Goal: Task Accomplishment & Management: Manage account settings

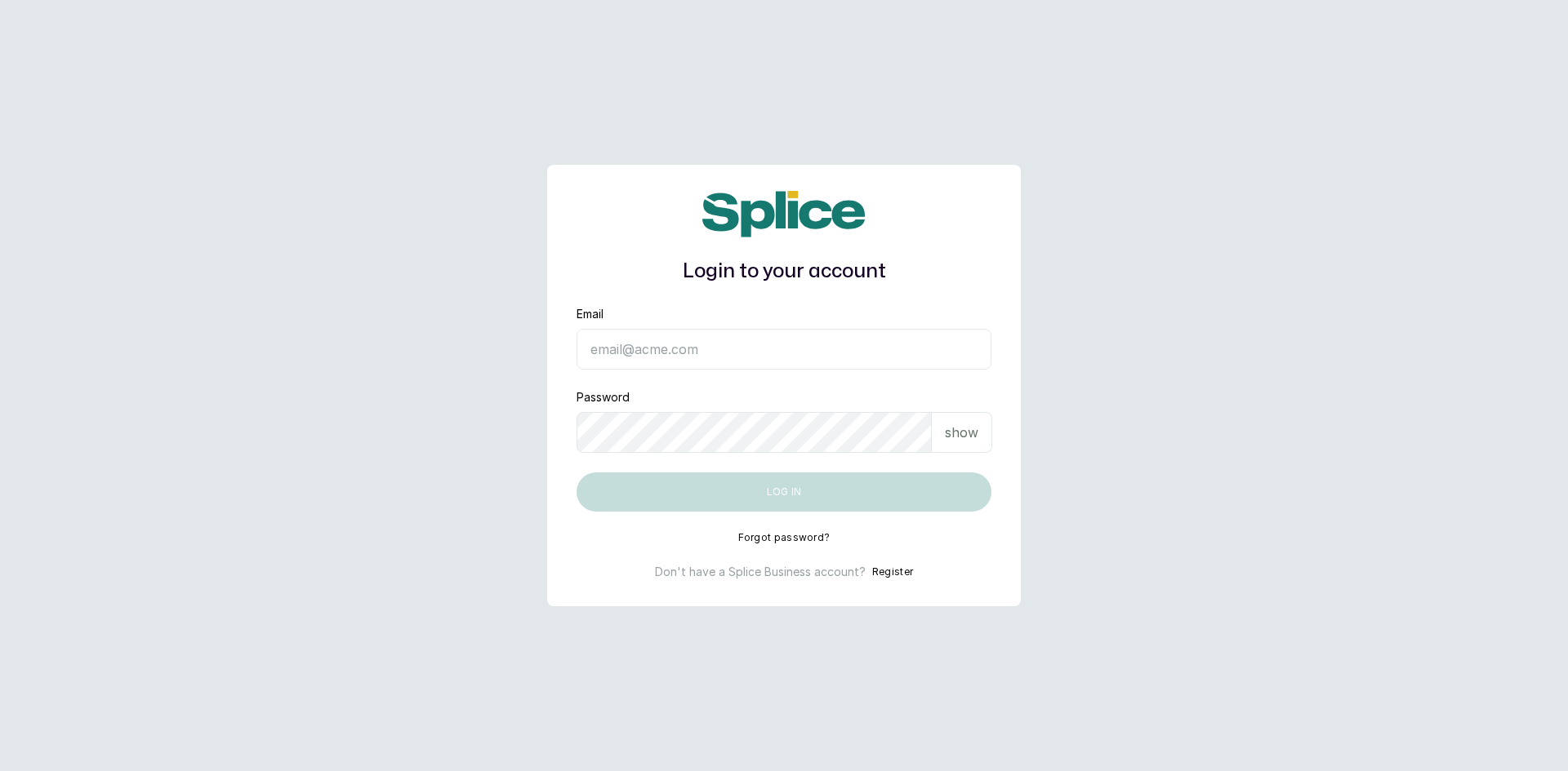
type input "sknanalyticsmedaesthetics@gmail.com"
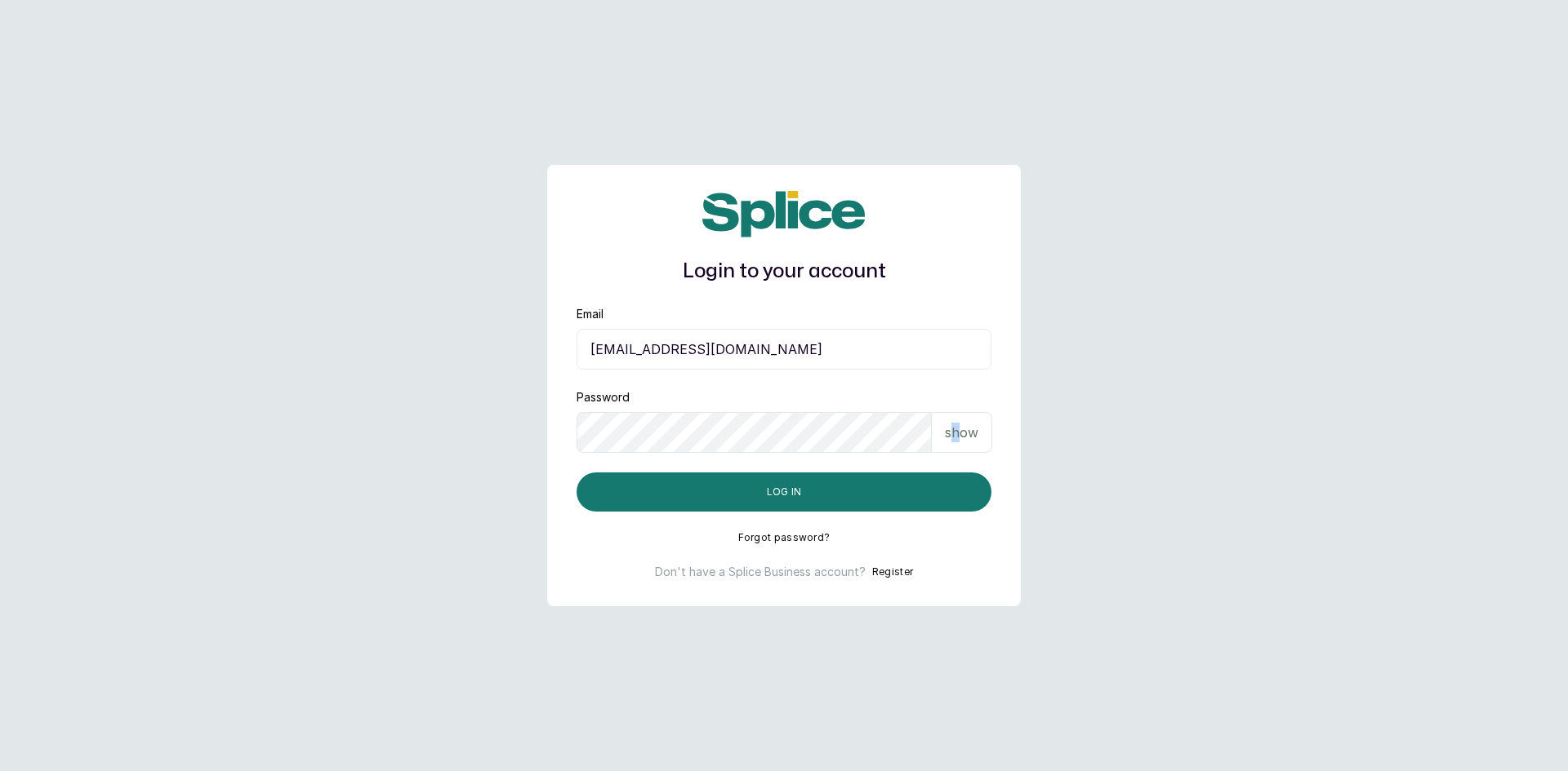
click at [957, 436] on p "show" at bounding box center [961, 432] width 34 height 20
click at [754, 487] on button "Log in" at bounding box center [784, 492] width 415 height 39
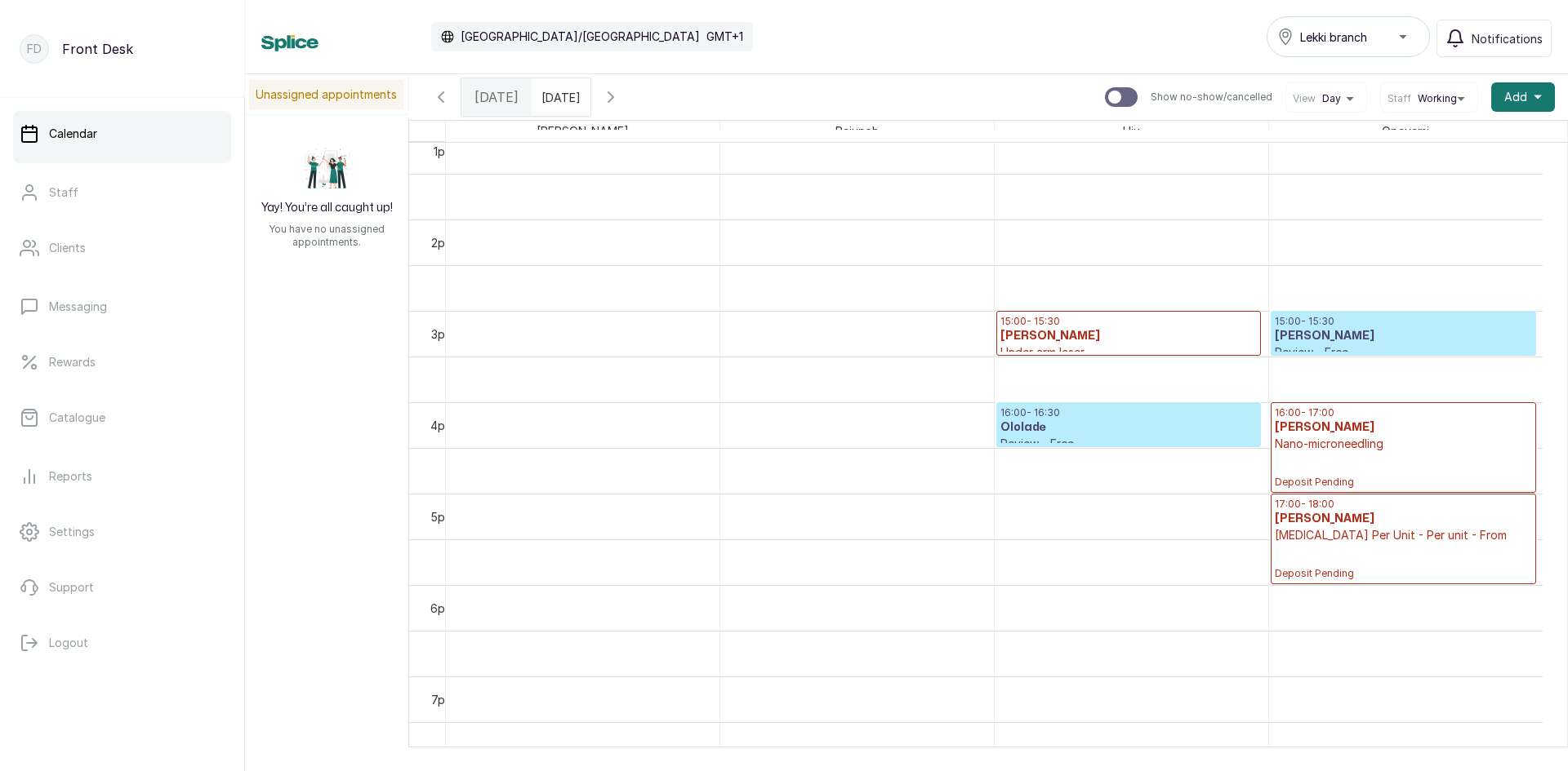
scroll to position [1202, 0]
click at [1060, 421] on h3 "Ololade" at bounding box center [1129, 428] width 257 height 16
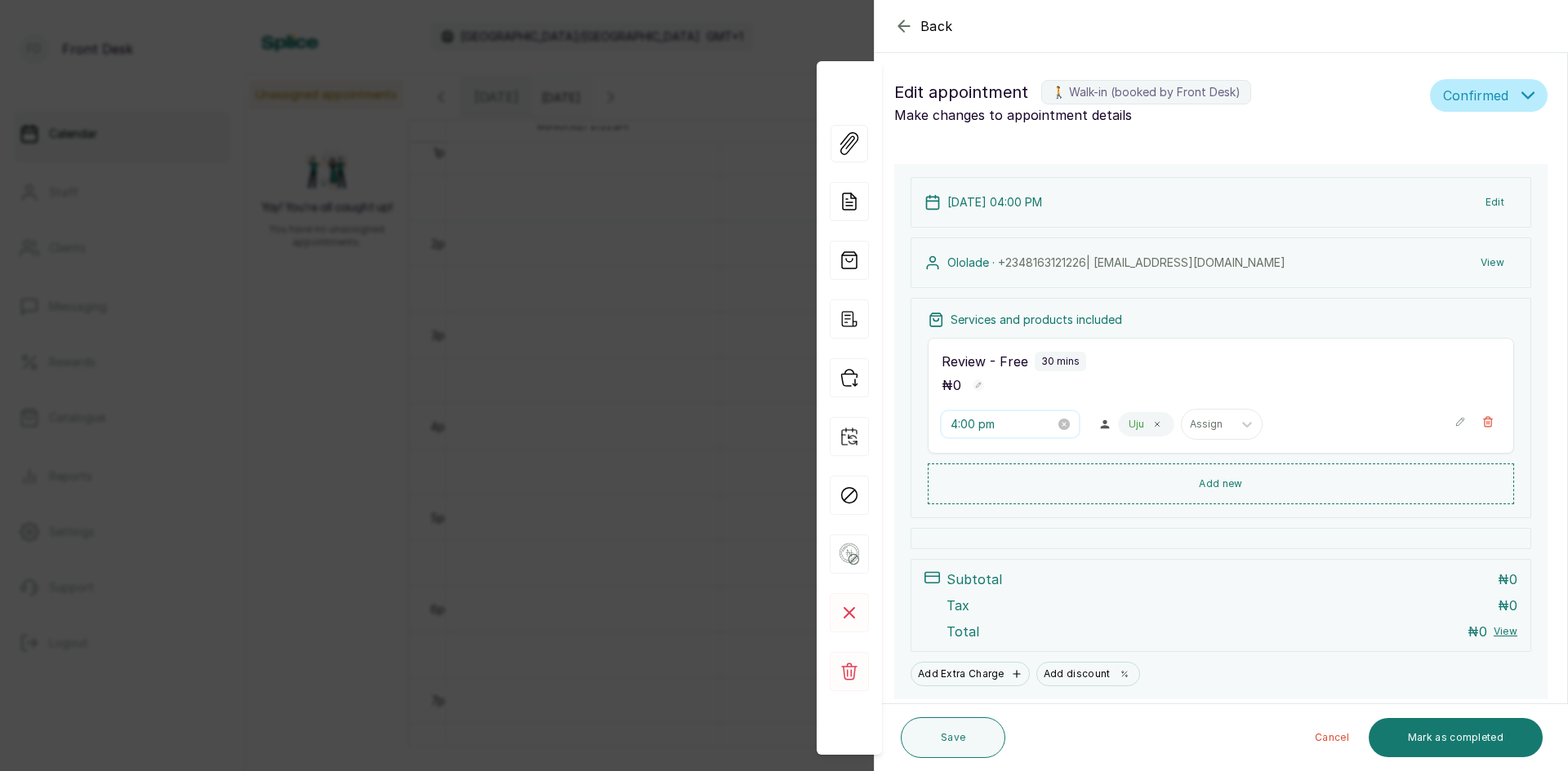
click at [1031, 421] on input "4:00 pm" at bounding box center [1002, 424] width 104 height 18
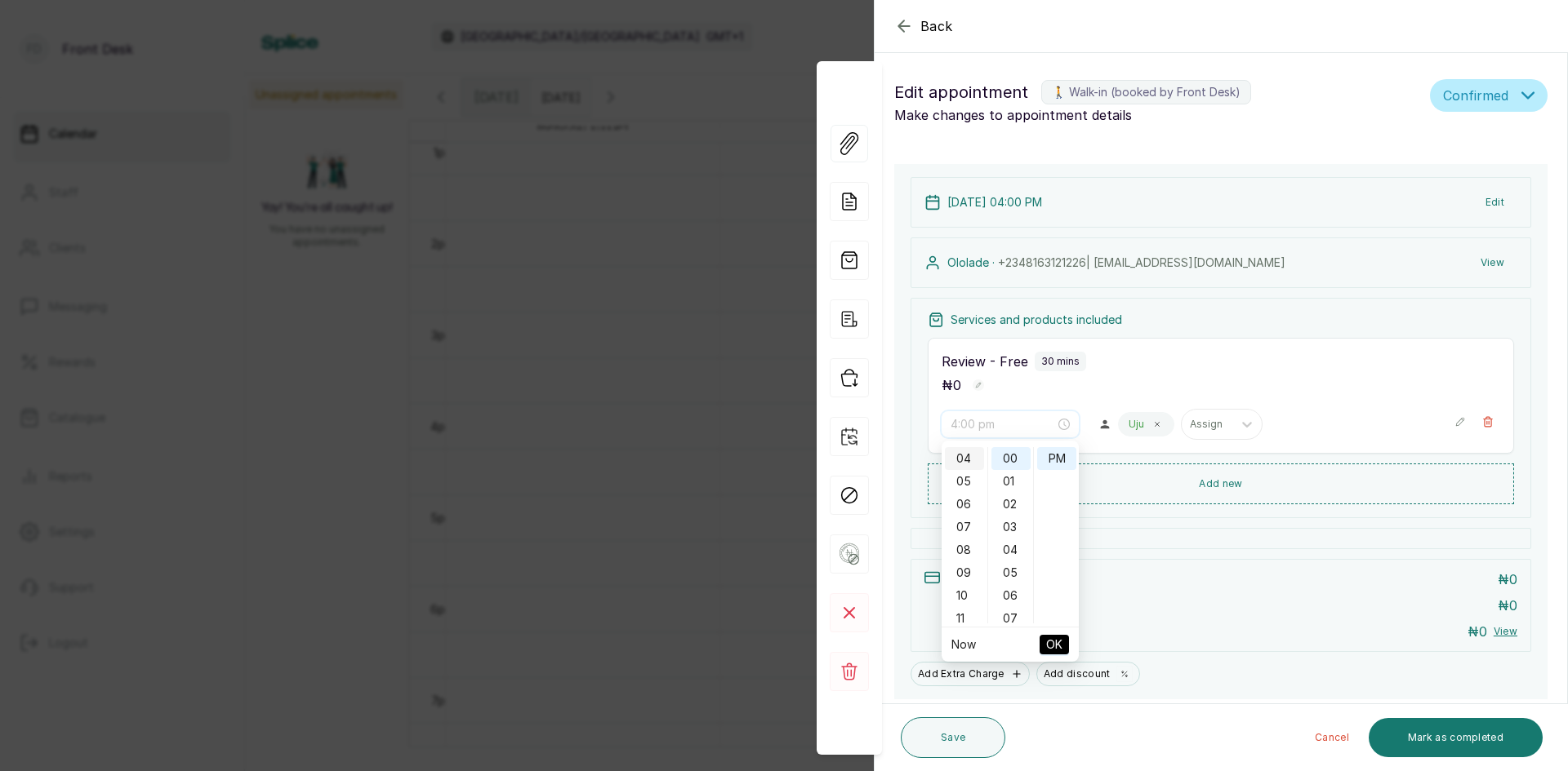
scroll to position [10, 0]
click at [958, 492] on div "02" at bounding box center [964, 494] width 39 height 23
type input "2:00 pm"
click at [1051, 645] on span "OK" at bounding box center [1054, 645] width 16 height 31
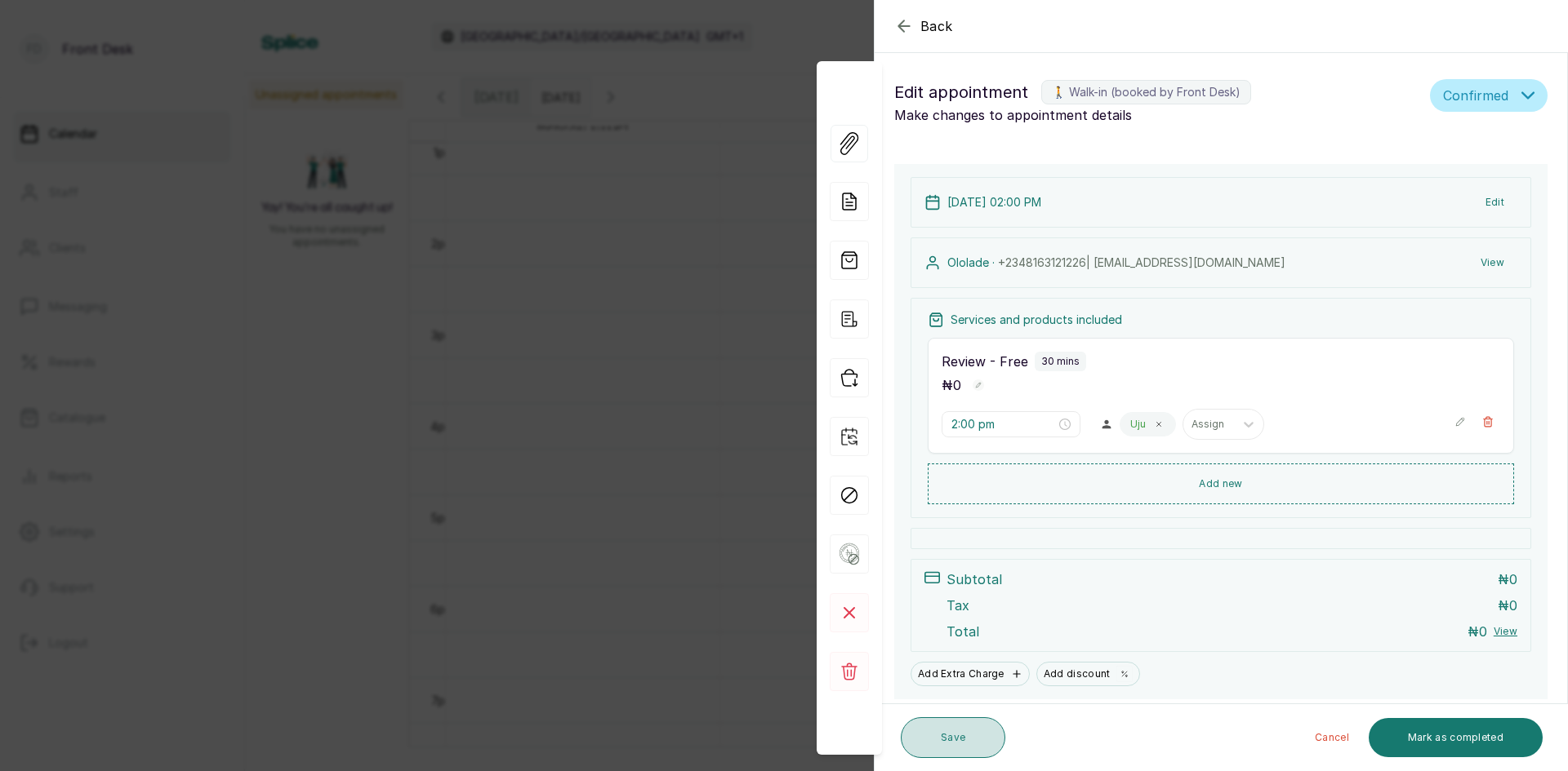
click at [965, 752] on button "Save" at bounding box center [953, 737] width 104 height 41
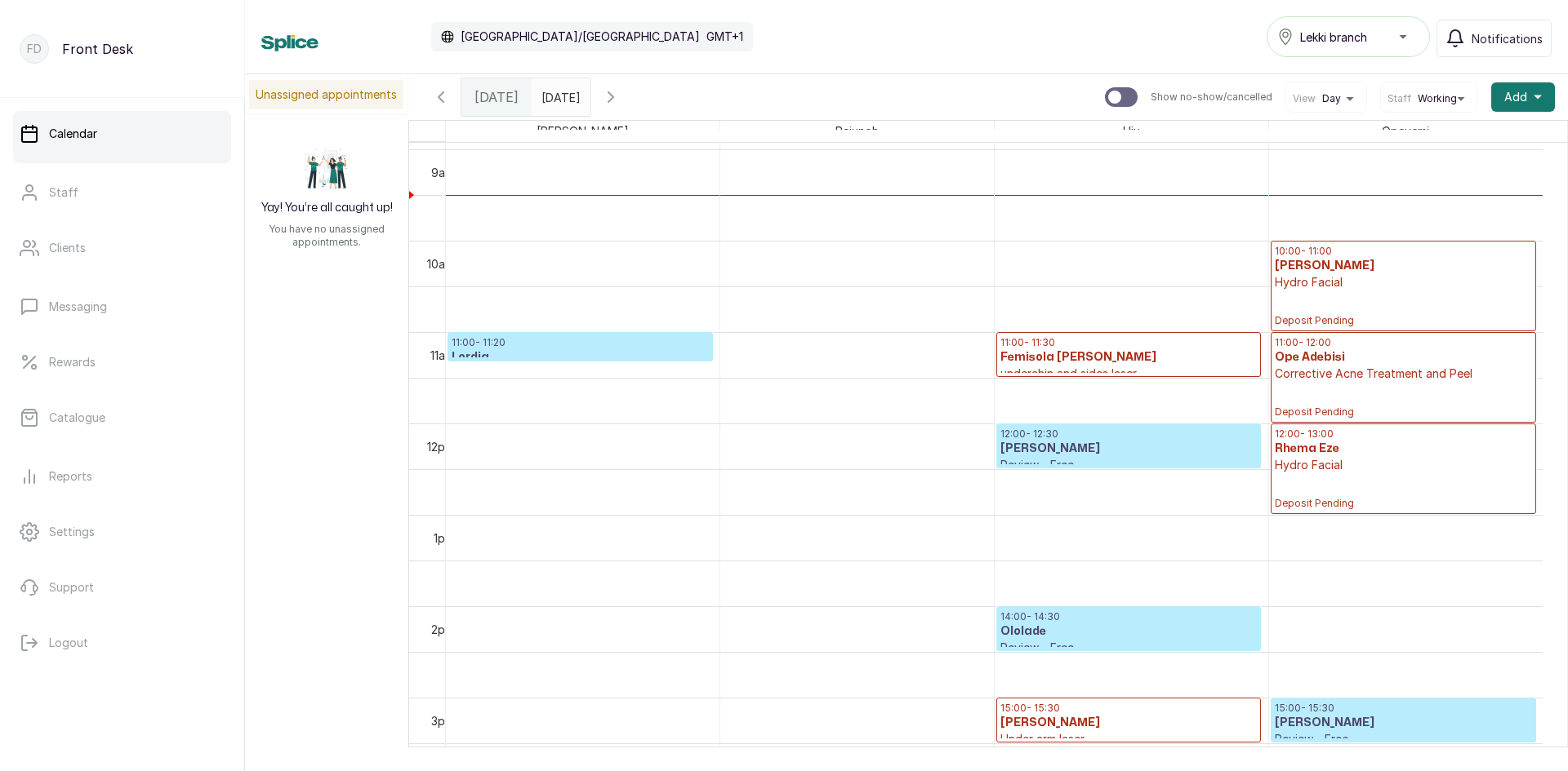
scroll to position [1023, 0]
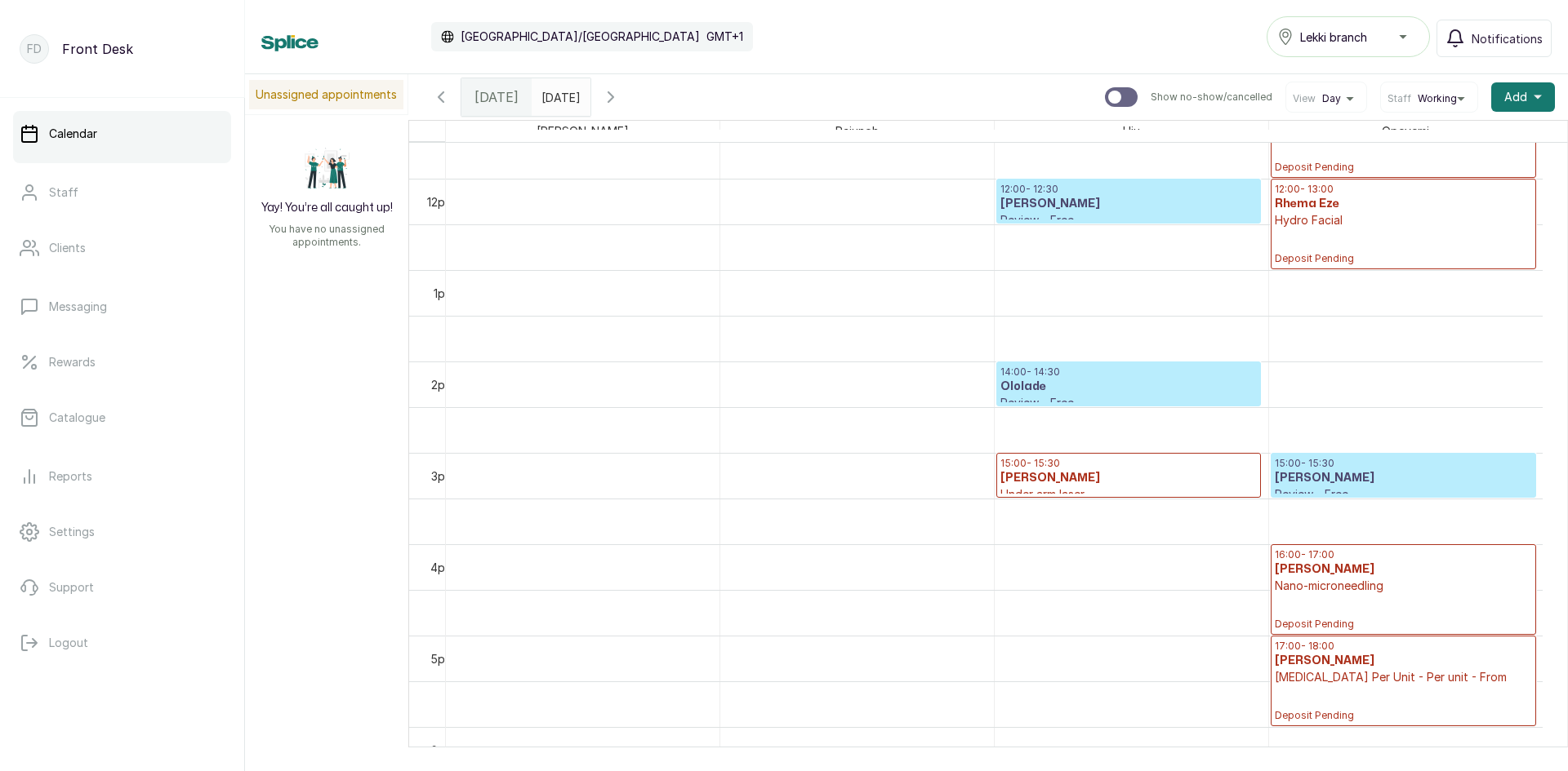
type input "dd/MM/yyyy"
click at [549, 91] on input "dd/MM/yyyy" at bounding box center [546, 93] width 26 height 28
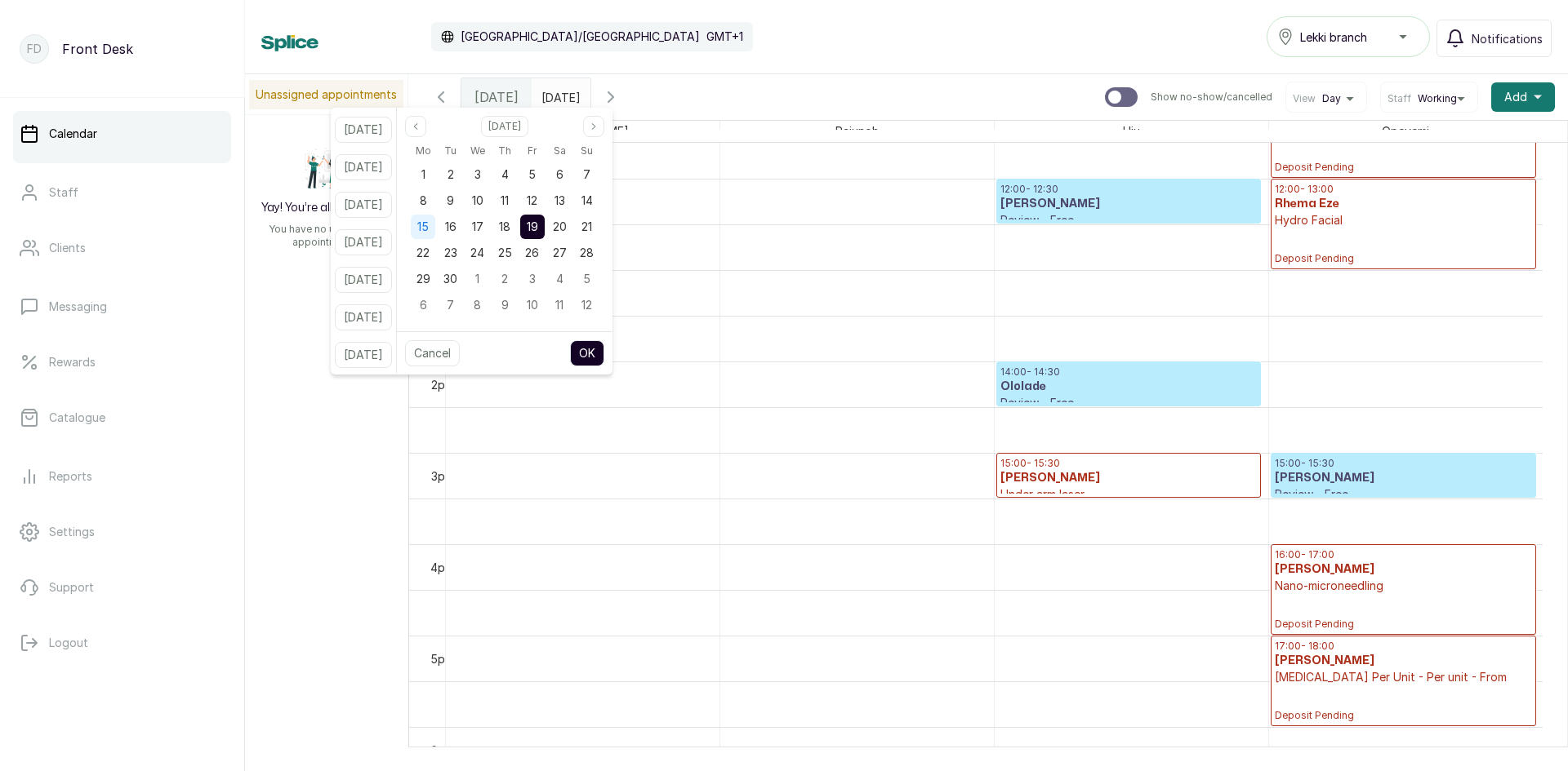
click at [429, 227] on span "15" at bounding box center [423, 226] width 11 height 14
click at [598, 349] on button "OK" at bounding box center [587, 353] width 35 height 26
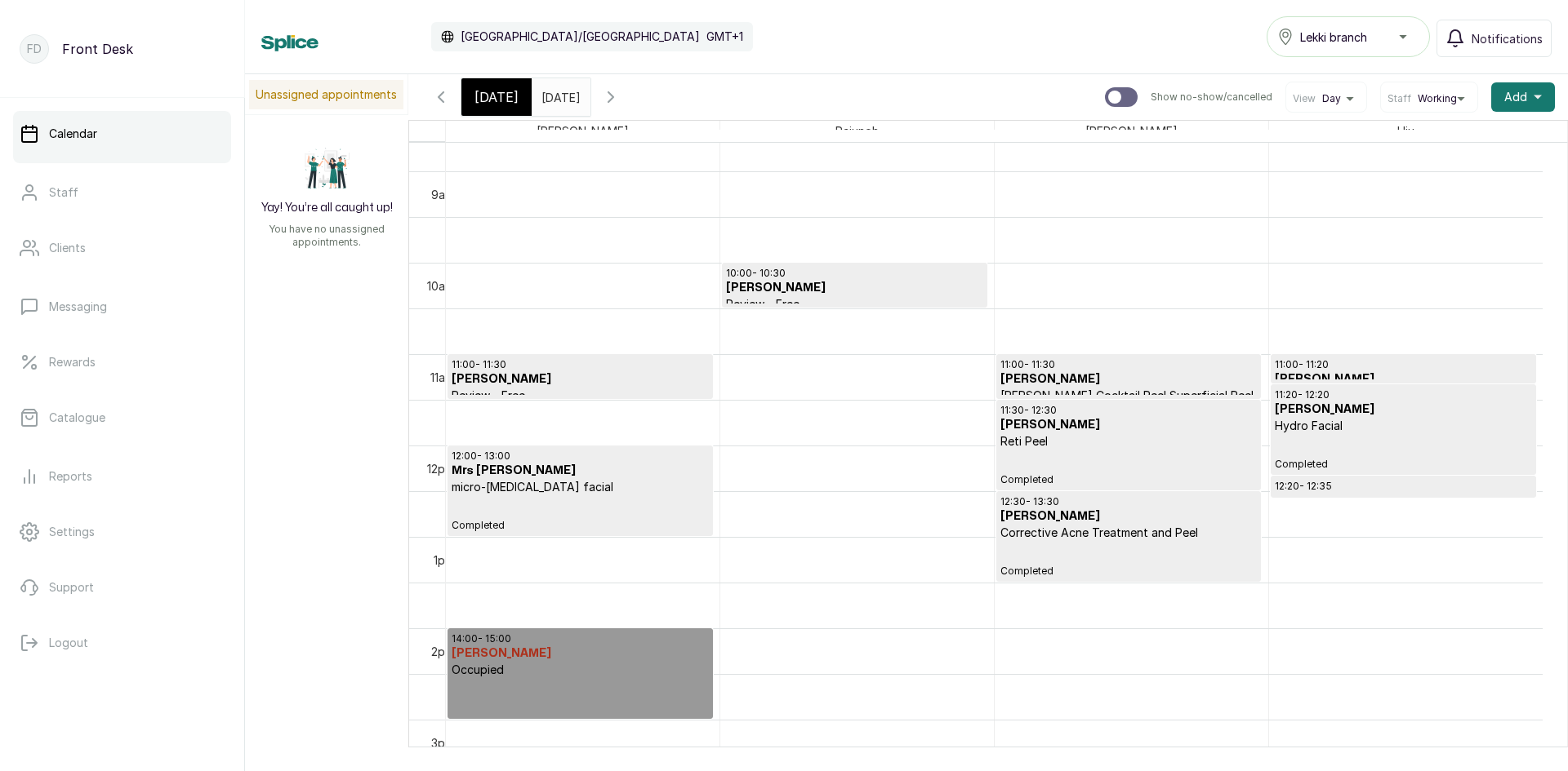
click at [559, 104] on input "[DATE]" at bounding box center [546, 93] width 26 height 28
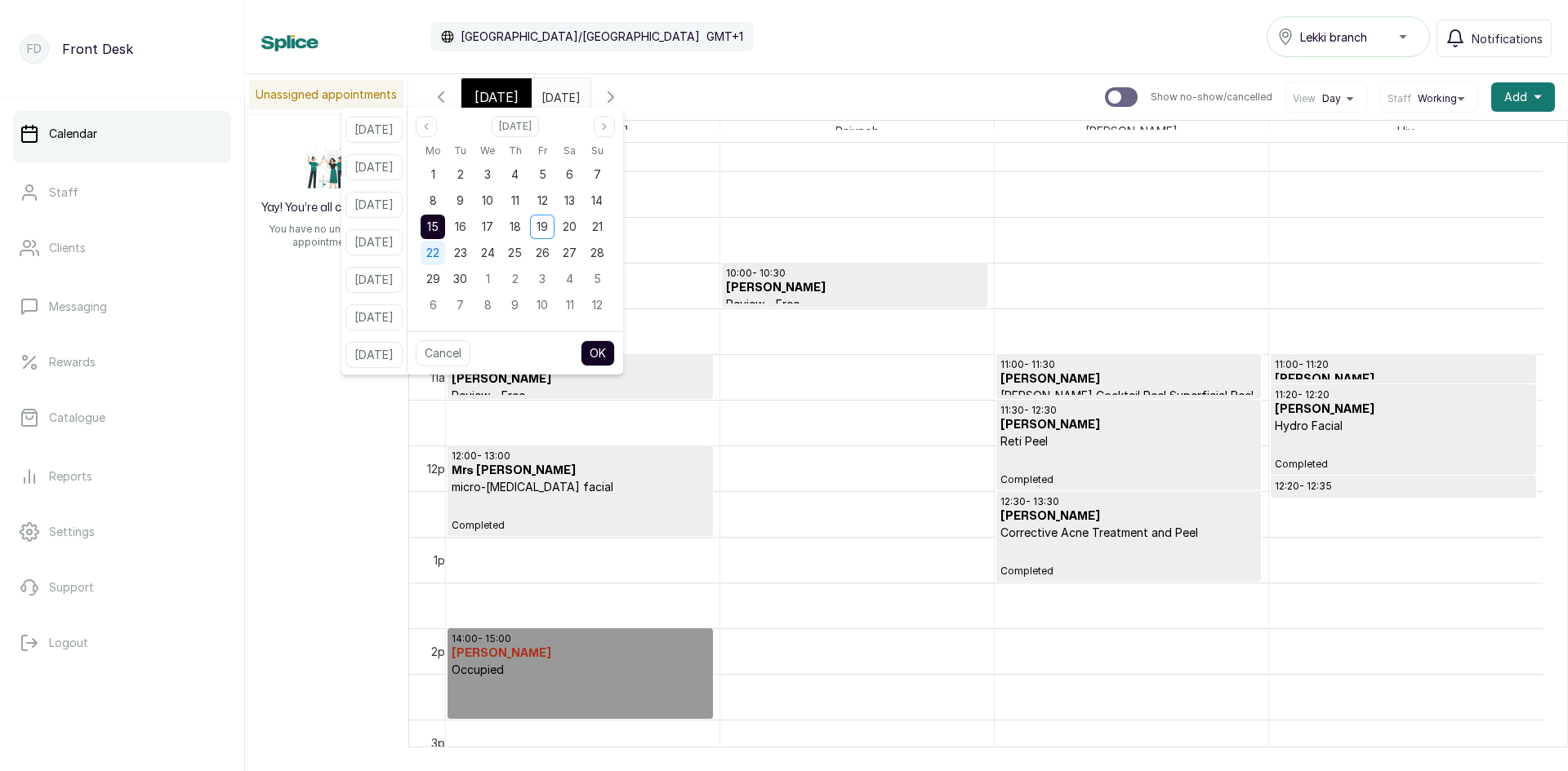
click at [439, 257] on span "22" at bounding box center [432, 252] width 13 height 14
click at [615, 350] on button "OK" at bounding box center [598, 353] width 35 height 26
type input "[DATE]"
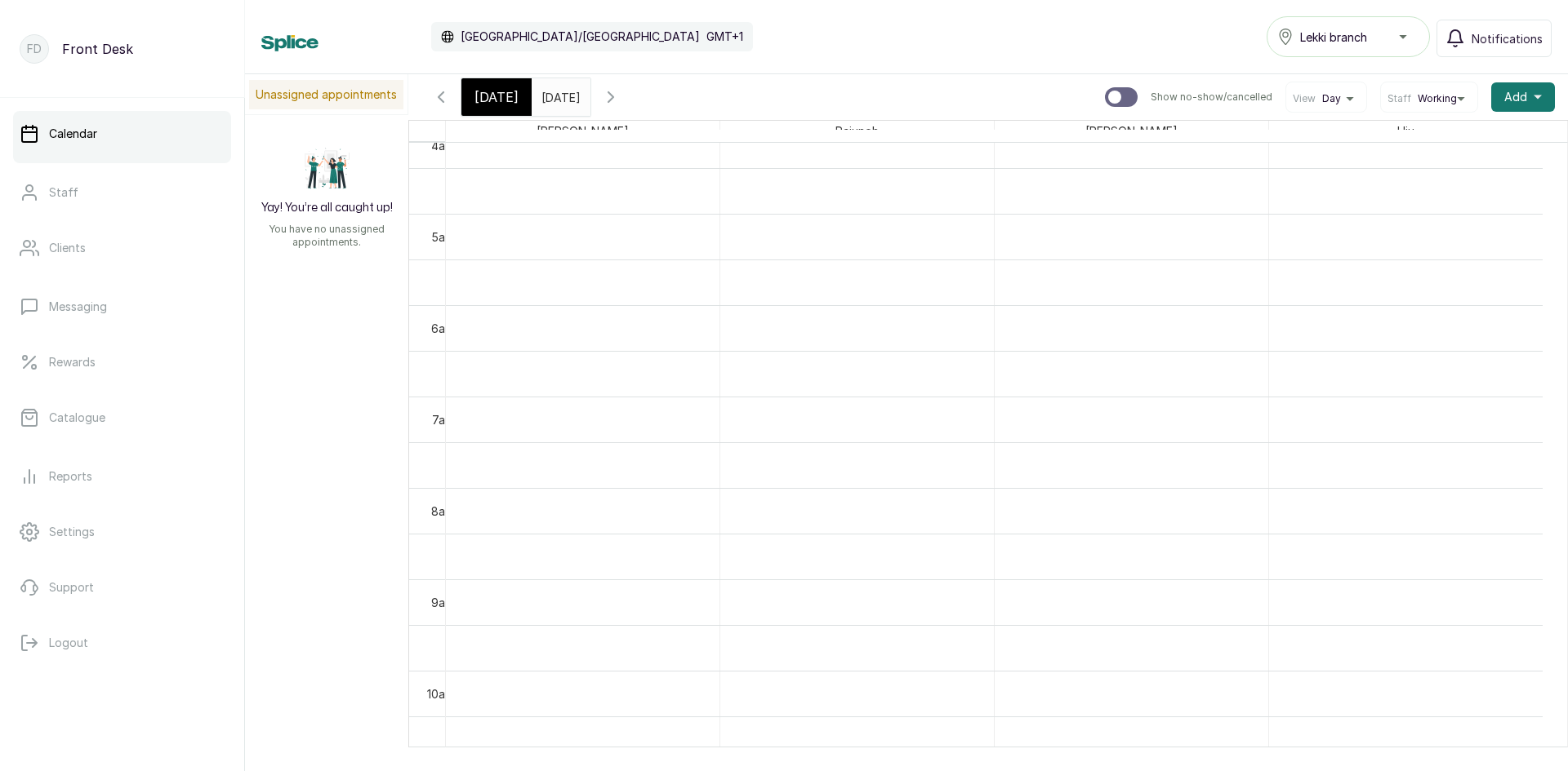
scroll to position [22, 0]
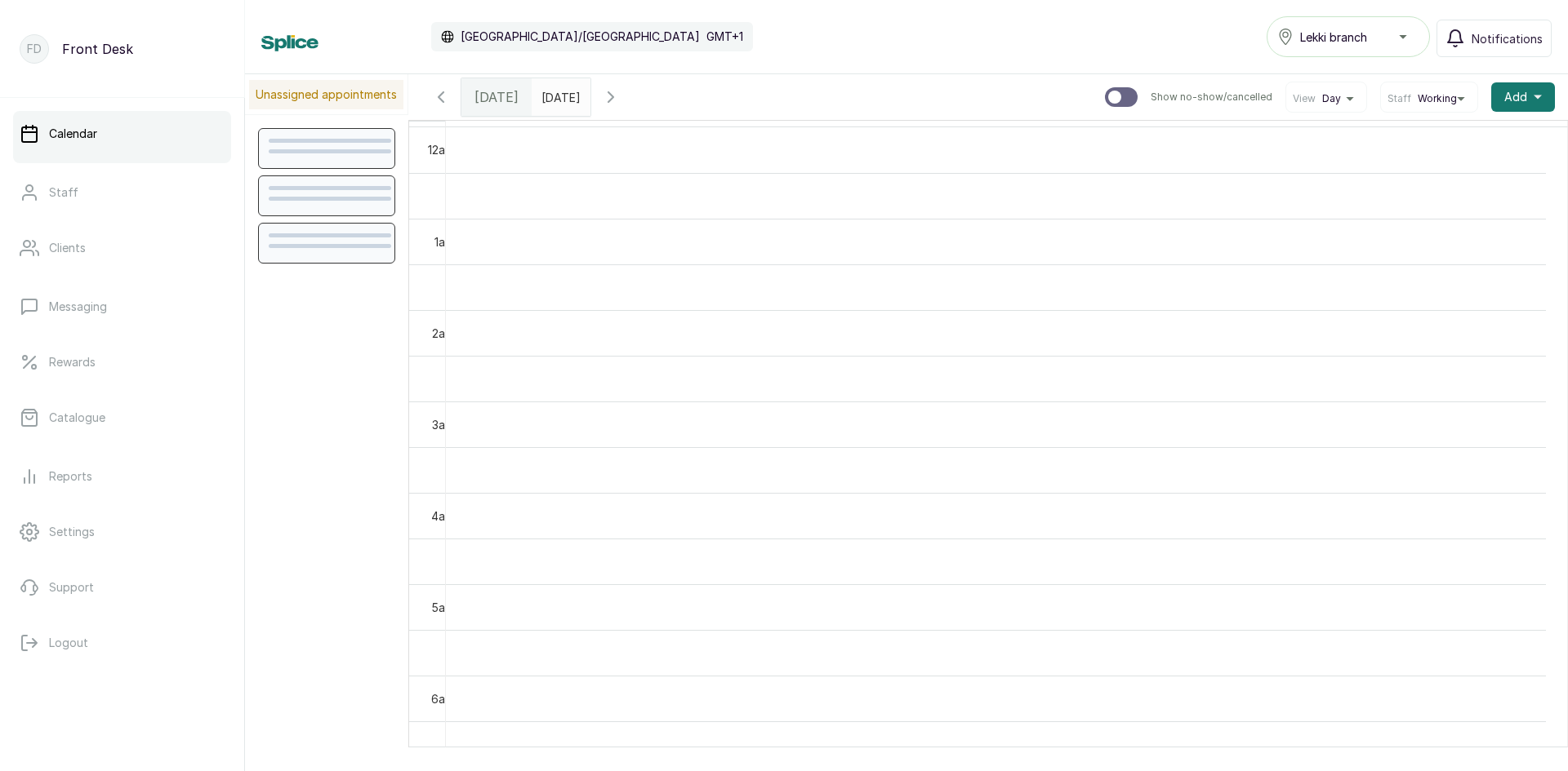
scroll to position [549, 0]
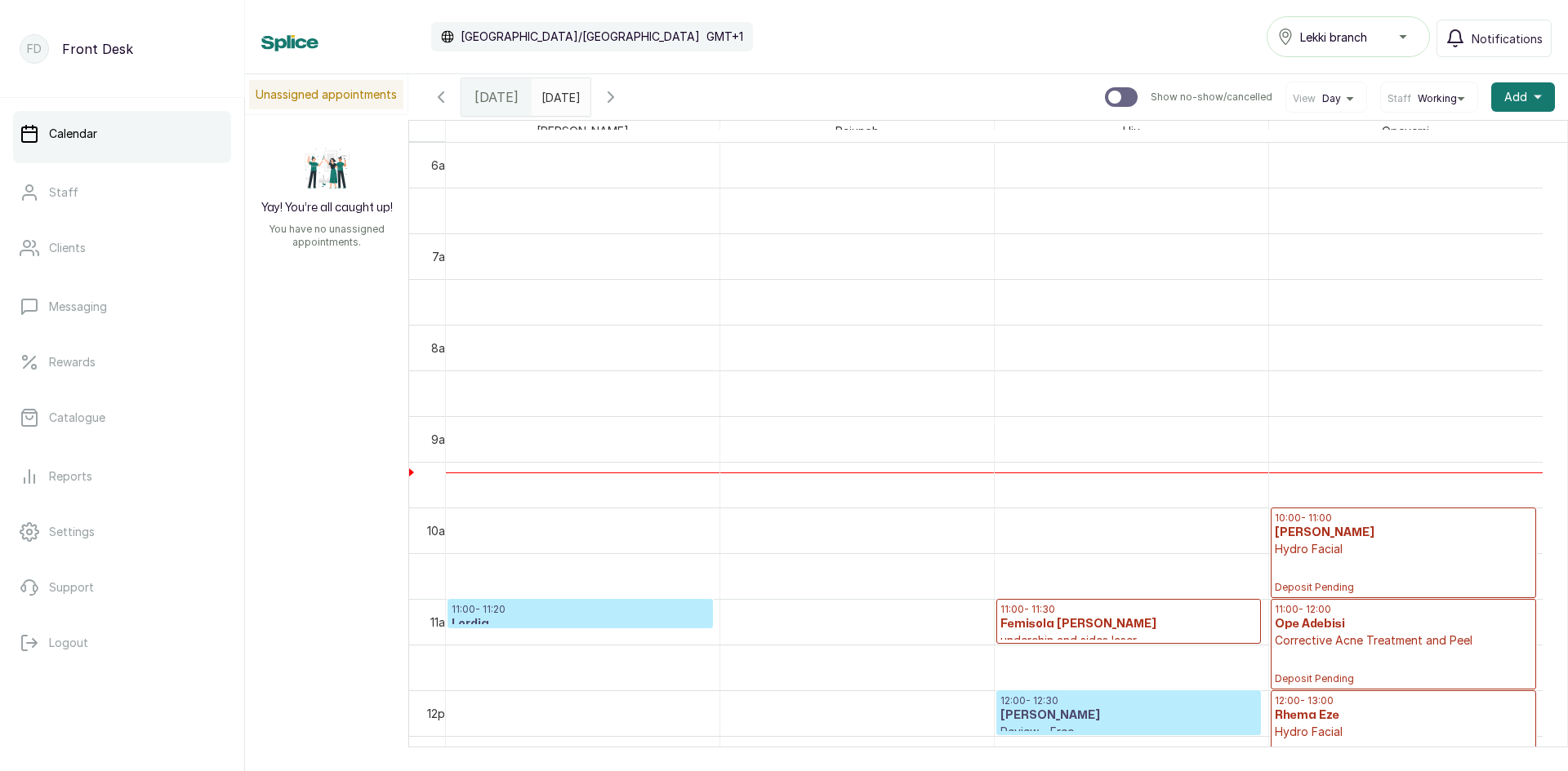
drag, startPoint x: 981, startPoint y: -18, endPoint x: 982, endPoint y: -71, distance: 53.0
click at [982, 0] on html "FD Front Desk Calendar Staff Clients Messaging Rewards Catalogue Reports Settin…" at bounding box center [784, 385] width 1568 height 771
type input "dd/MM/yyyy"
click at [559, 96] on input "dd/MM/yyyy" at bounding box center [546, 93] width 26 height 28
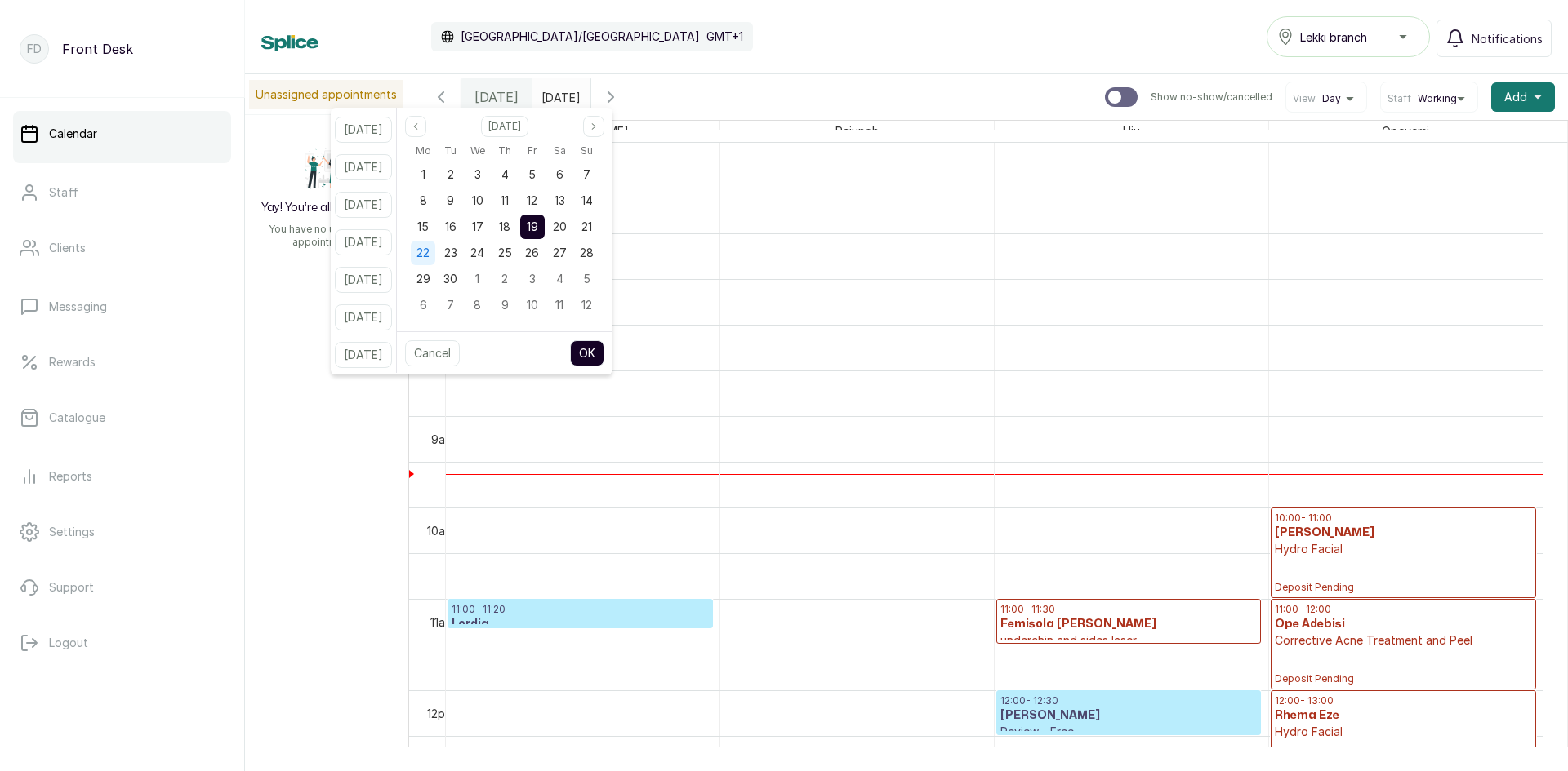
click at [434, 252] on div "22" at bounding box center [423, 253] width 24 height 24
click at [604, 348] on button "OK" at bounding box center [587, 353] width 35 height 26
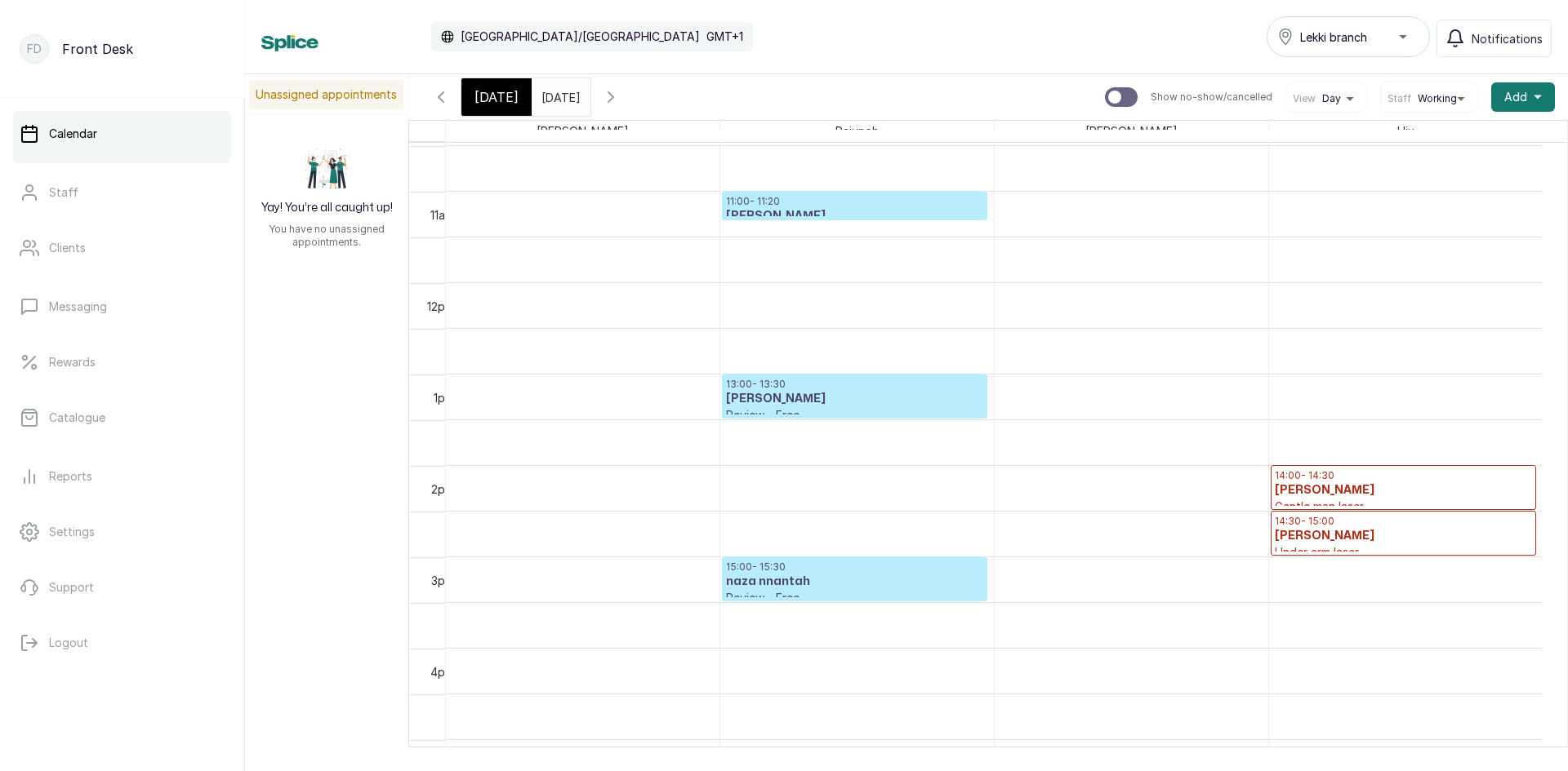
scroll to position [957, 0]
click at [559, 95] on input "[DATE]" at bounding box center [546, 93] width 26 height 28
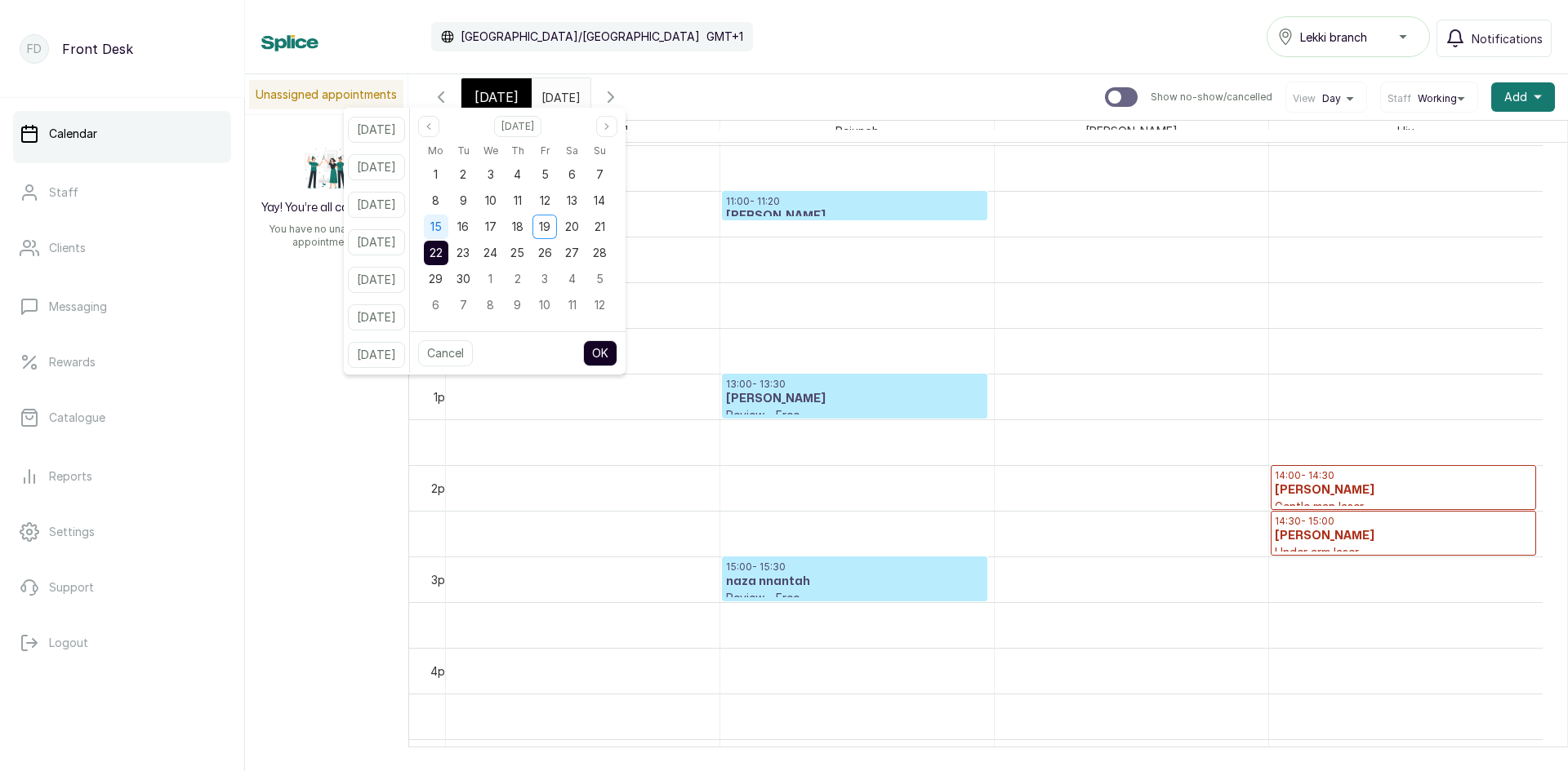
click at [442, 230] on span "15" at bounding box center [436, 226] width 11 height 14
click at [617, 351] on button "OK" at bounding box center [600, 353] width 35 height 26
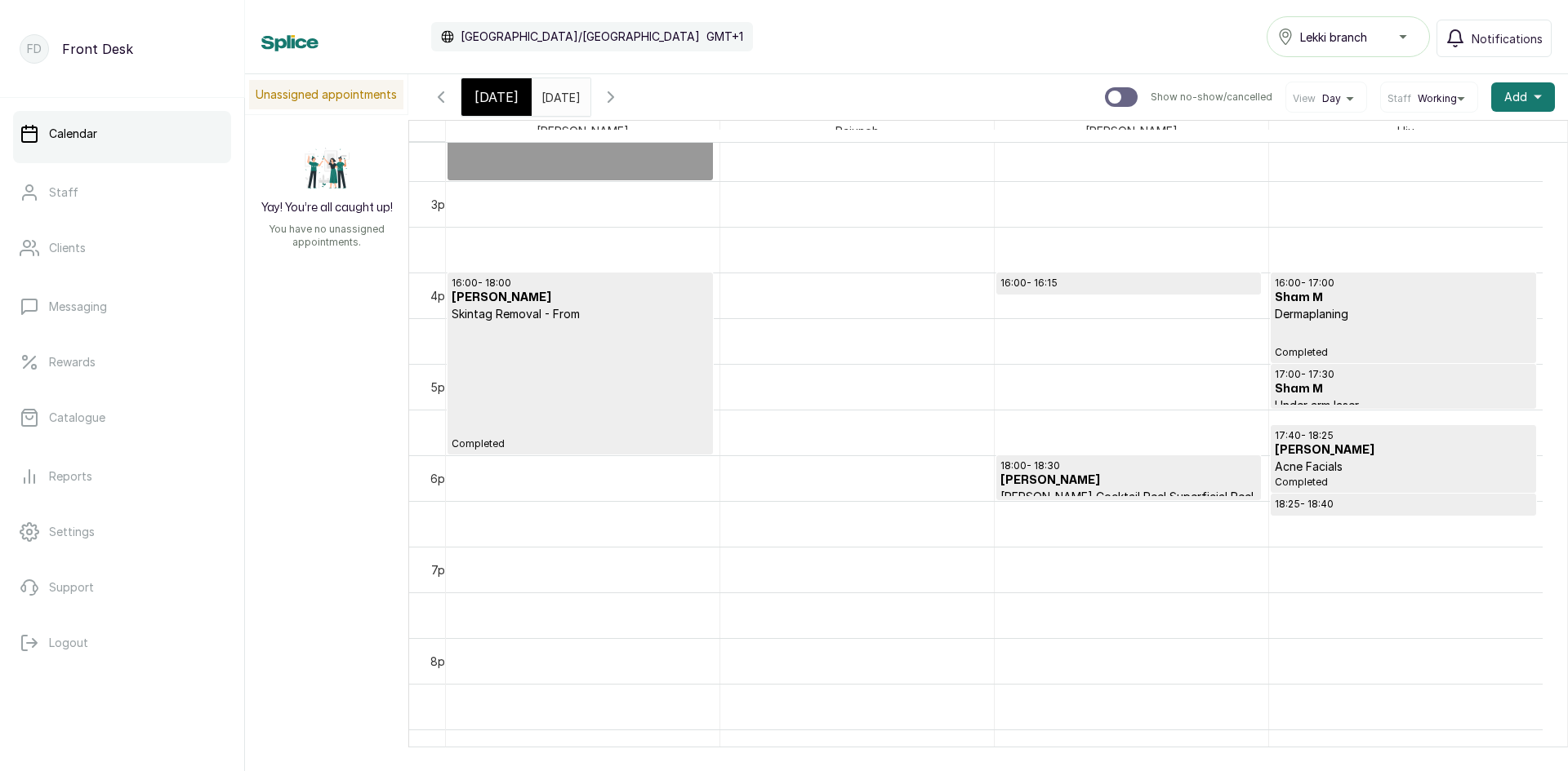
scroll to position [1365, 0]
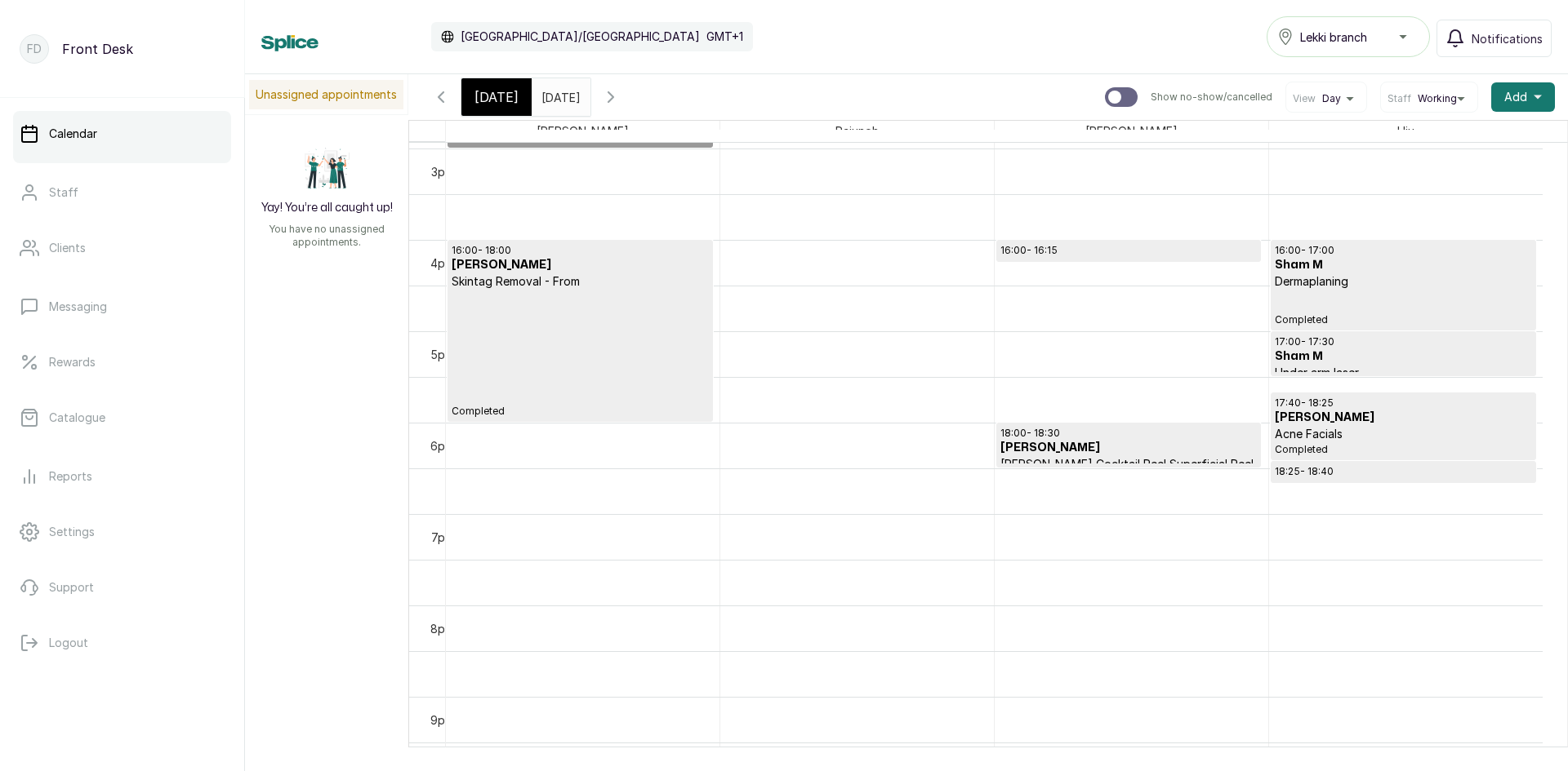
click at [1020, 248] on p "16:00 - 16:15" at bounding box center [1129, 250] width 257 height 13
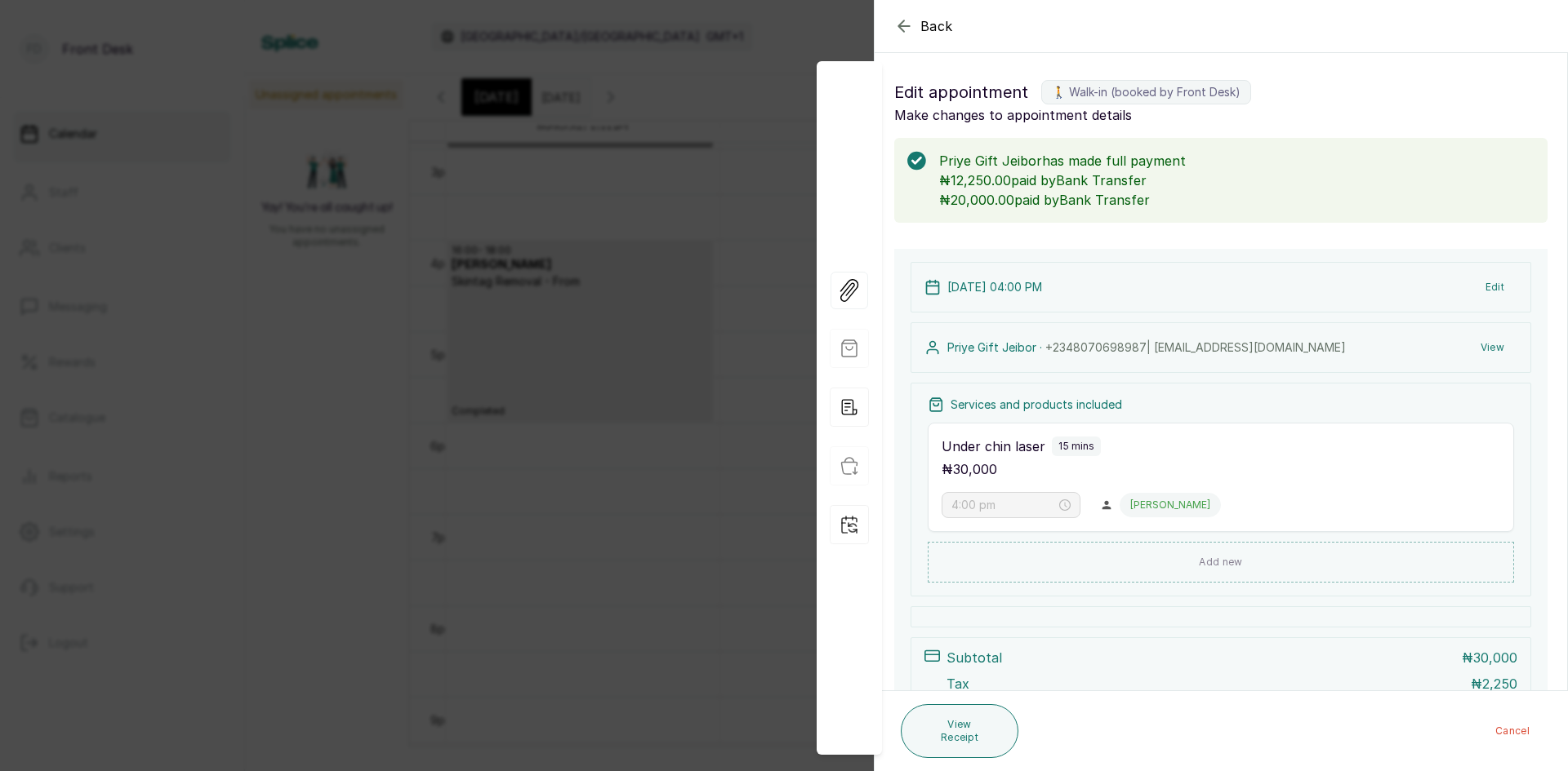
click at [545, 240] on div "Back Appointment Details Edit appointment 🚶 Walk-in (booked by Front Desk) Make…" at bounding box center [784, 385] width 1568 height 771
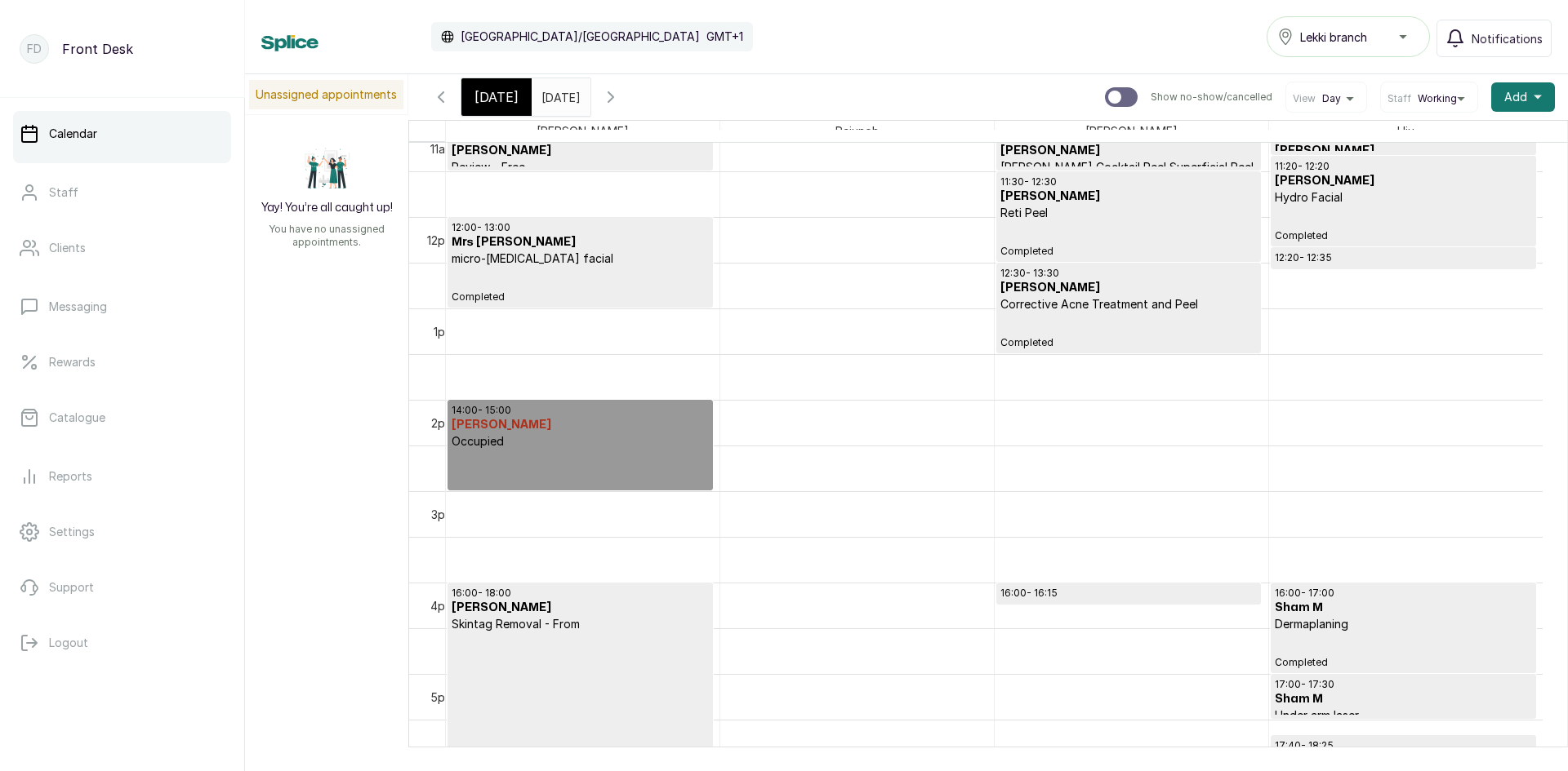
scroll to position [0, 0]
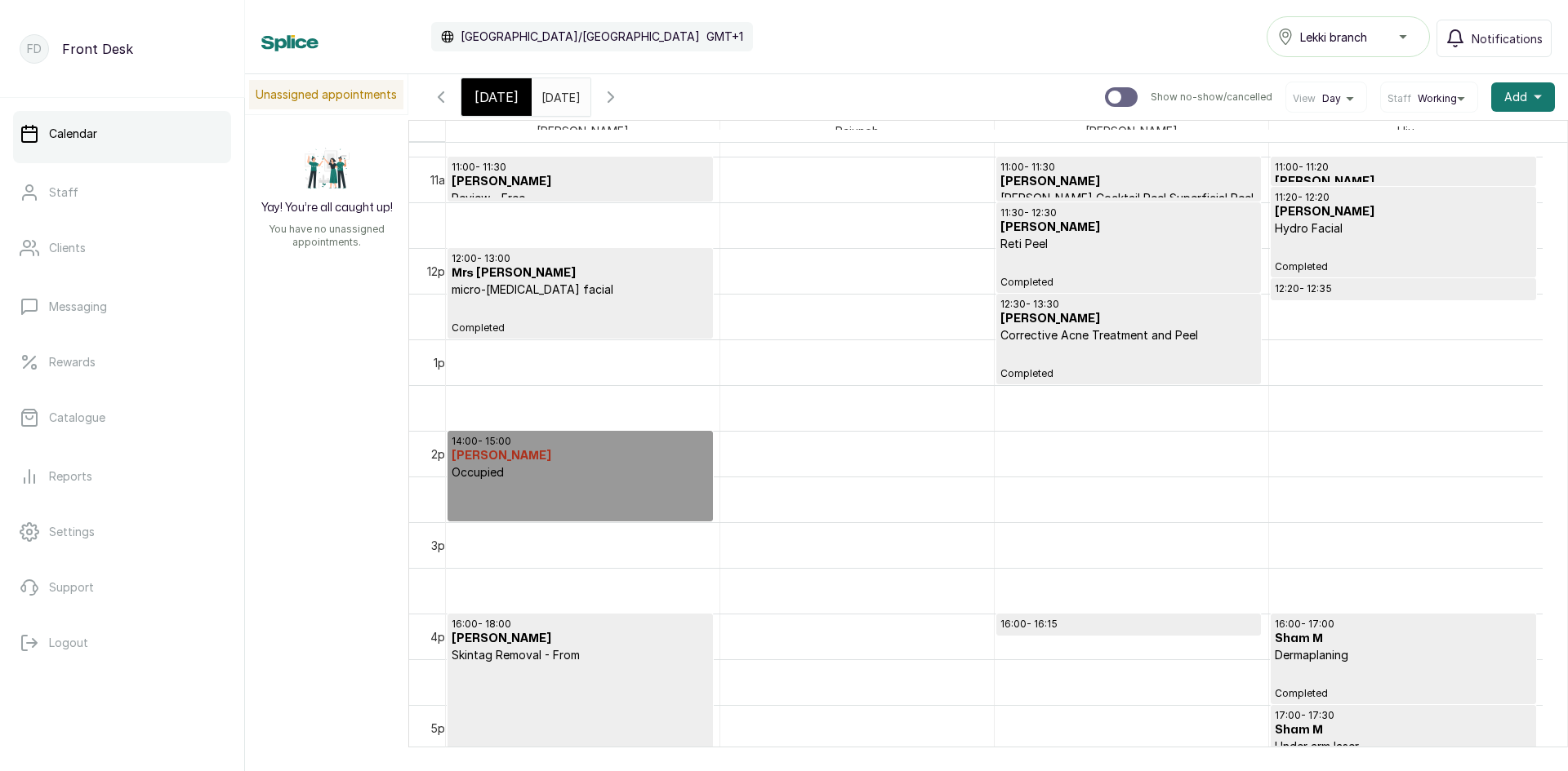
click at [559, 95] on input "[DATE]" at bounding box center [546, 93] width 26 height 28
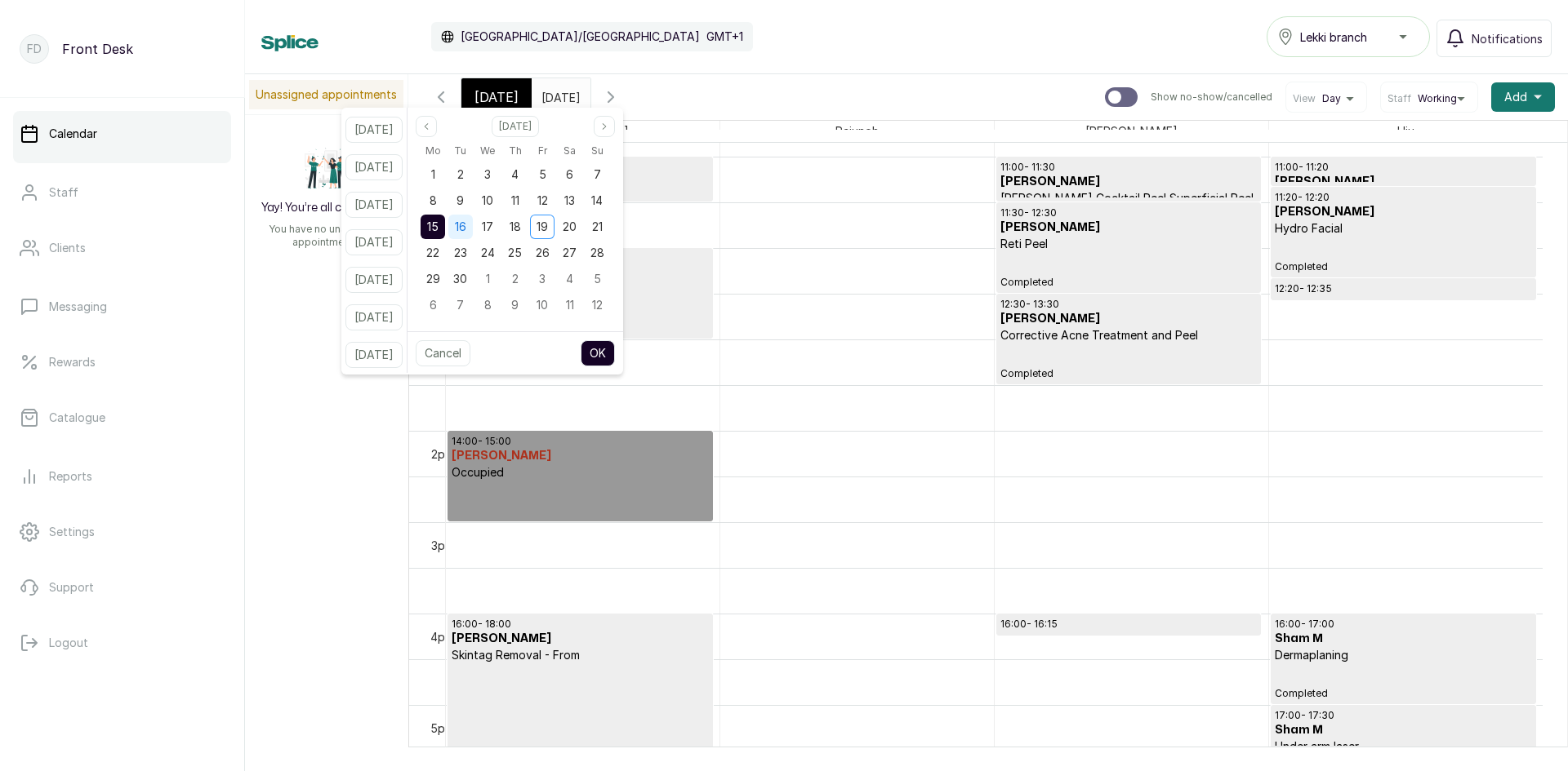
click at [471, 224] on div "16" at bounding box center [461, 227] width 24 height 24
click at [612, 350] on button "OK" at bounding box center [598, 353] width 35 height 26
type input "[DATE]"
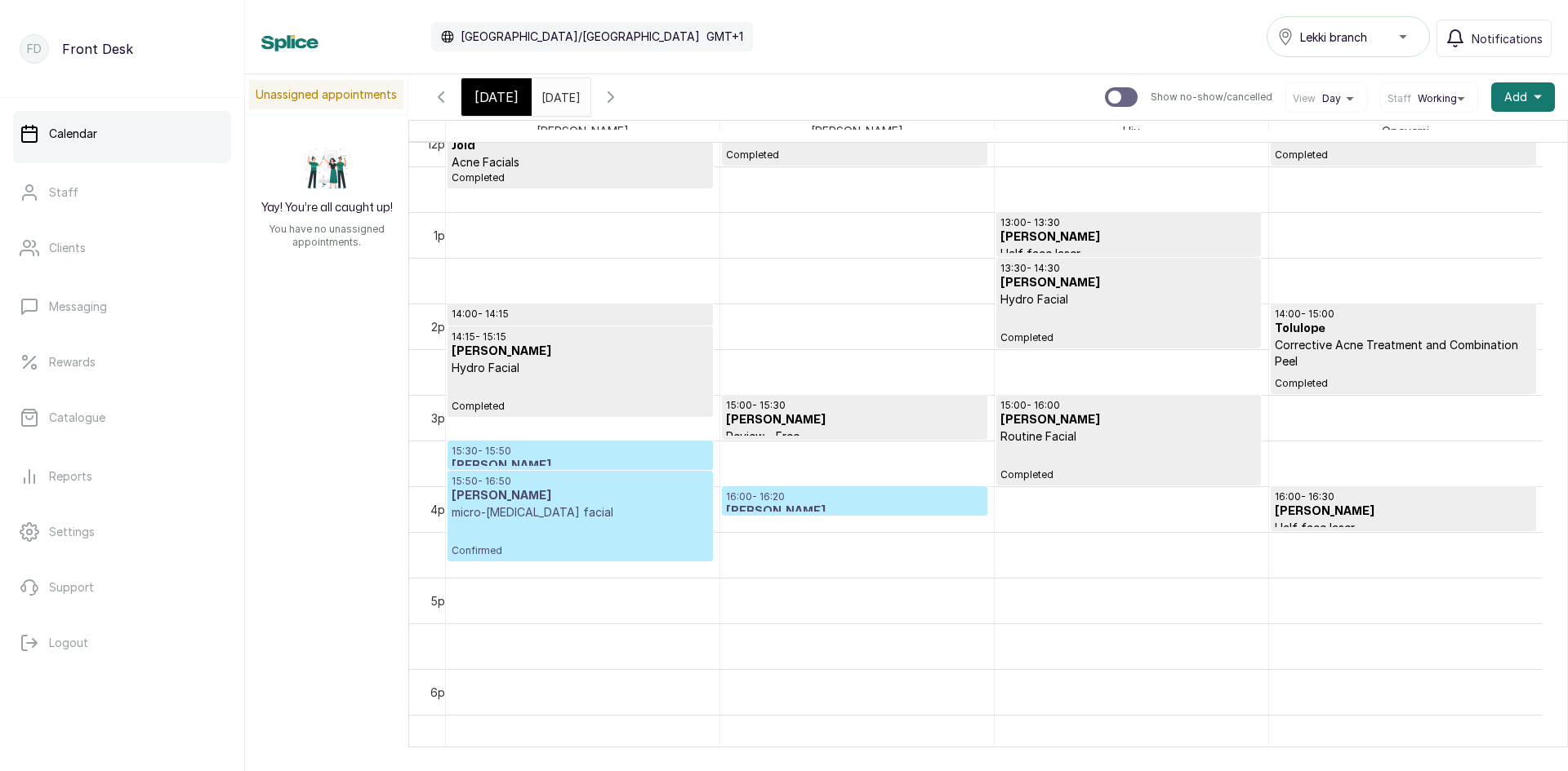
scroll to position [1121, 0]
click at [528, 476] on p "15:50 - 16:50" at bounding box center [580, 480] width 257 height 13
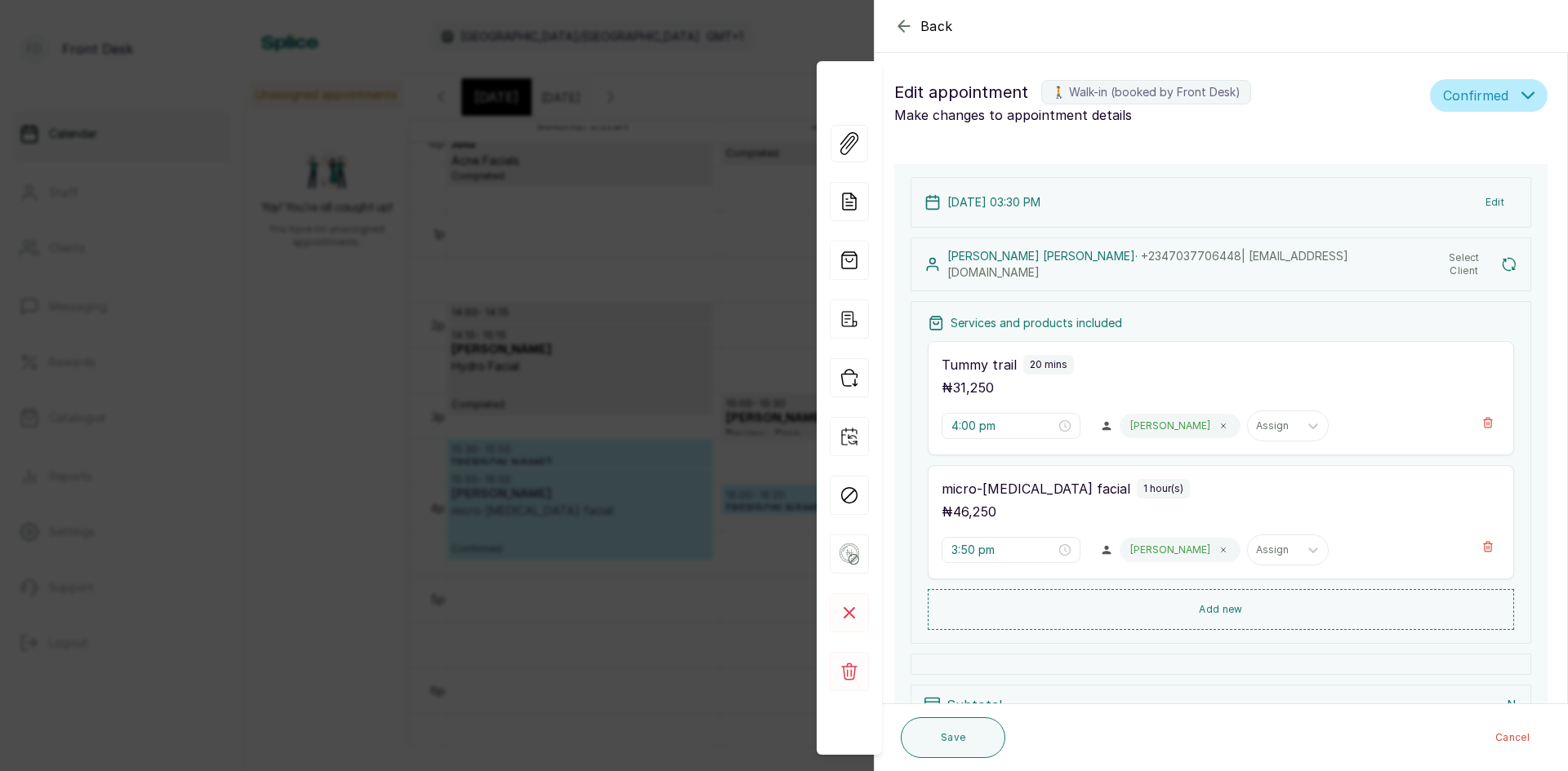
type input "3:30 pm"
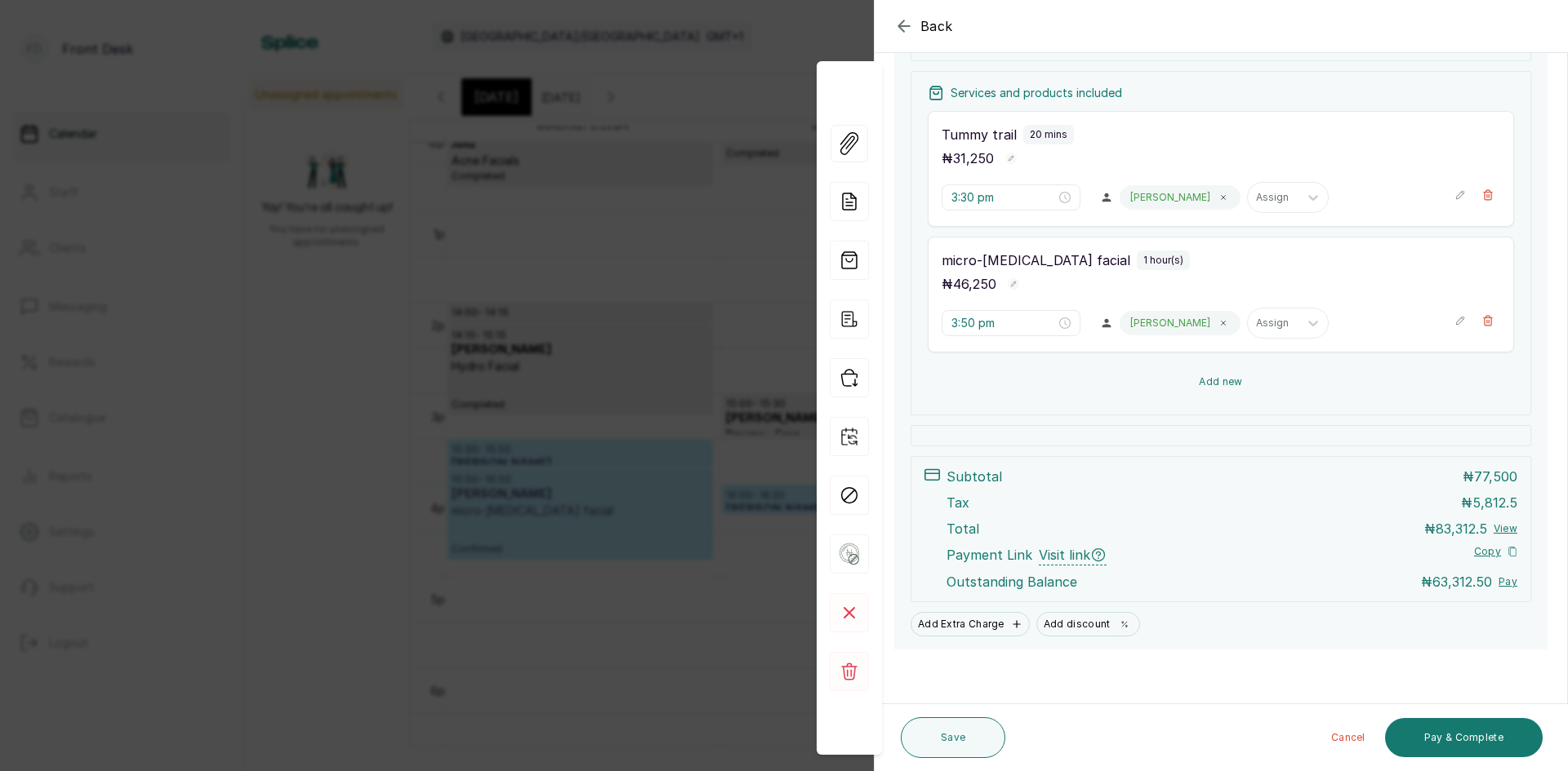
scroll to position [296, 0]
click at [580, 278] on div "Back Appointment Details Edit appointment 🚶 Walk-in (booked by Front Desk) Make…" at bounding box center [784, 385] width 1568 height 771
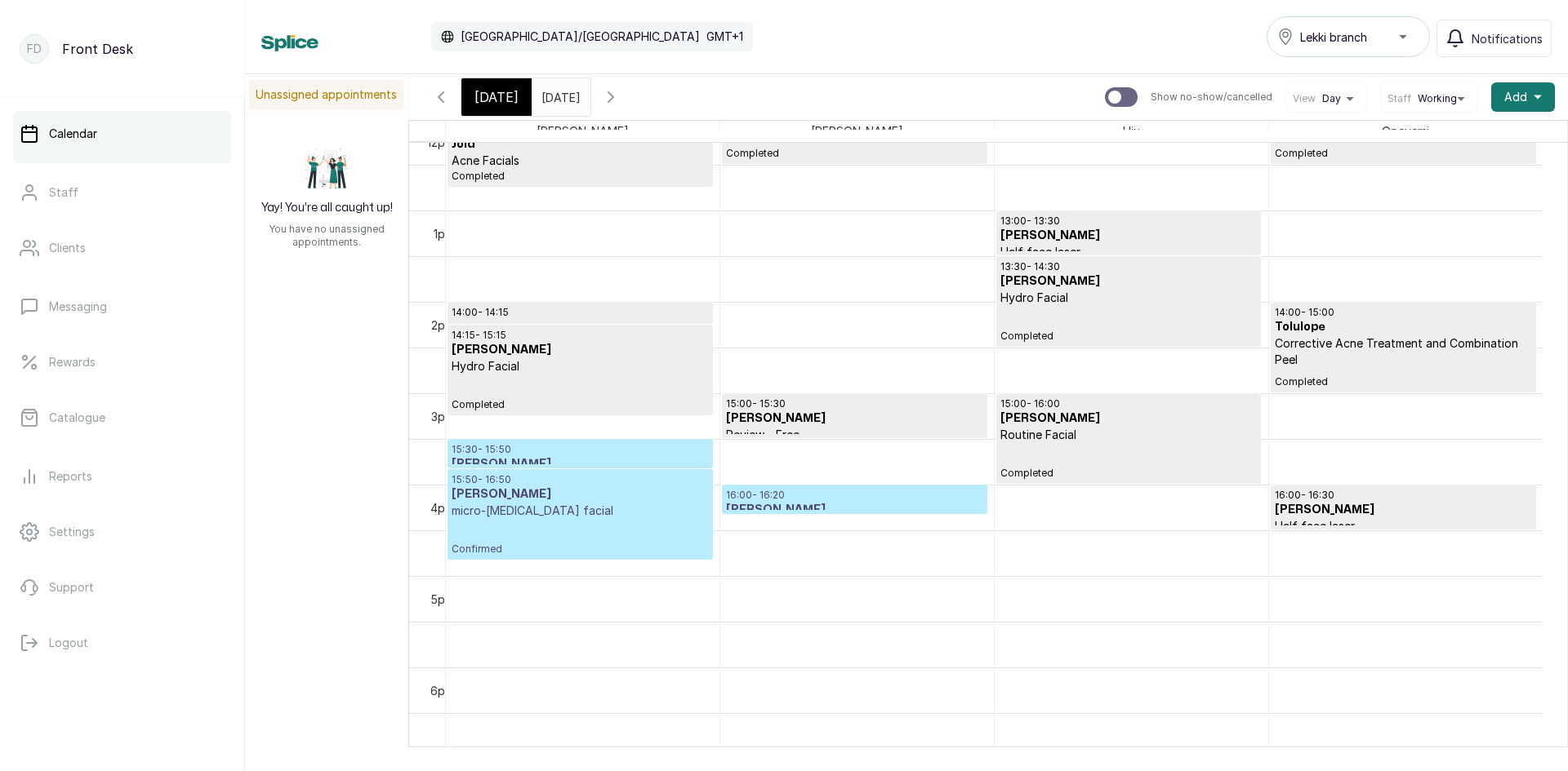
click at [508, 507] on p "micro-[MEDICAL_DATA] facial" at bounding box center [580, 511] width 257 height 16
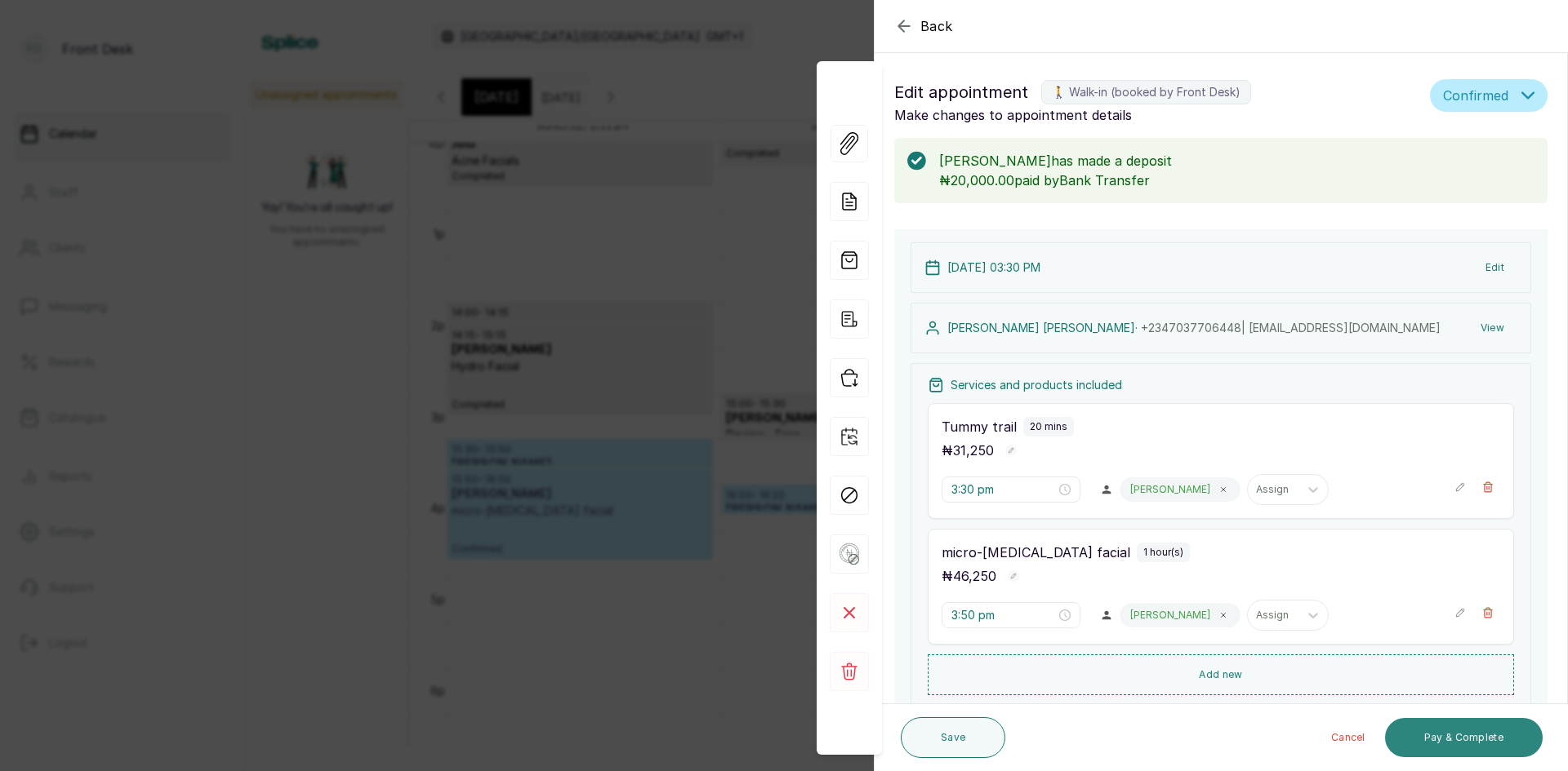
click at [1438, 729] on button "Pay & Complete" at bounding box center [1464, 737] width 158 height 39
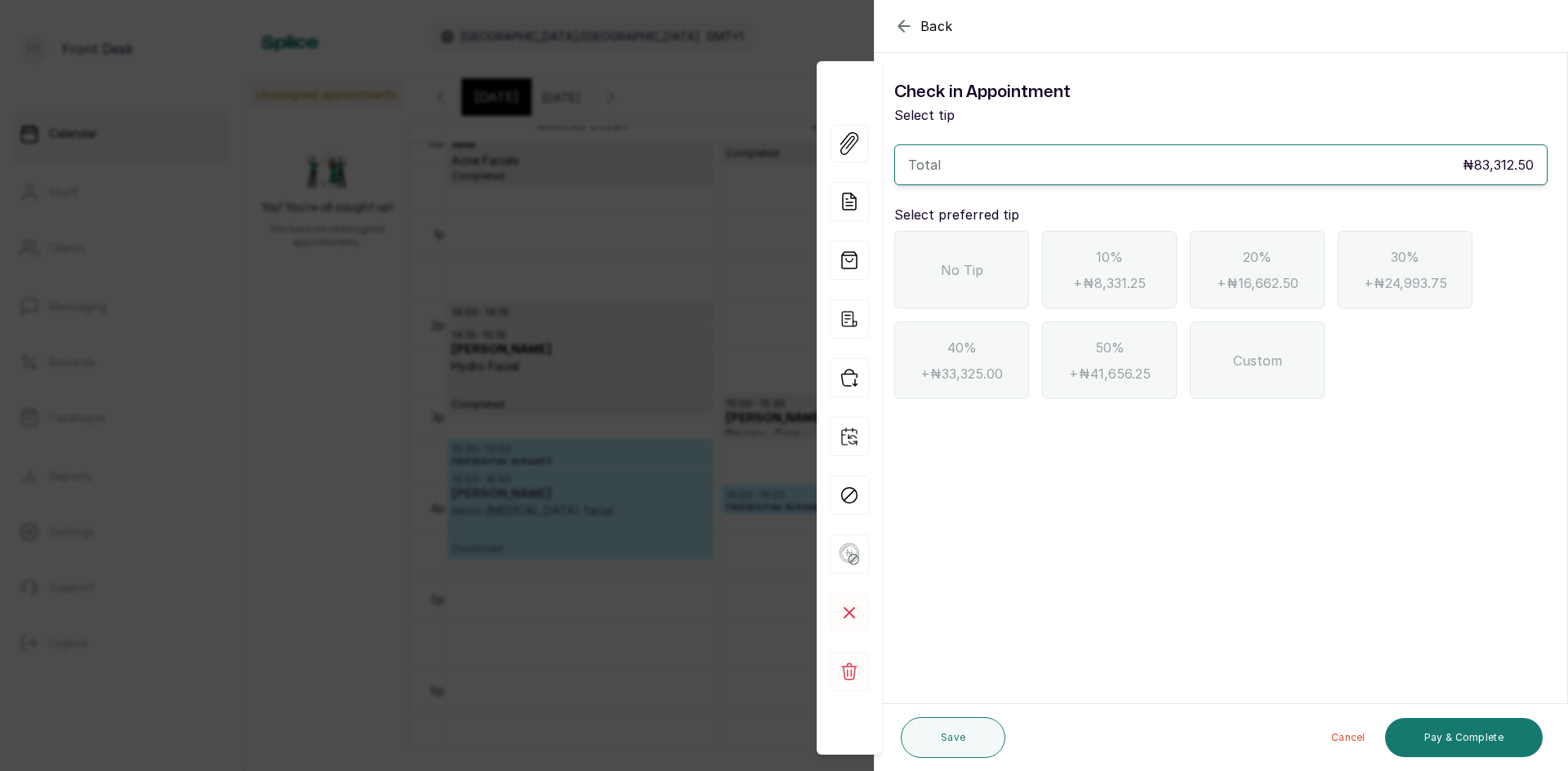
click at [961, 270] on span "No Tip" at bounding box center [961, 270] width 43 height 20
click at [1453, 735] on button "Pay & Complete" at bounding box center [1464, 737] width 158 height 39
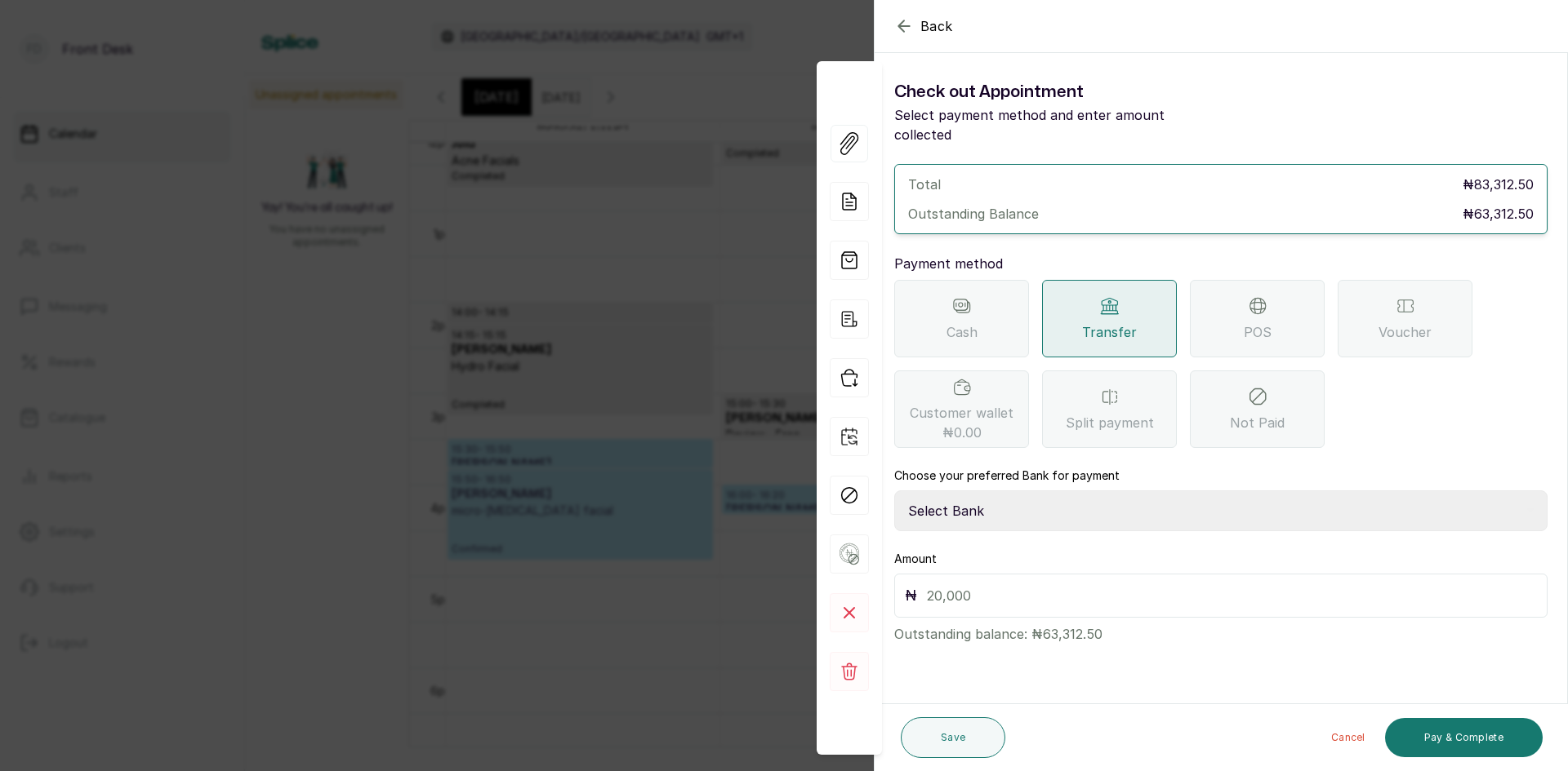
click at [1112, 491] on select "Select Bank [PERSON_NAME] Fairmoney Microfinance Bank SKN ANALYTICS MED AESTH. …" at bounding box center [1220, 511] width 653 height 41
select select "43272bc0-21c6-4b19-b9fb-c2093b8603c2"
click at [894, 491] on select "Select Bank [PERSON_NAME] Fairmoney Microfinance Bank SKN ANALYTICS MED AESTH. …" at bounding box center [1220, 511] width 653 height 41
click at [1125, 585] on input "text" at bounding box center [1231, 596] width 610 height 23
type input "63,312.50"
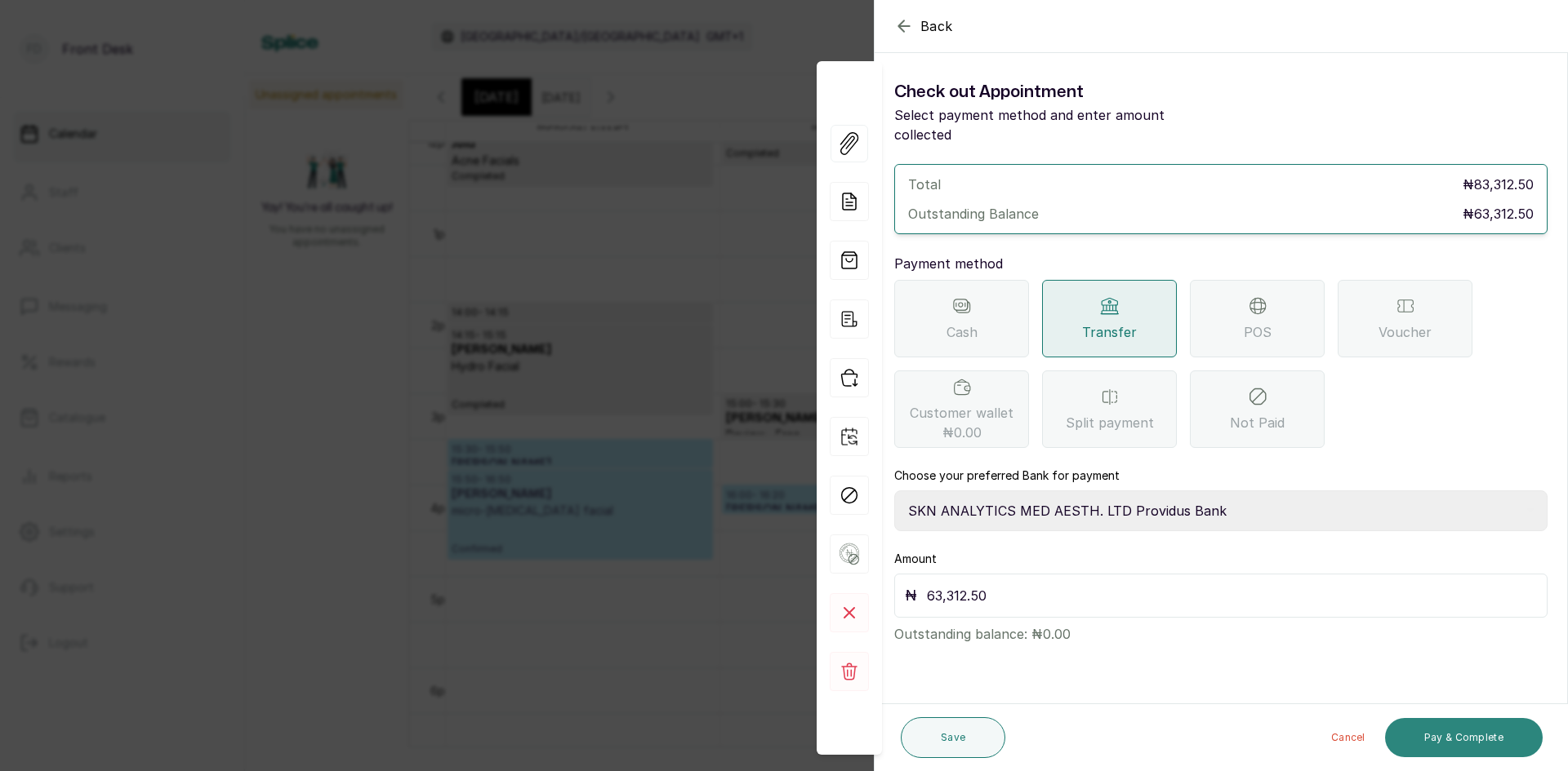
click at [1461, 742] on button "Pay & Complete" at bounding box center [1464, 737] width 158 height 39
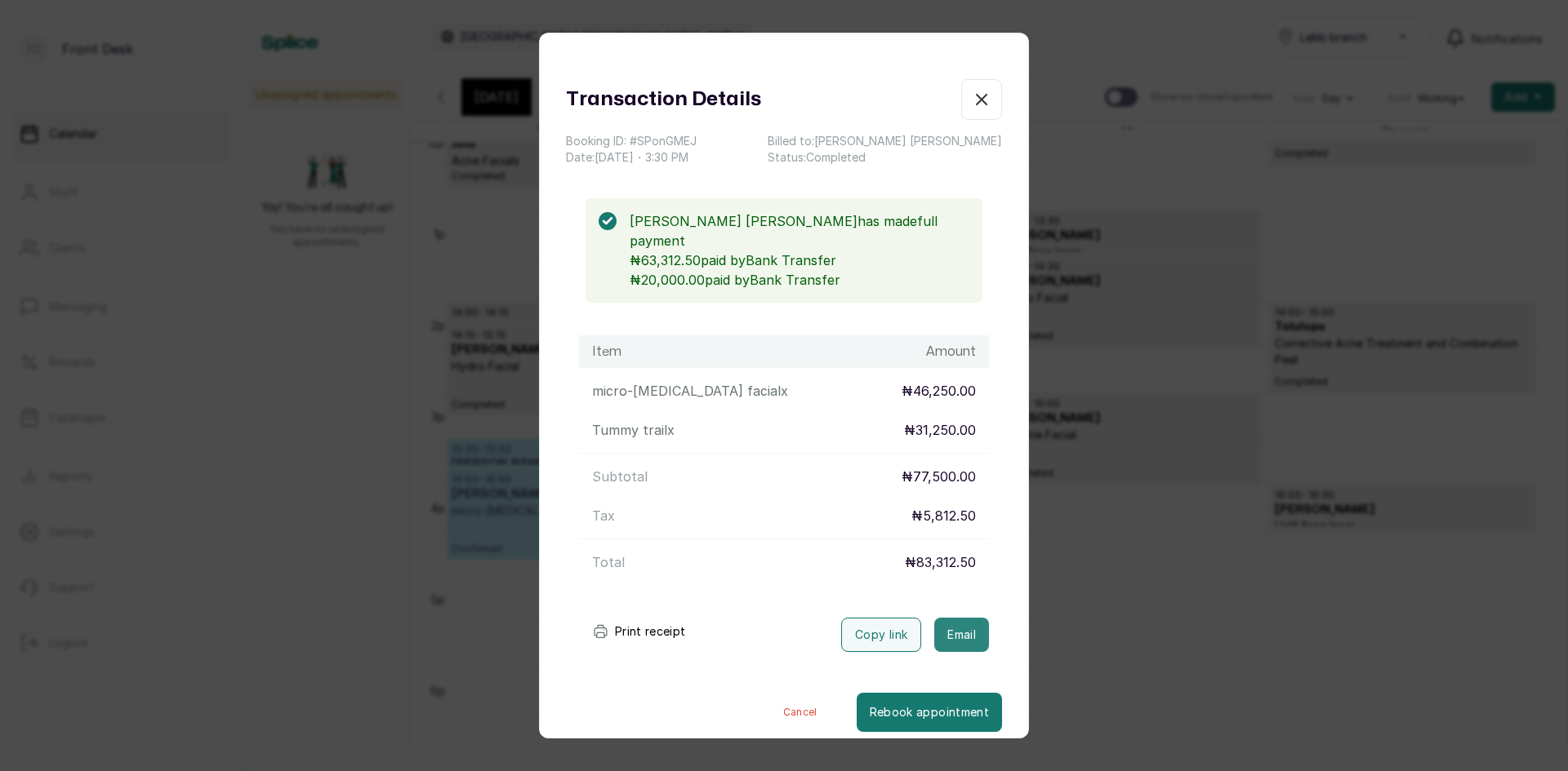
click at [961, 617] on button "Email" at bounding box center [961, 635] width 55 height 35
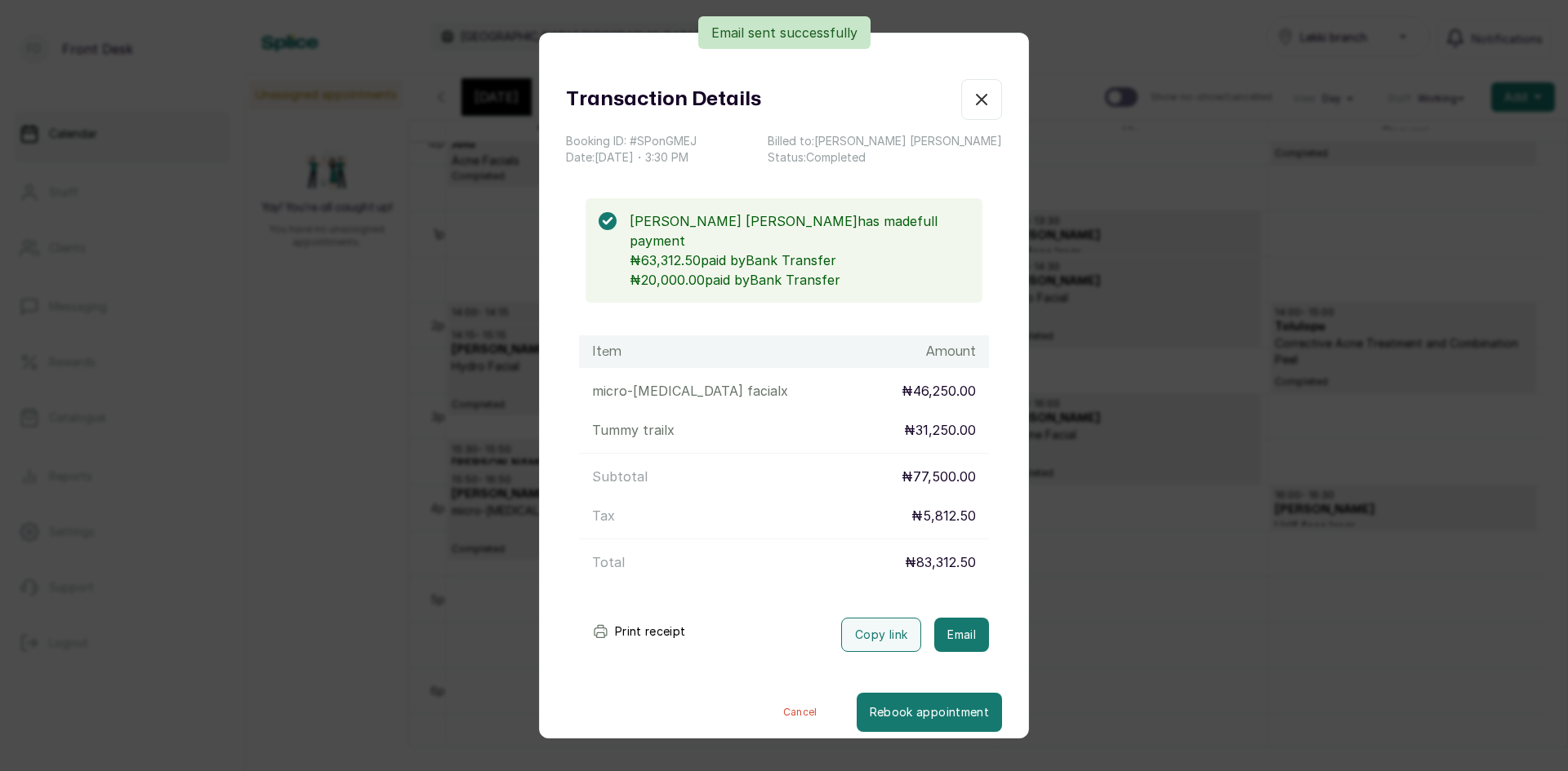
click at [417, 254] on div "Transaction Details Booking ID: # SPonGMEJ Date: [DATE] ・ 3:30 PM Billed to: [P…" at bounding box center [784, 385] width 1568 height 771
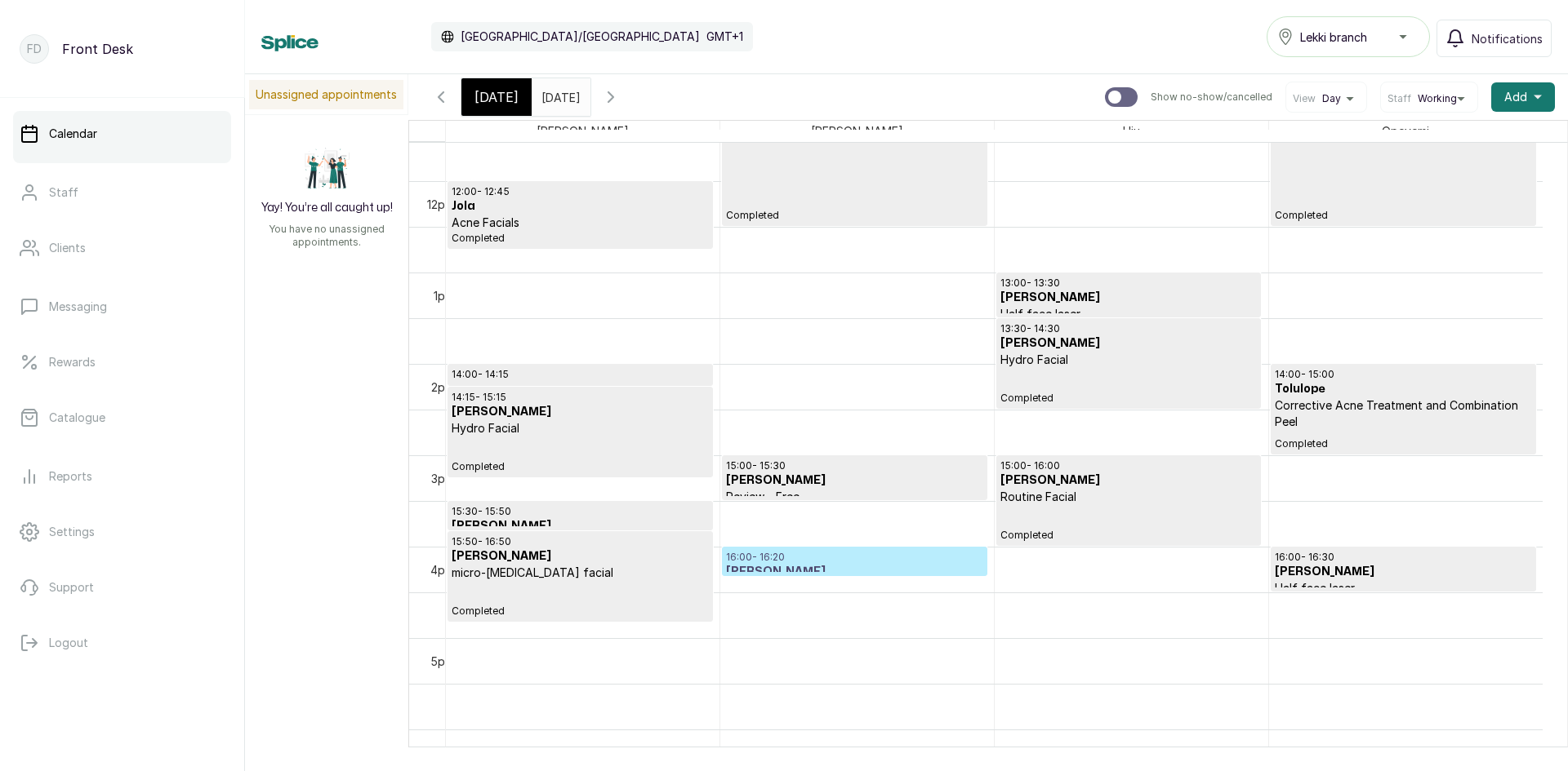
scroll to position [1143, 0]
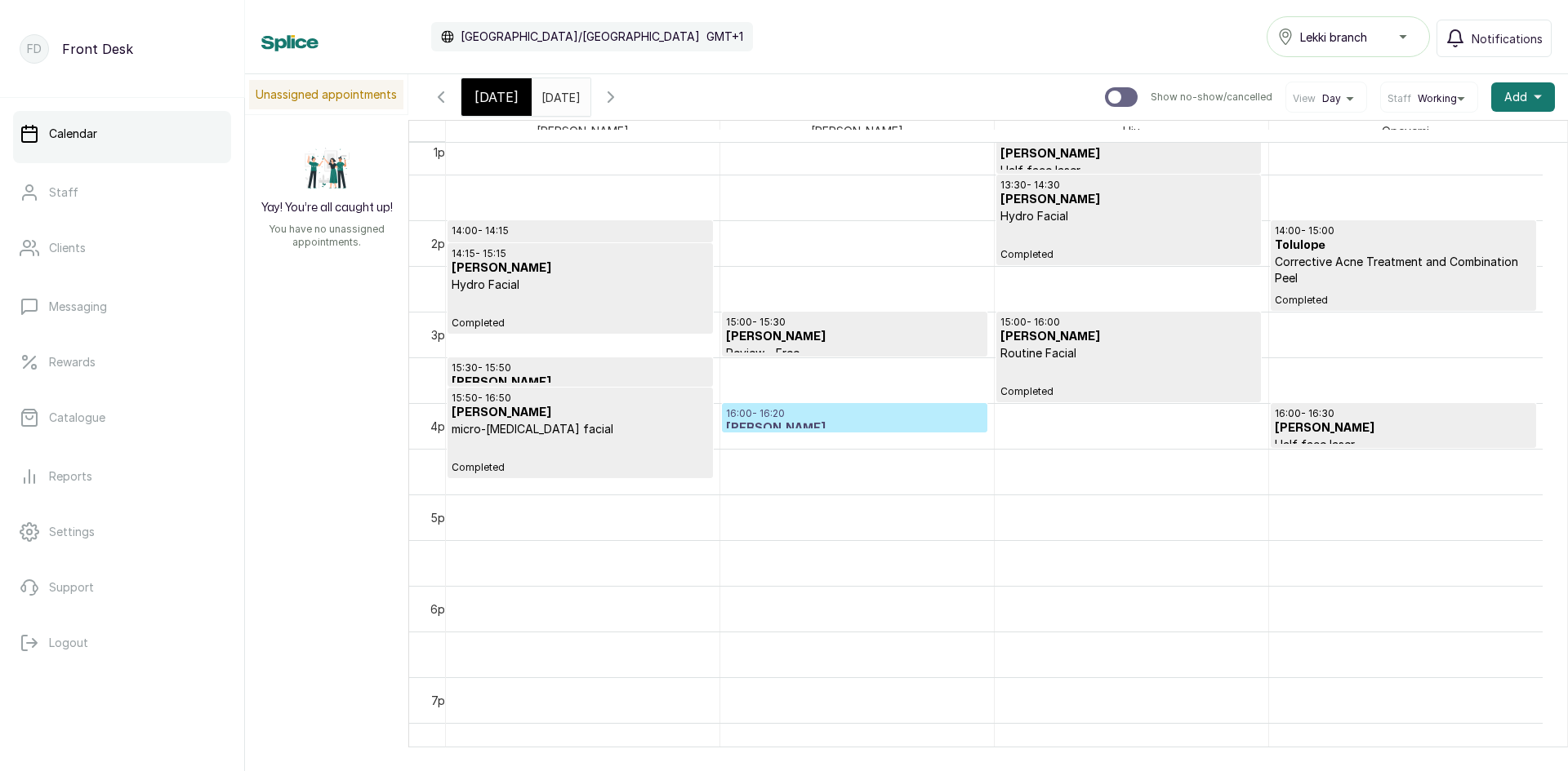
click at [548, 96] on input "[DATE]" at bounding box center [546, 93] width 26 height 28
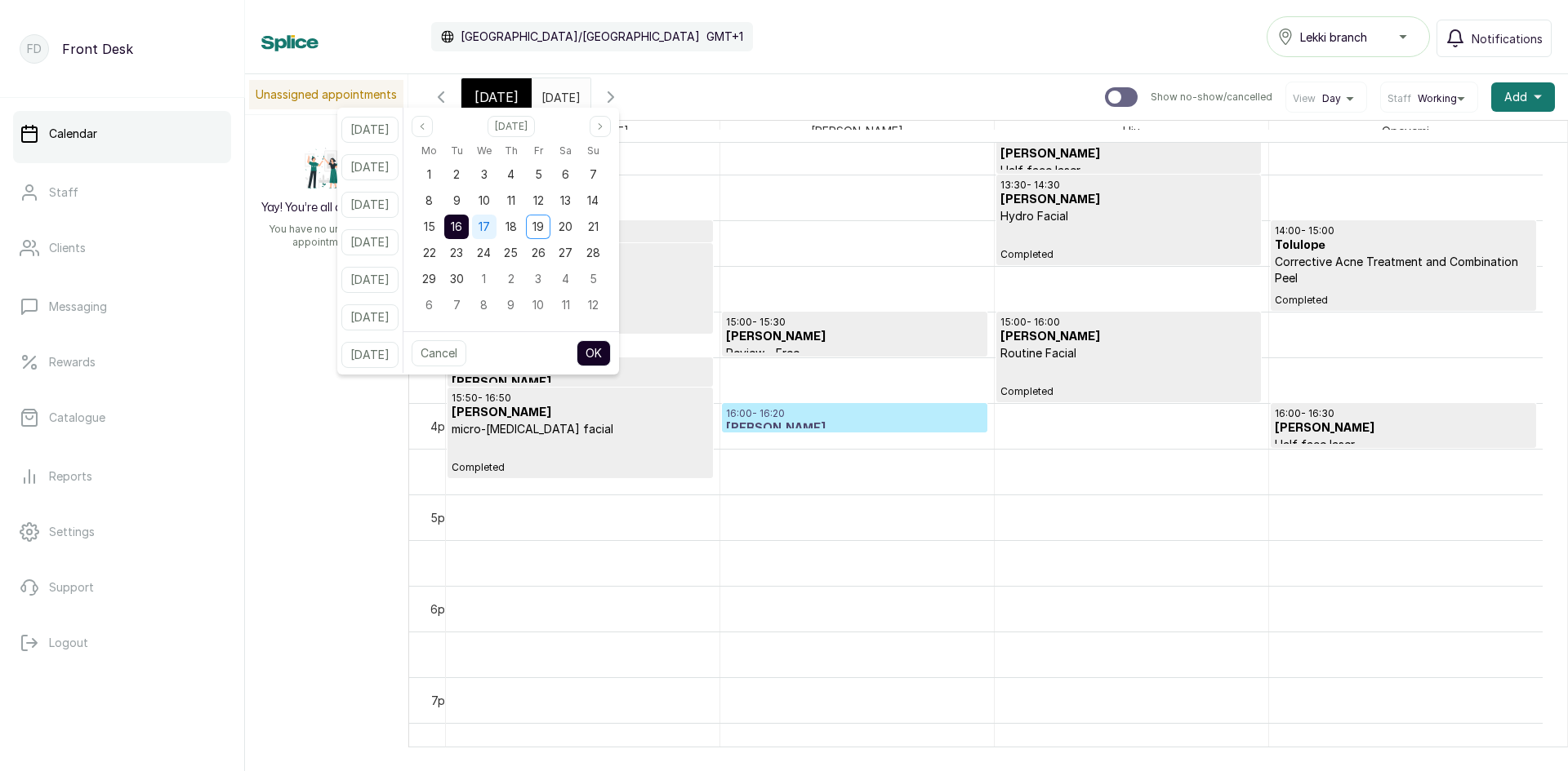
click at [490, 229] on span "17" at bounding box center [483, 226] width 11 height 14
click at [611, 349] on button "OK" at bounding box center [594, 353] width 35 height 26
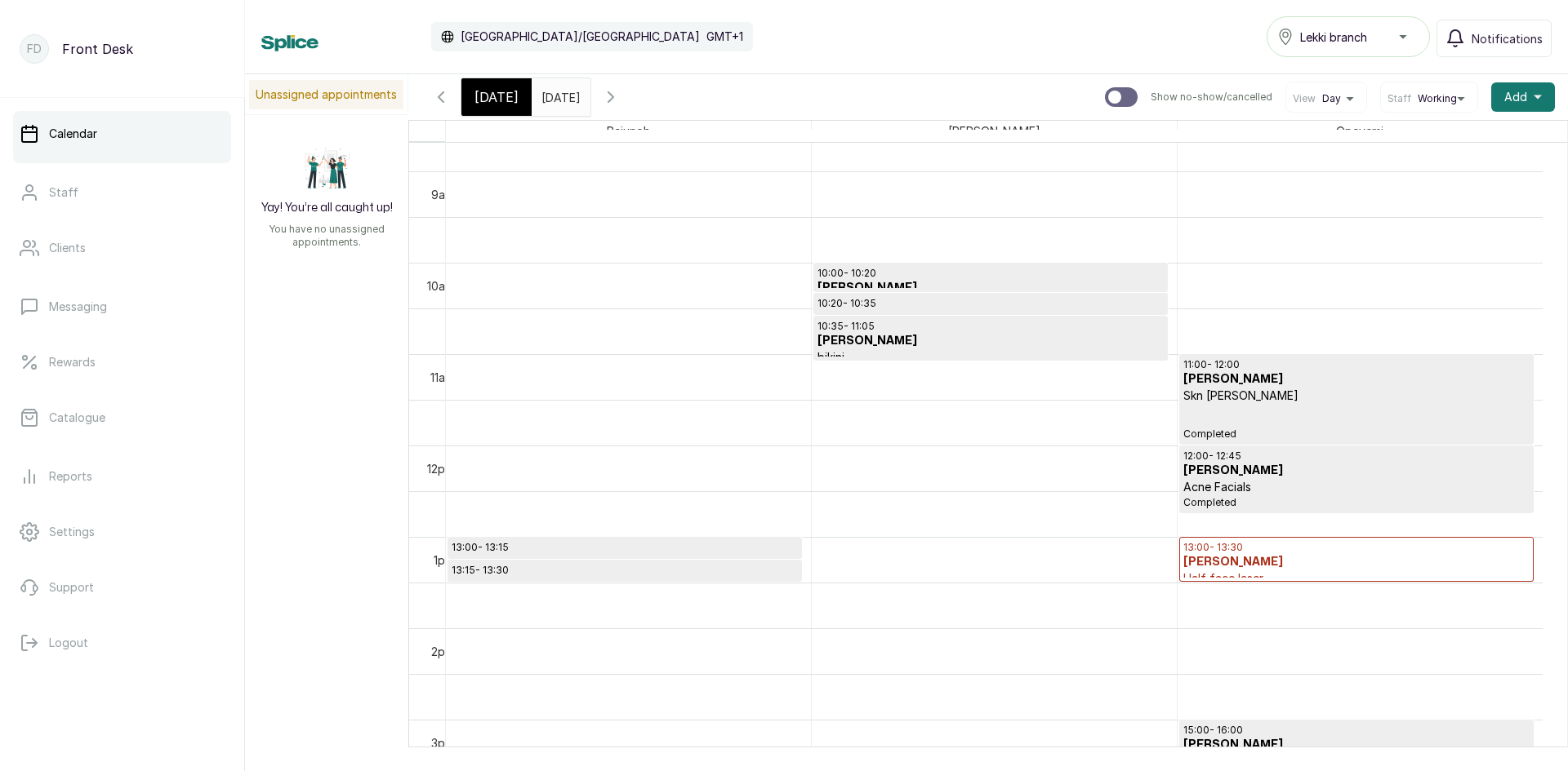
click at [593, 548] on p "13:00 - 13:15" at bounding box center [624, 547] width 346 height 13
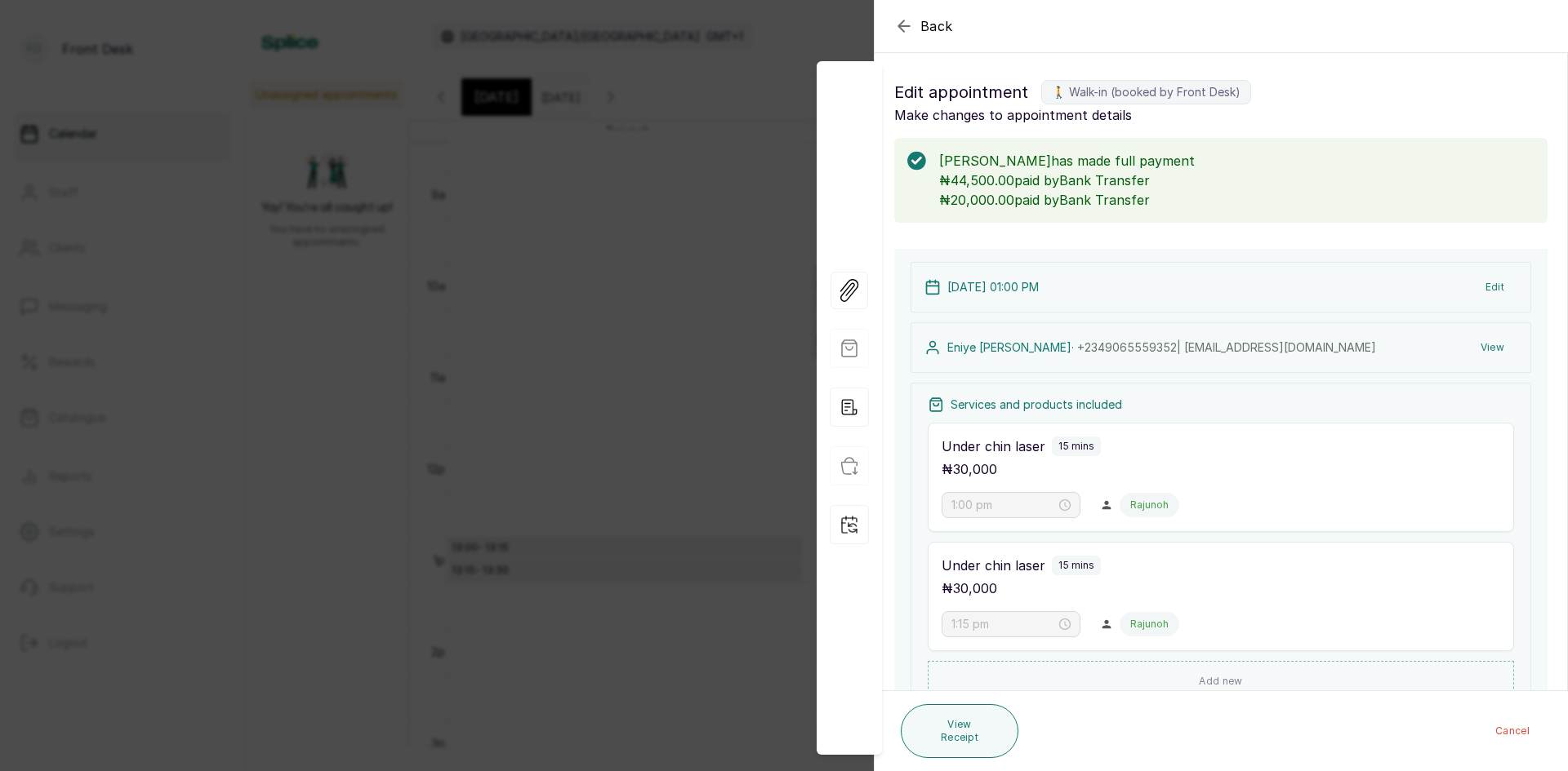
click at [358, 253] on div "Back Appointment Details Edit appointment 🚶 Walk-in (booked by Front Desk) Make…" at bounding box center [784, 385] width 1568 height 771
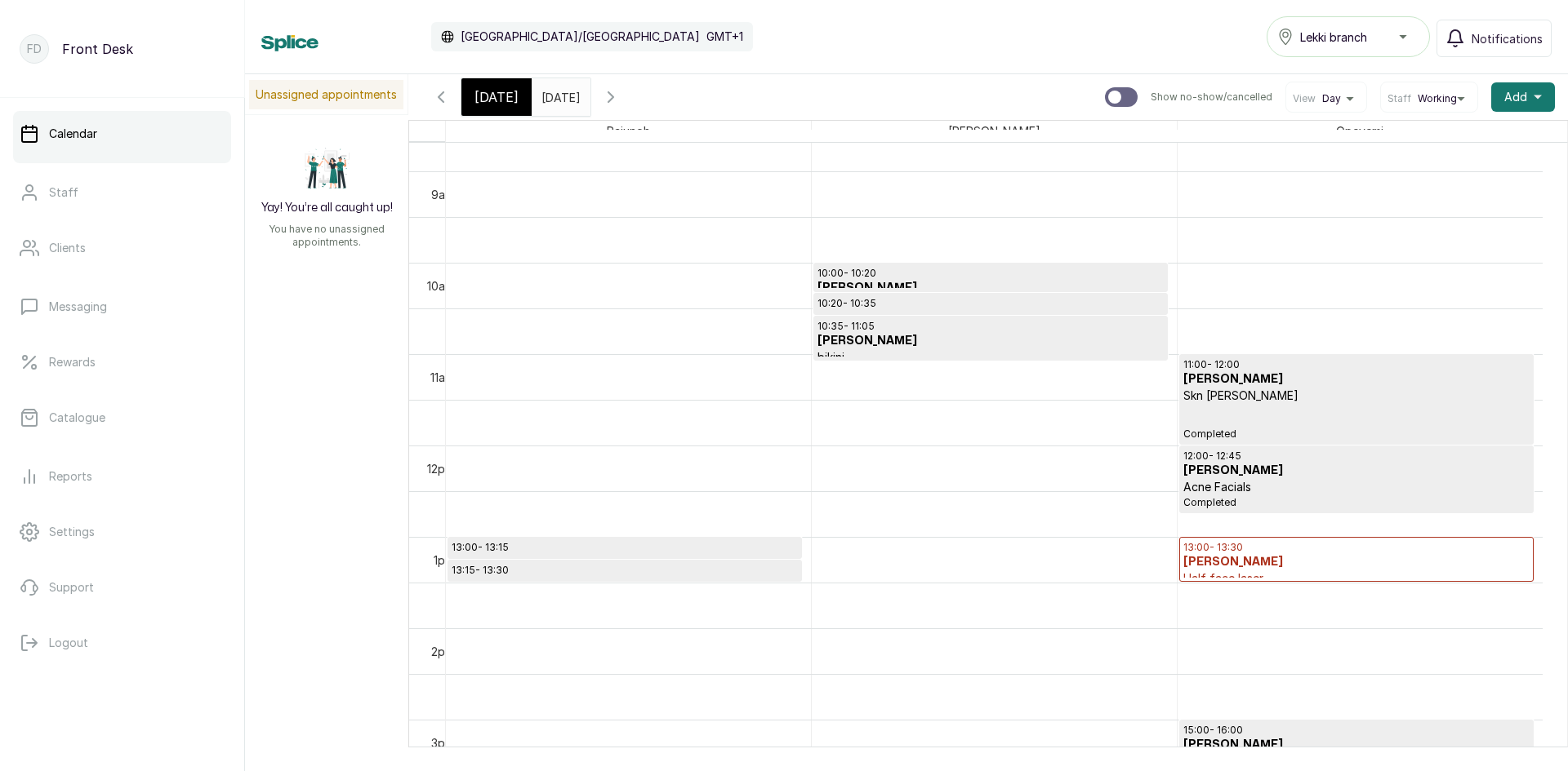
click at [559, 98] on input "[DATE]" at bounding box center [546, 93] width 26 height 28
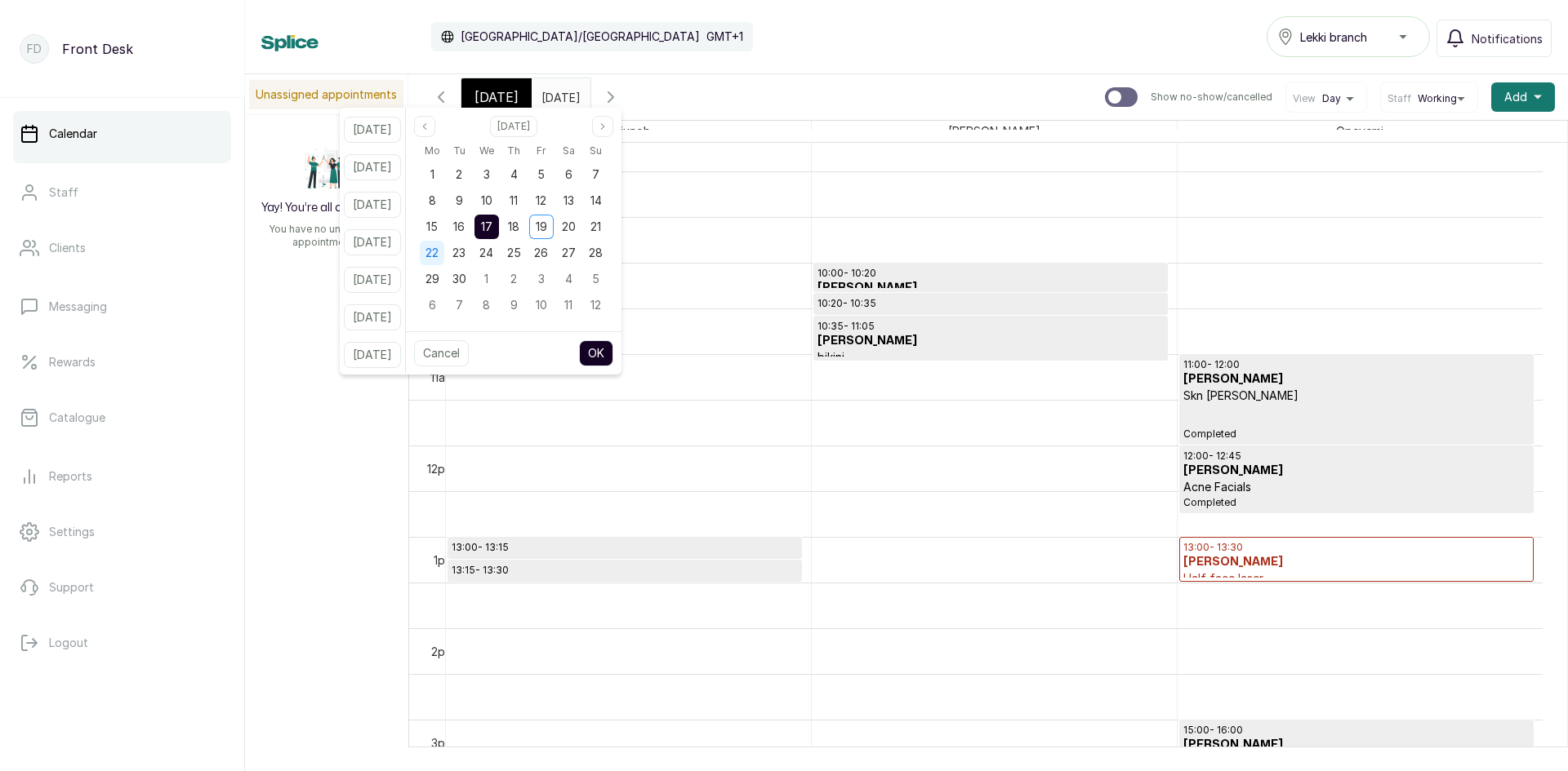
click at [438, 258] on span "22" at bounding box center [431, 252] width 13 height 14
click at [612, 345] on button "OK" at bounding box center [596, 353] width 35 height 26
type input "[DATE]"
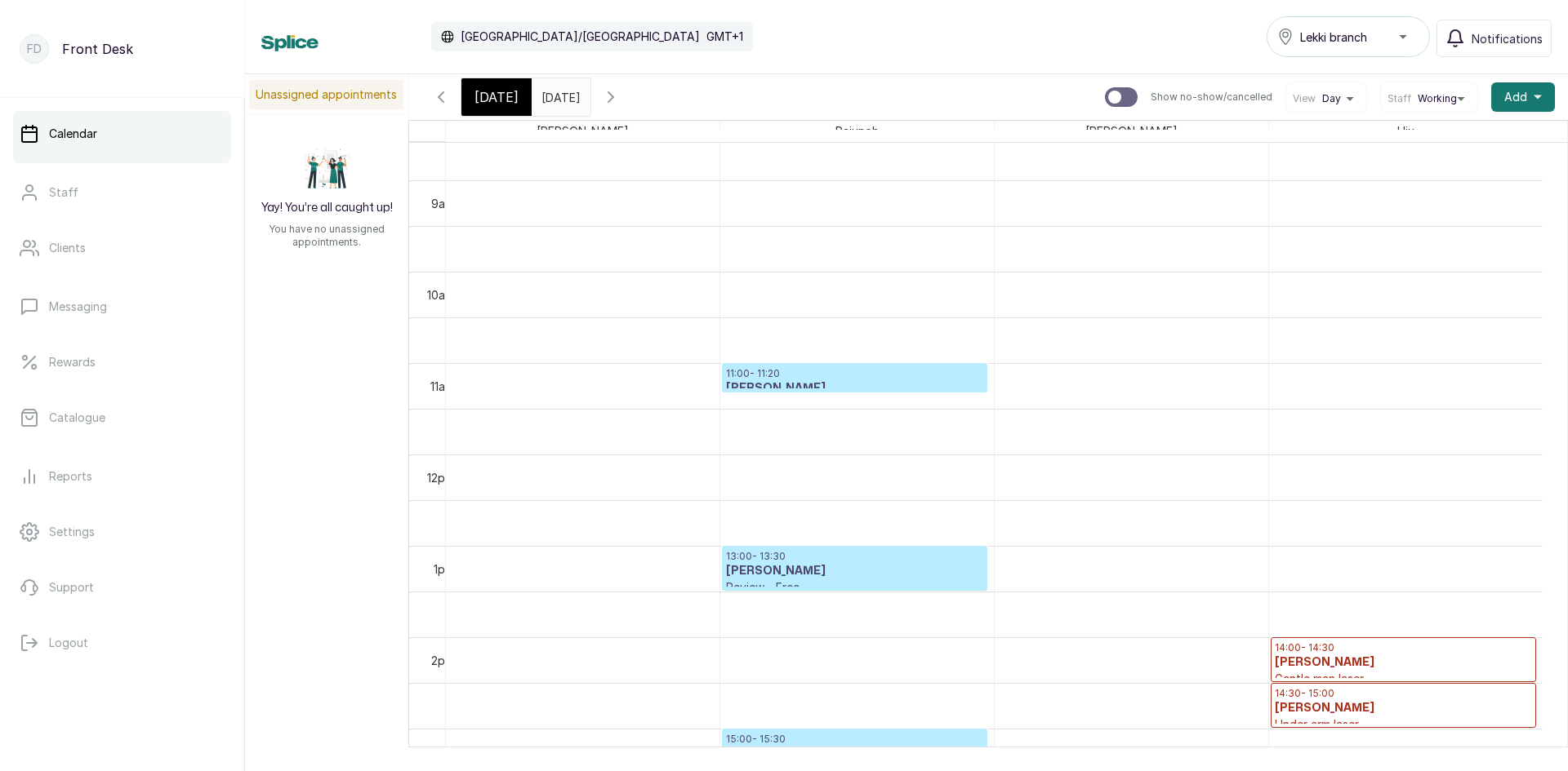
scroll to position [871, 0]
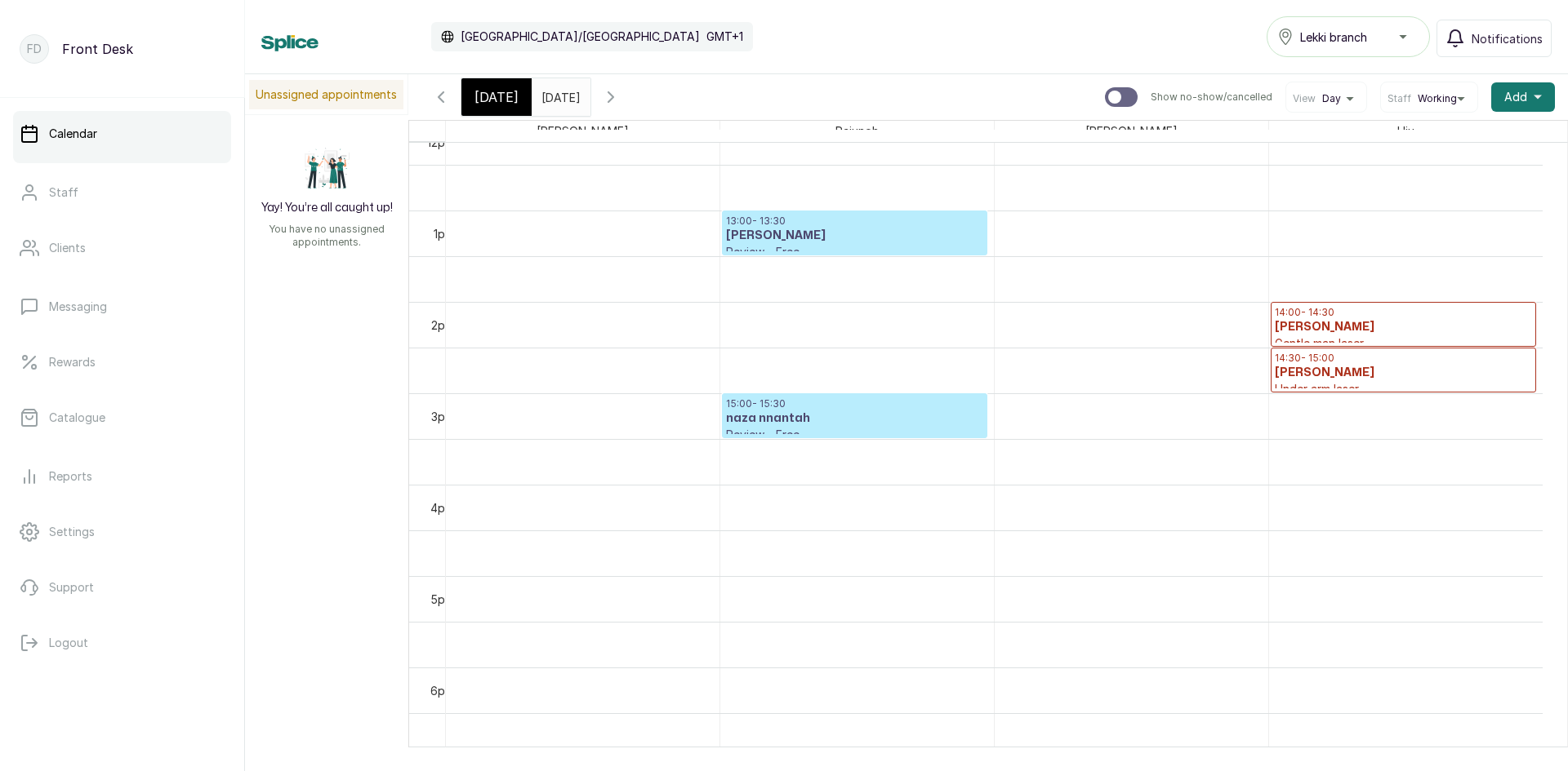
click at [919, 228] on h3 "[PERSON_NAME]" at bounding box center [855, 236] width 257 height 16
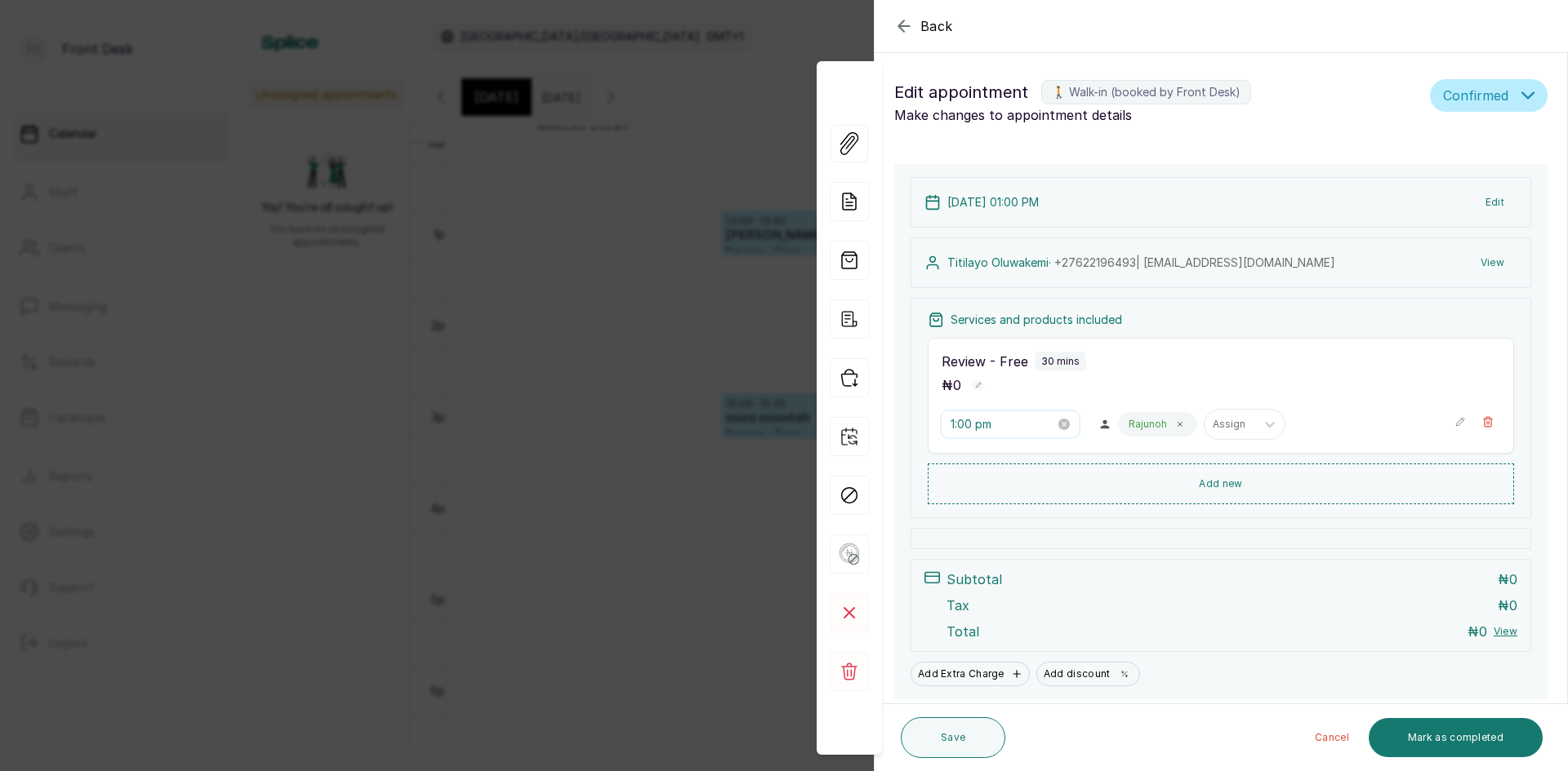
click at [1014, 422] on input "1:00 pm" at bounding box center [1002, 424] width 104 height 18
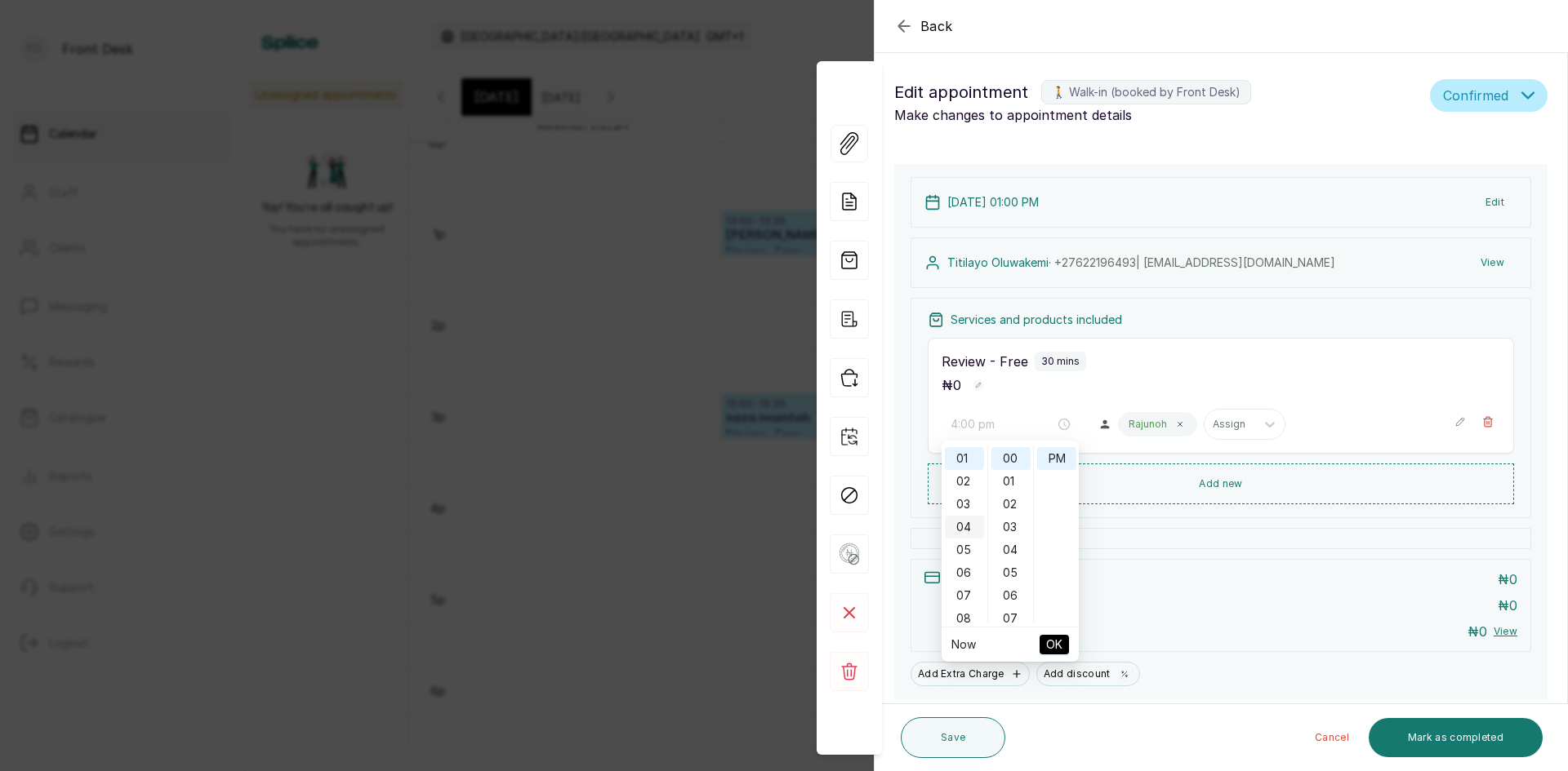
click at [972, 524] on div "04" at bounding box center [964, 527] width 39 height 23
type input "4:00 pm"
click at [1053, 650] on span "OK" at bounding box center [1054, 645] width 16 height 31
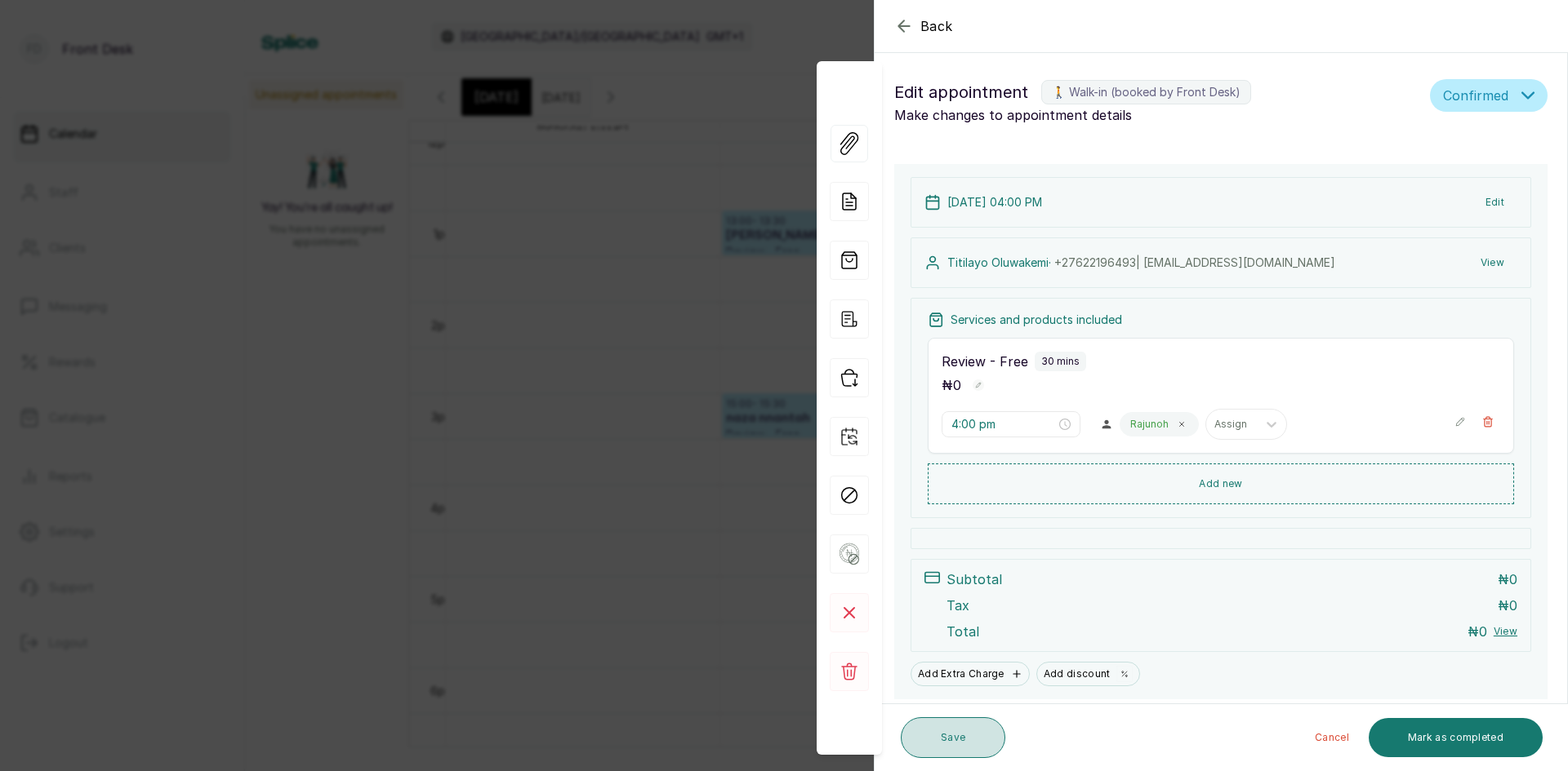
click at [969, 739] on button "Save" at bounding box center [953, 737] width 104 height 41
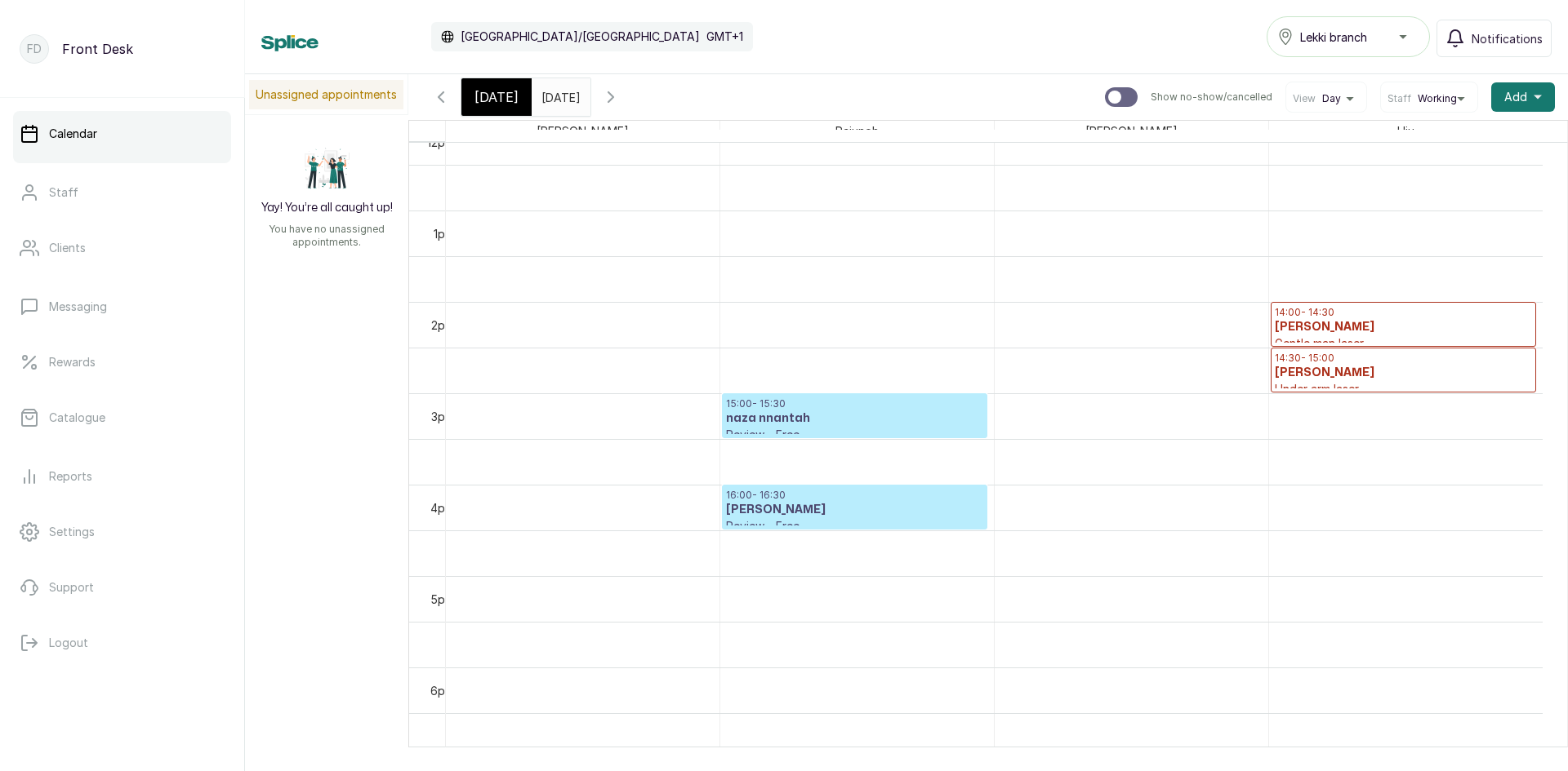
click at [556, 88] on input "[DATE]" at bounding box center [546, 93] width 26 height 28
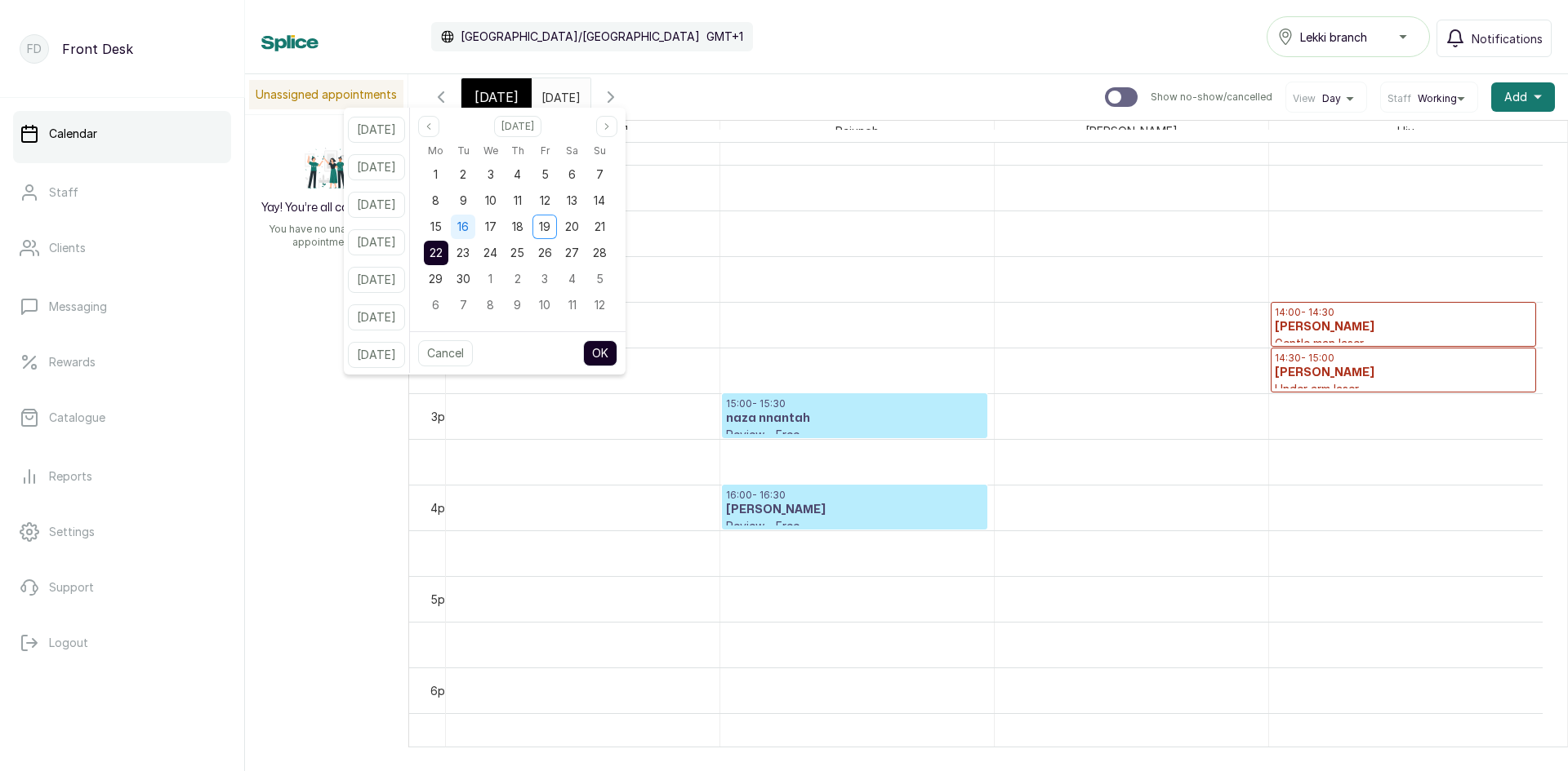
click at [469, 229] on span "16" at bounding box center [463, 226] width 11 height 14
click at [442, 229] on span "15" at bounding box center [436, 226] width 11 height 14
click at [616, 352] on button "OK" at bounding box center [600, 353] width 35 height 26
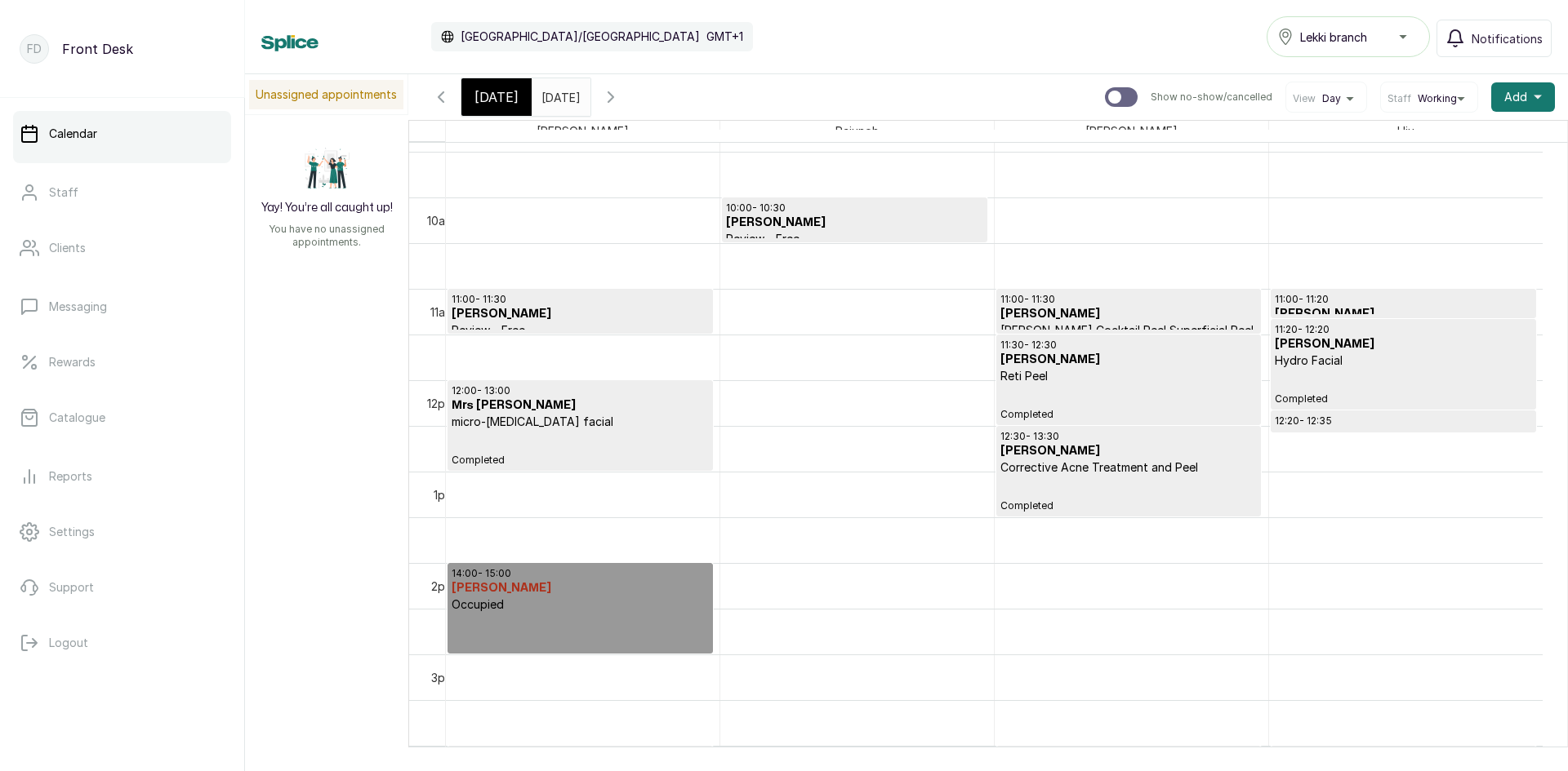
scroll to position [876, 0]
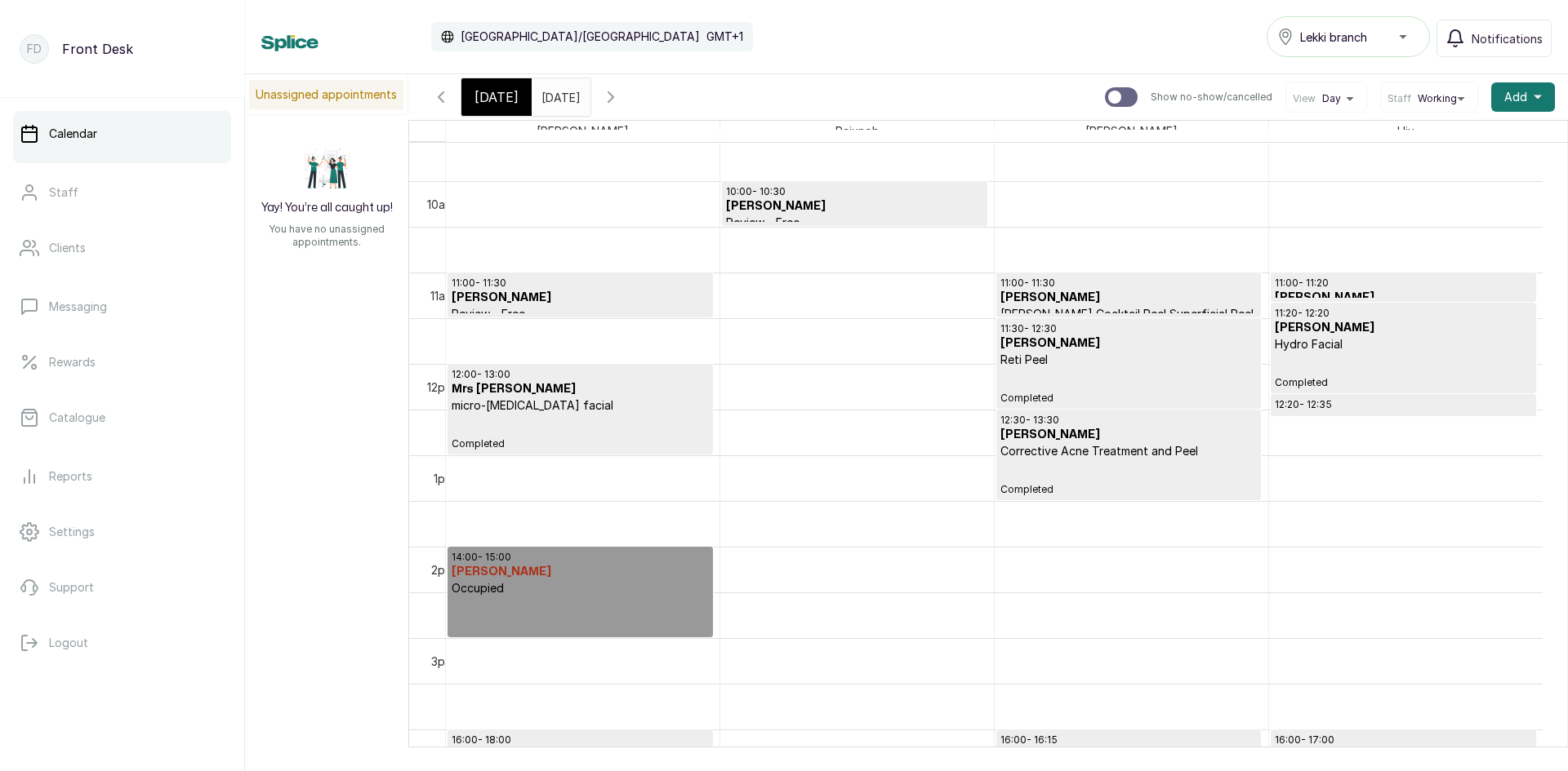
click at [559, 104] on input "[DATE]" at bounding box center [546, 93] width 26 height 28
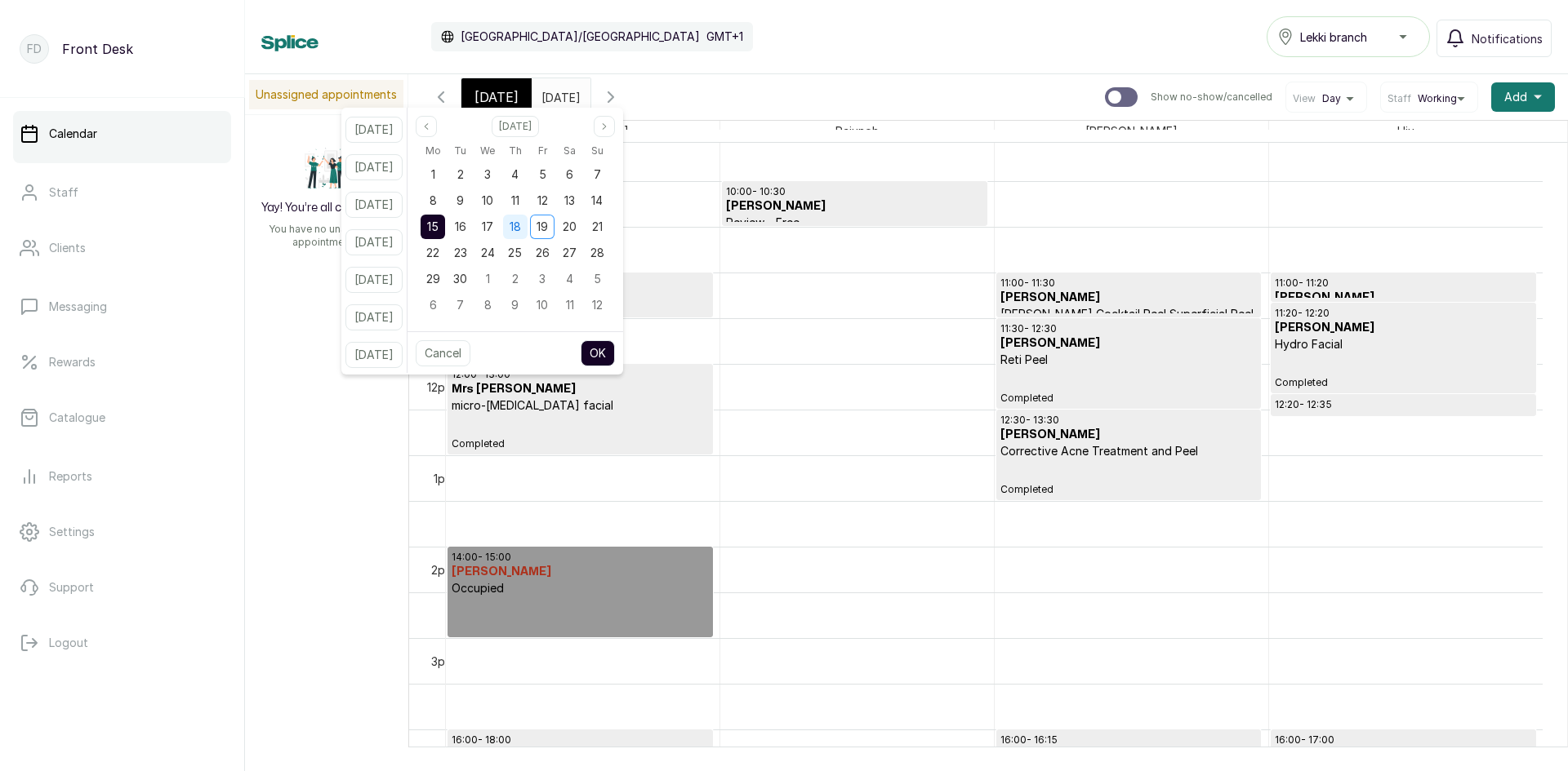
click at [521, 229] on span "18" at bounding box center [515, 226] width 11 height 14
click at [615, 356] on button "OK" at bounding box center [598, 353] width 35 height 26
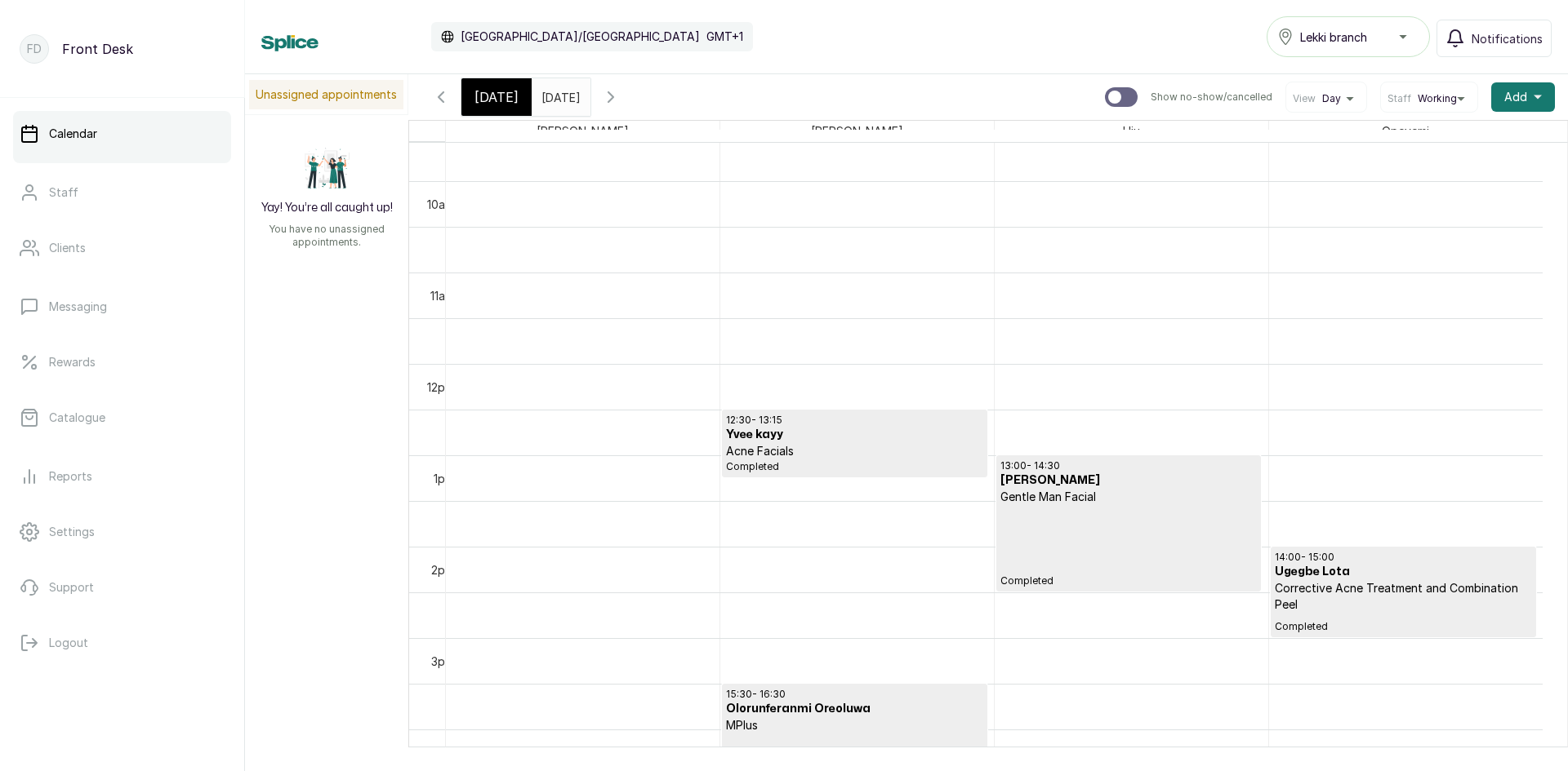
click at [559, 97] on input "[DATE]" at bounding box center [546, 93] width 26 height 28
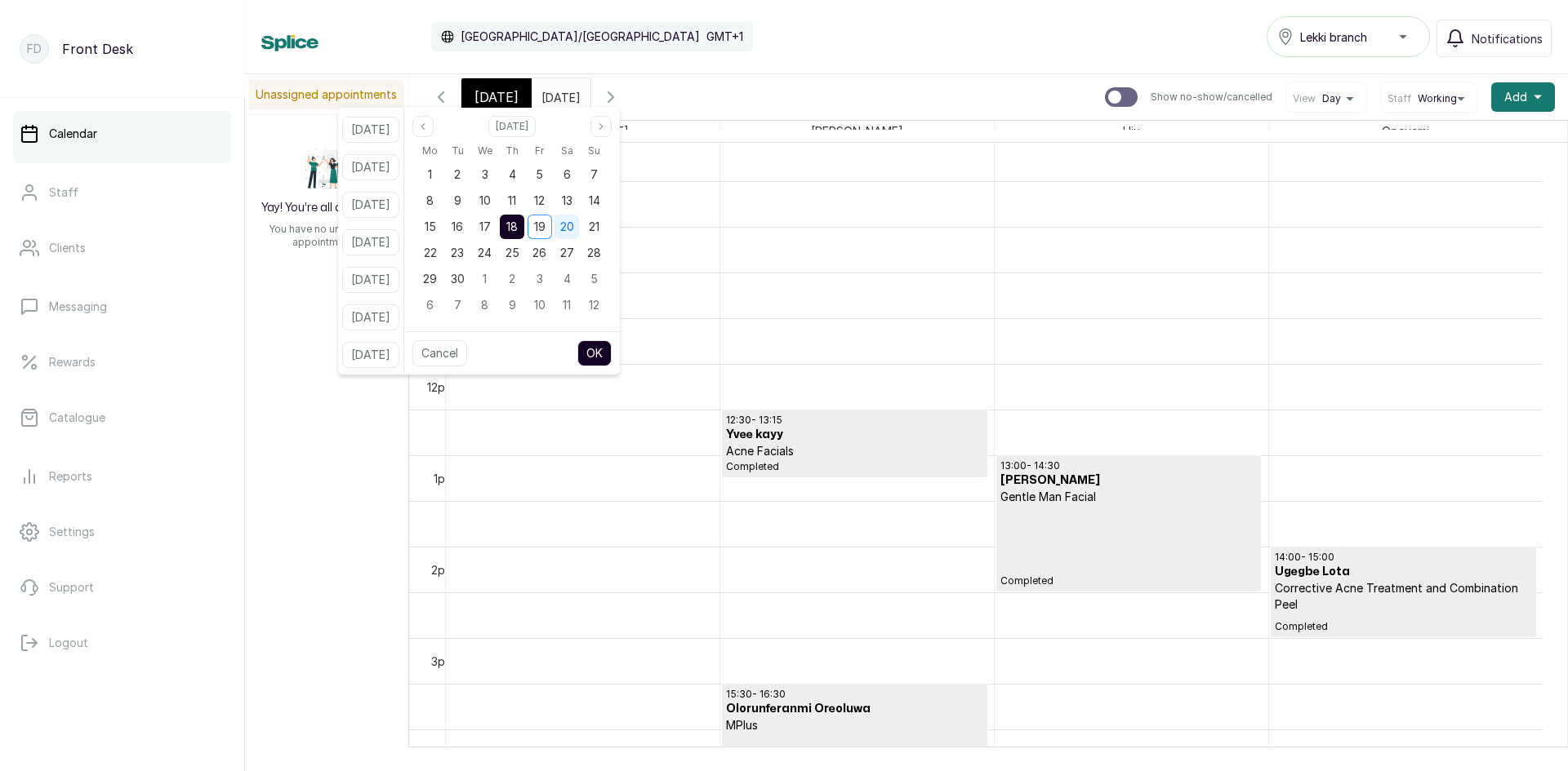
click at [574, 225] on span "20" at bounding box center [567, 226] width 14 height 14
click at [612, 353] on button "OK" at bounding box center [594, 353] width 35 height 26
type input "[DATE]"
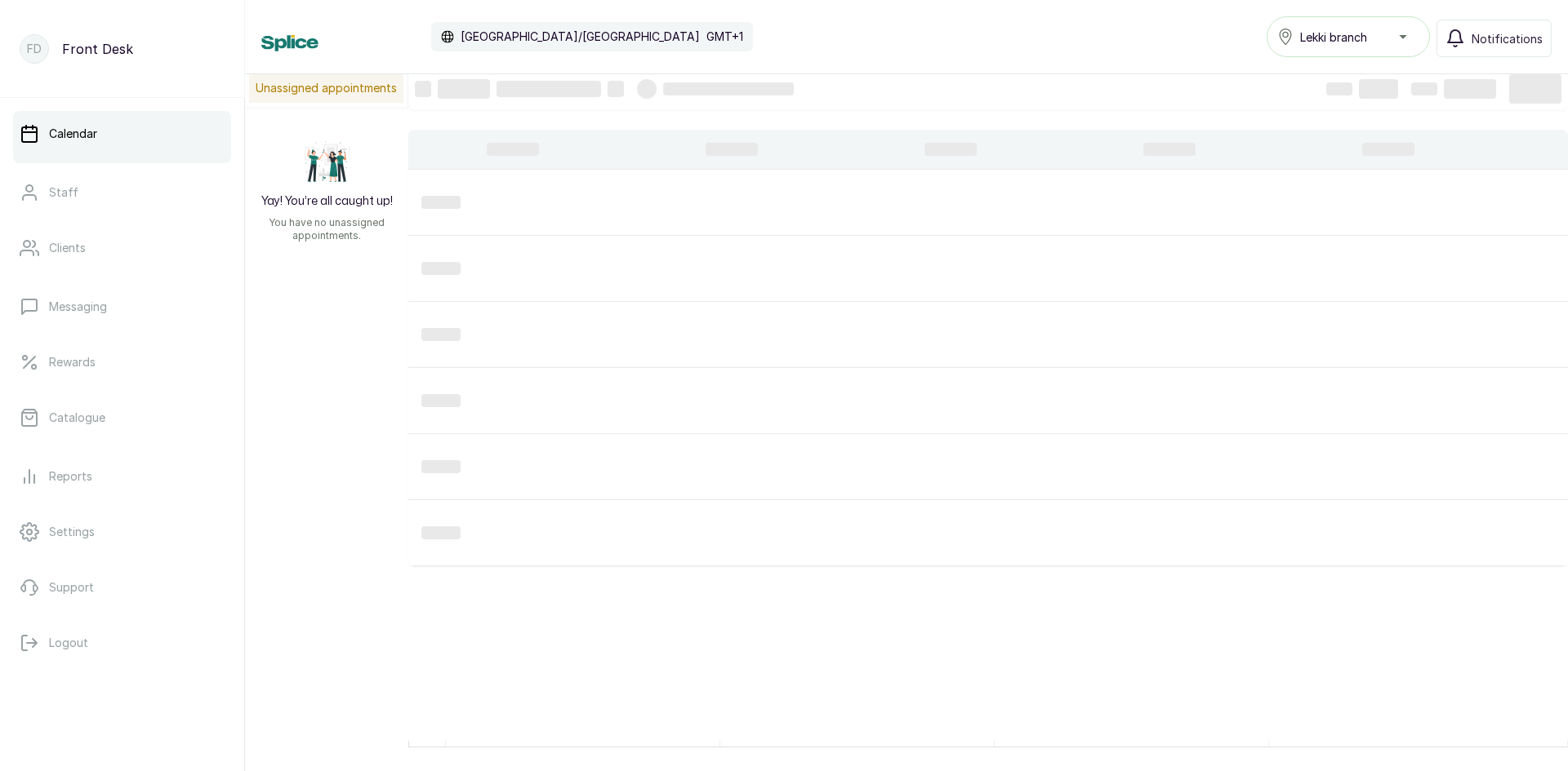
scroll to position [0, 0]
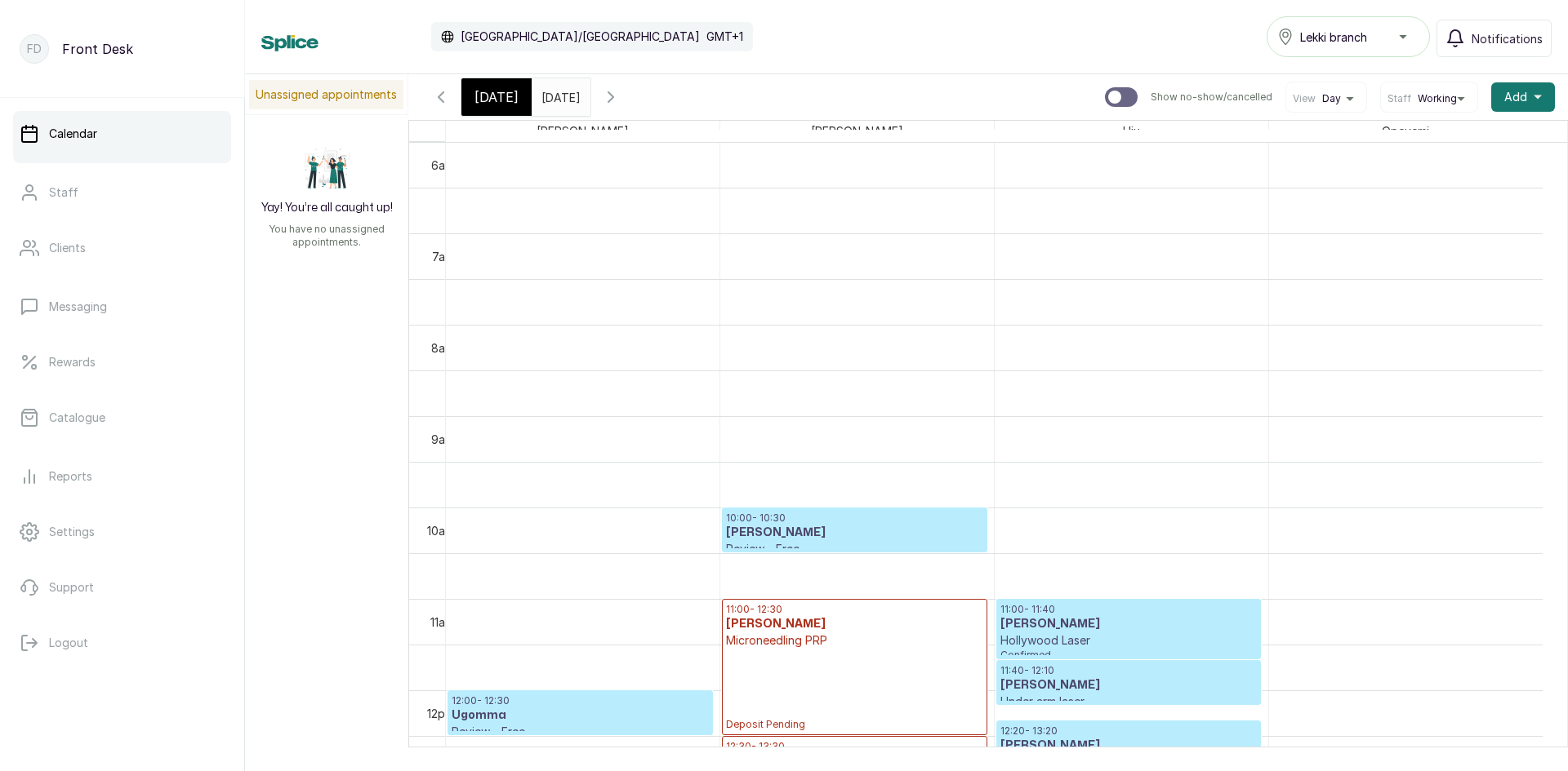
click at [559, 104] on input "[DATE]" at bounding box center [546, 93] width 26 height 28
click at [500, 93] on span "[DATE]" at bounding box center [496, 97] width 44 height 20
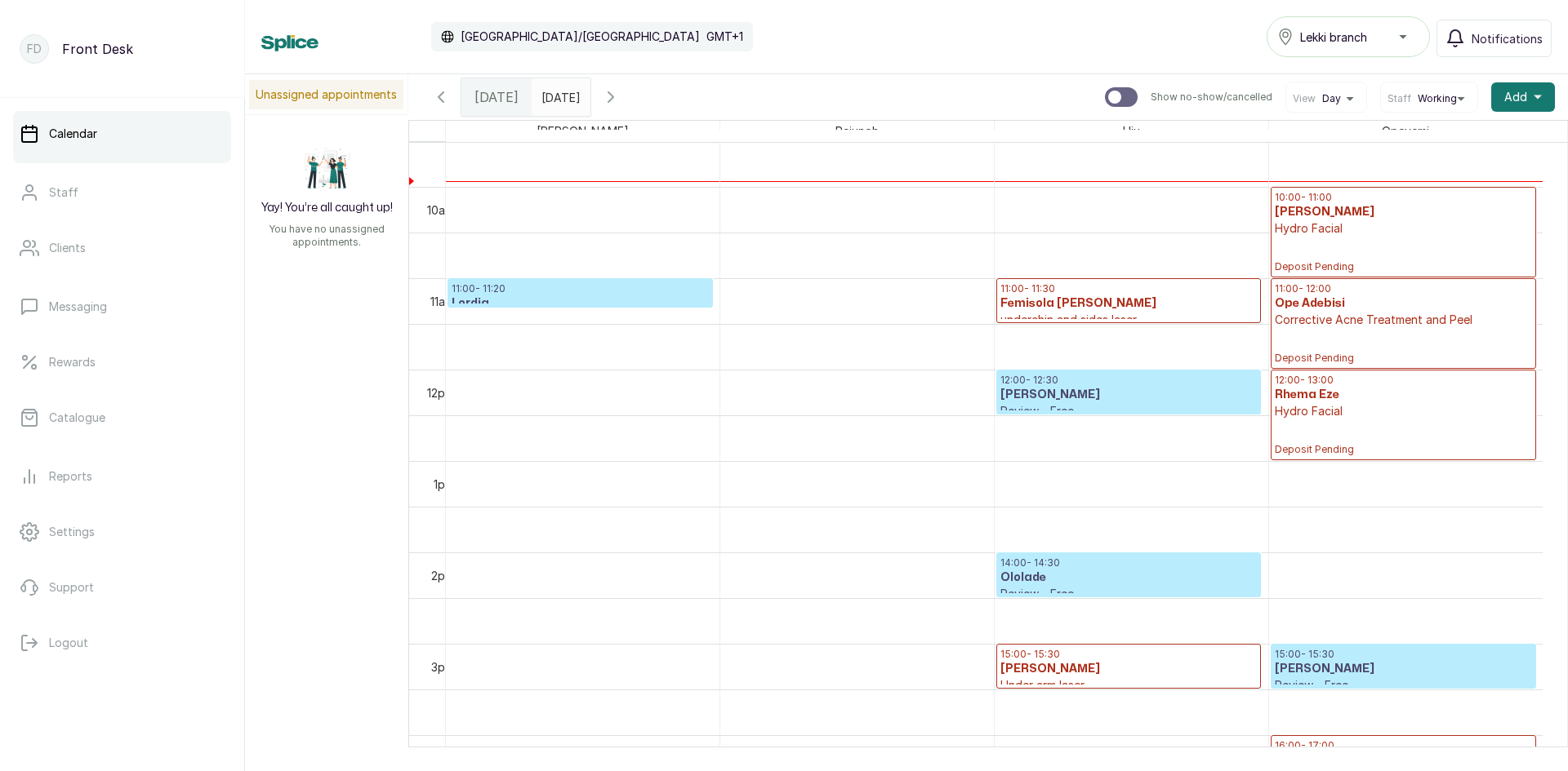
scroll to position [876, 0]
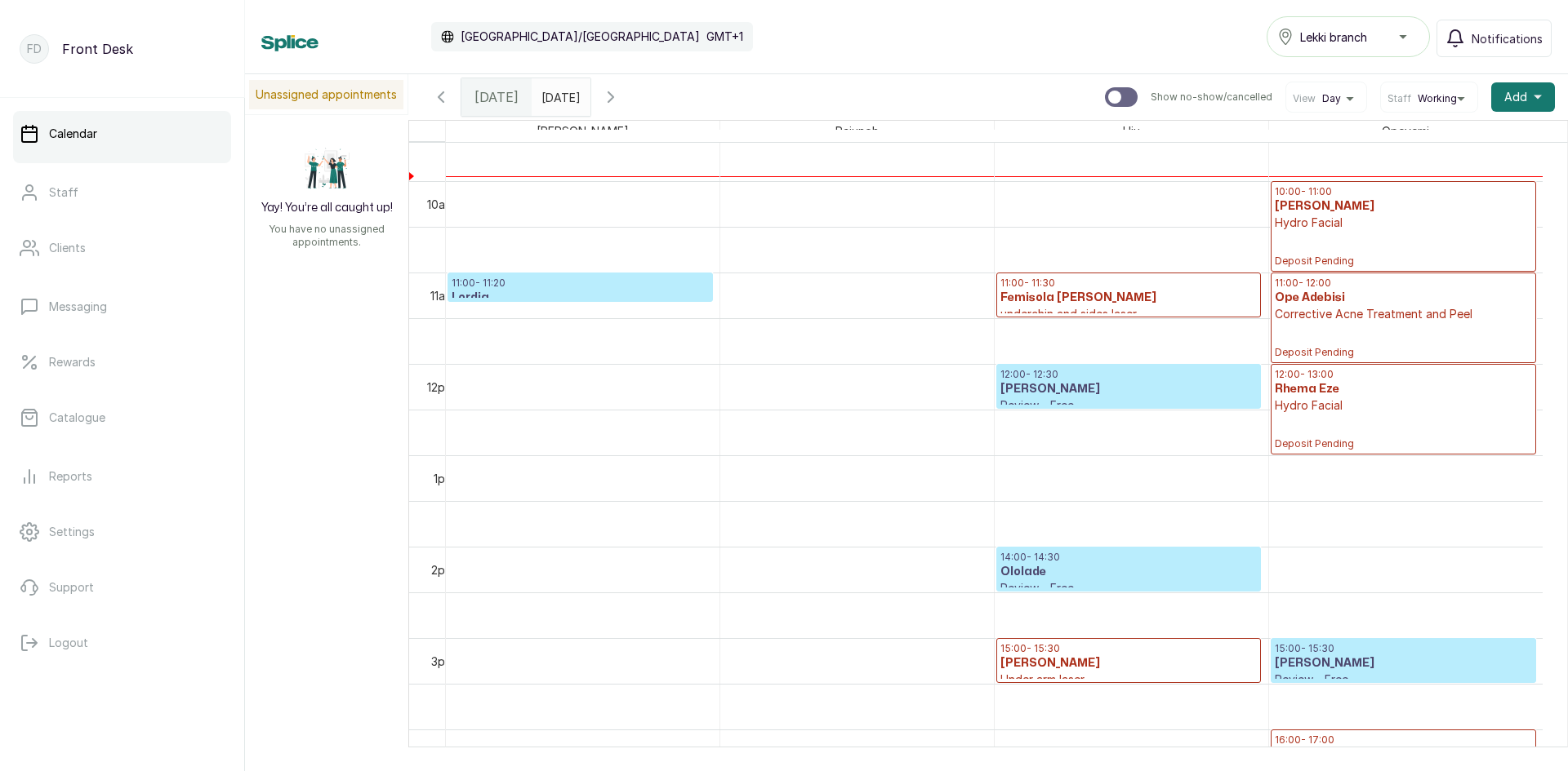
click at [1319, 224] on p "Hydro Facial" at bounding box center [1403, 223] width 257 height 16
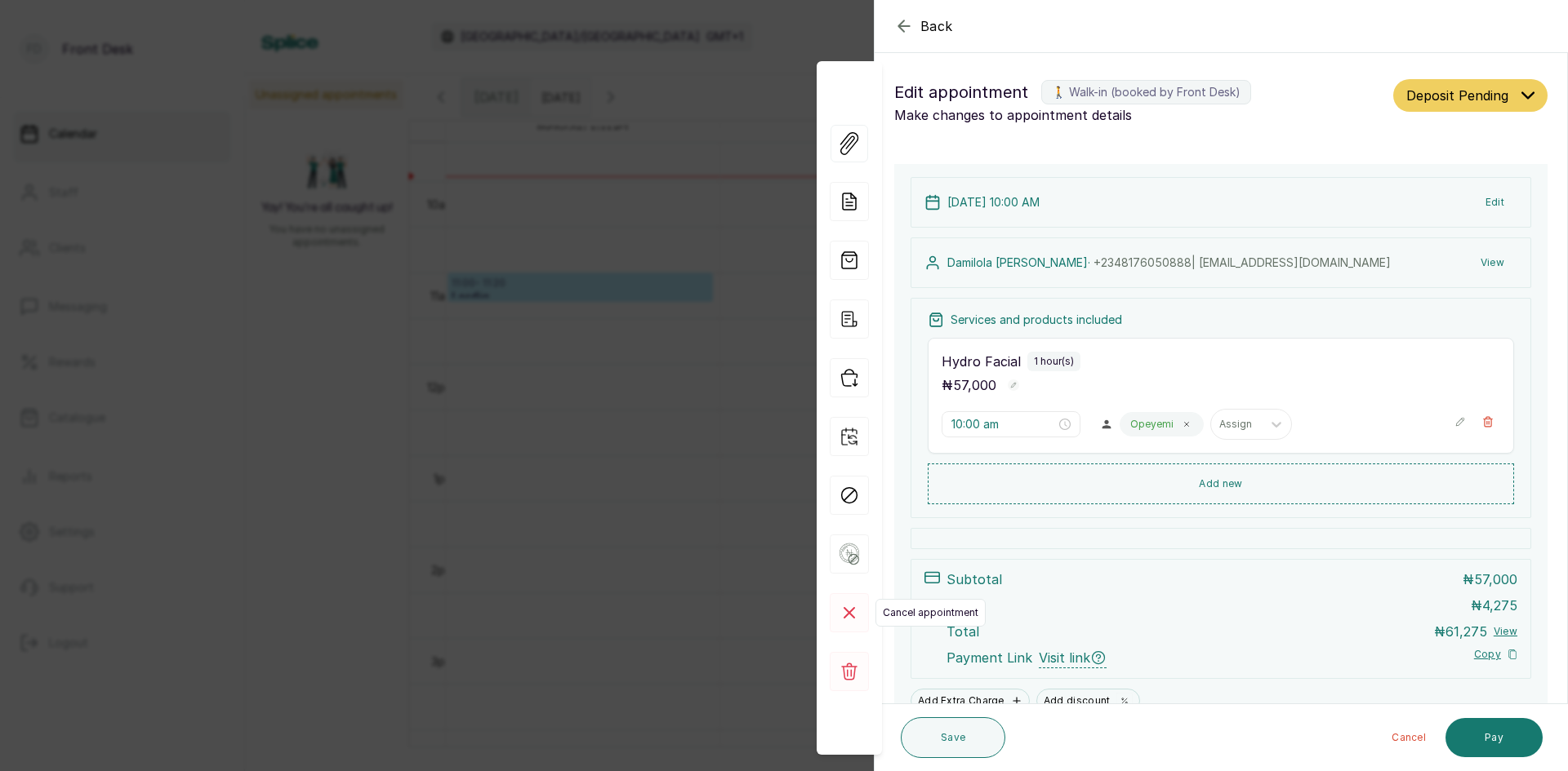
click at [847, 617] on rect at bounding box center [849, 612] width 39 height 39
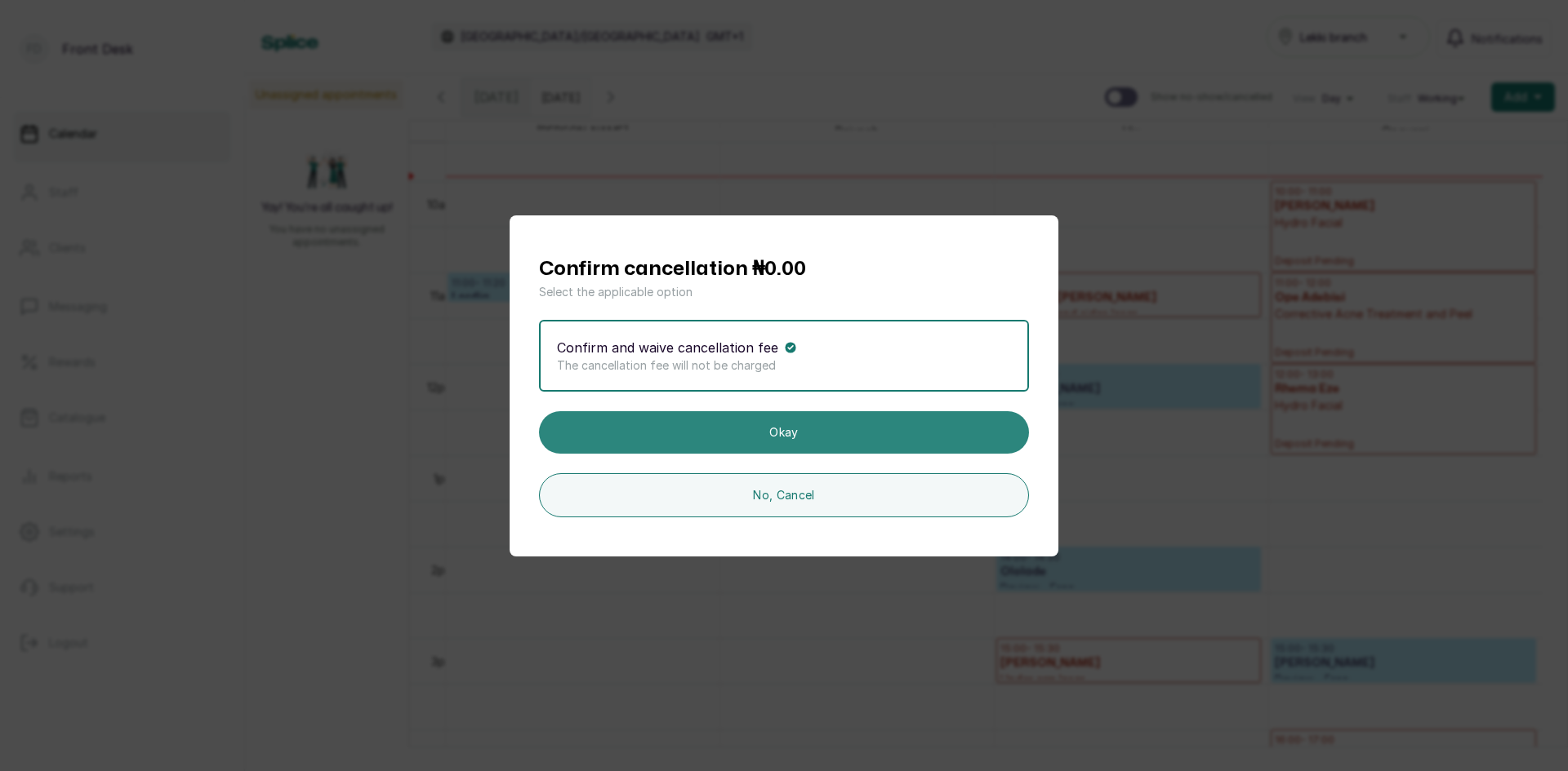
click at [830, 422] on button "Okay" at bounding box center [784, 432] width 490 height 42
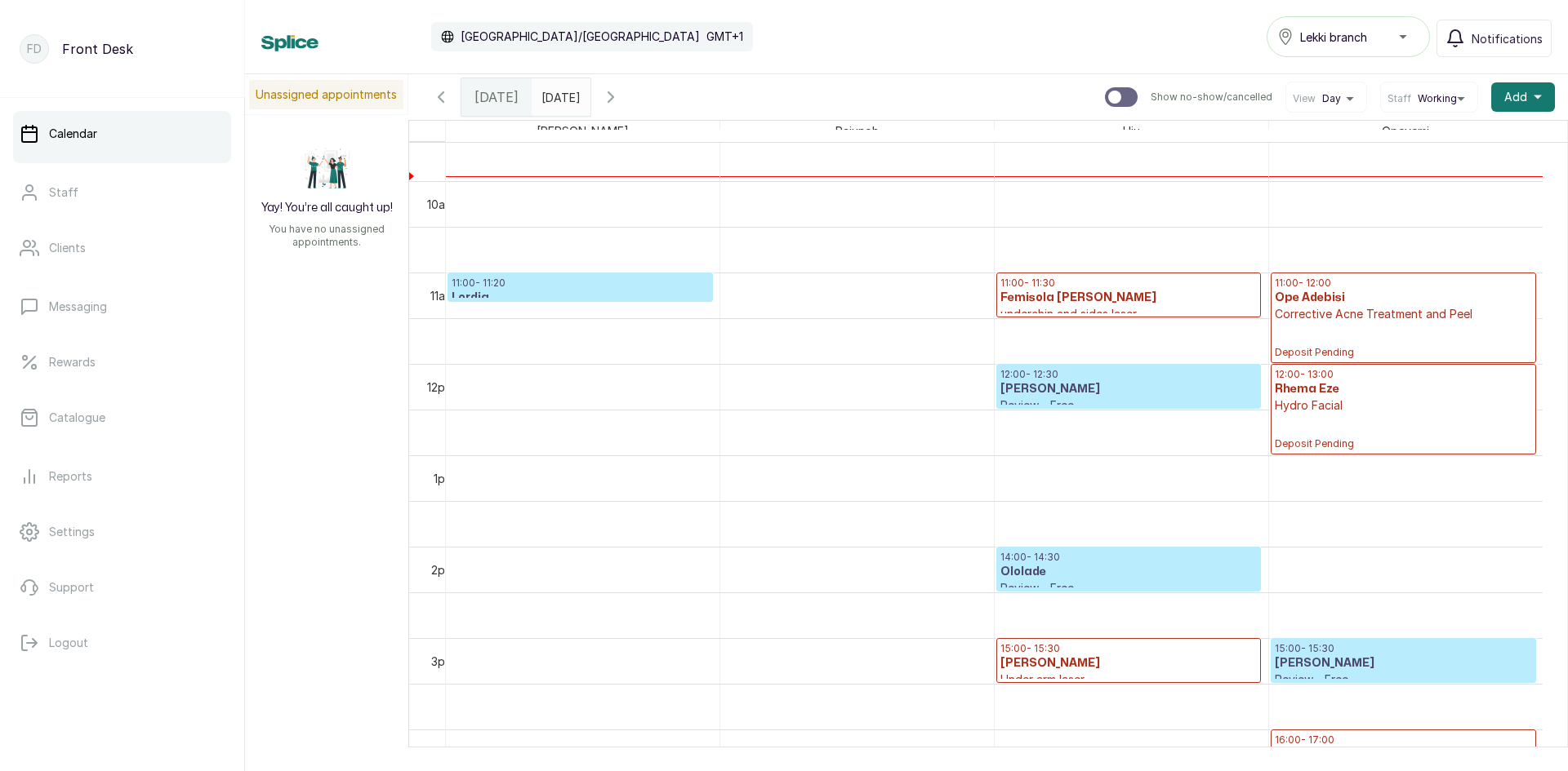
click at [506, 292] on h3 "Lordia" at bounding box center [580, 297] width 257 height 16
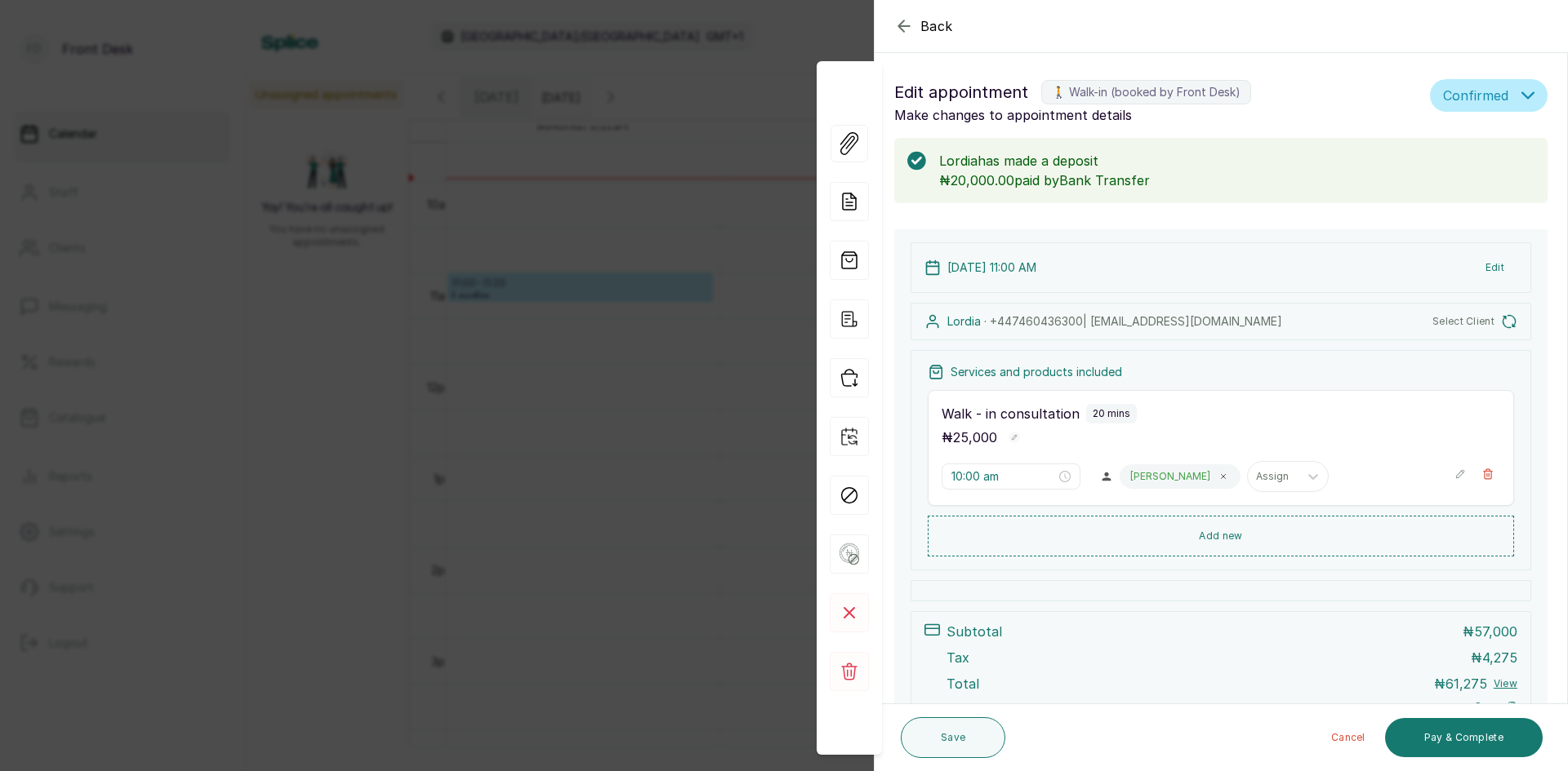
type input "11:00 am"
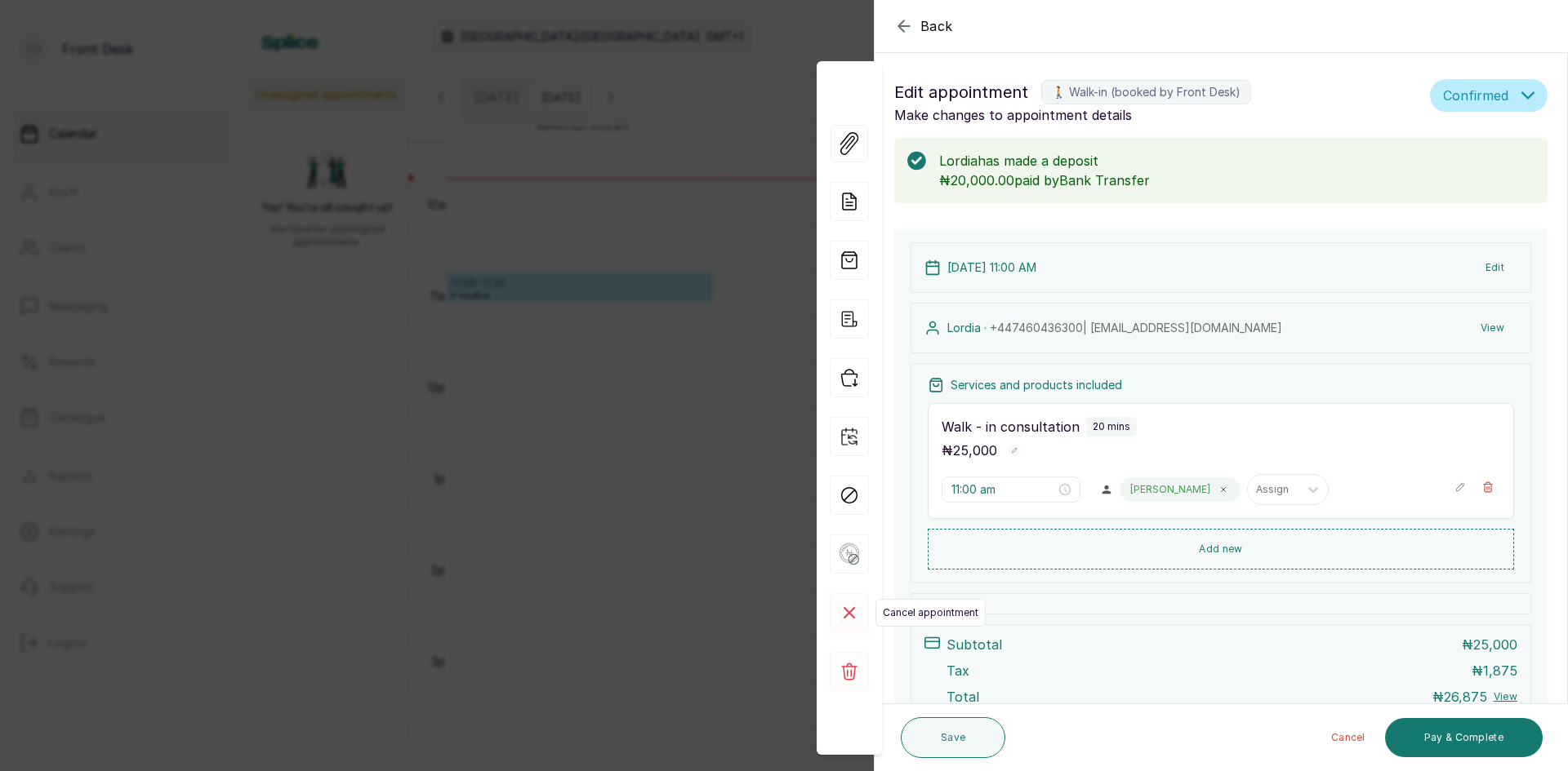
click at [849, 612] on icon at bounding box center [849, 612] width 10 height 10
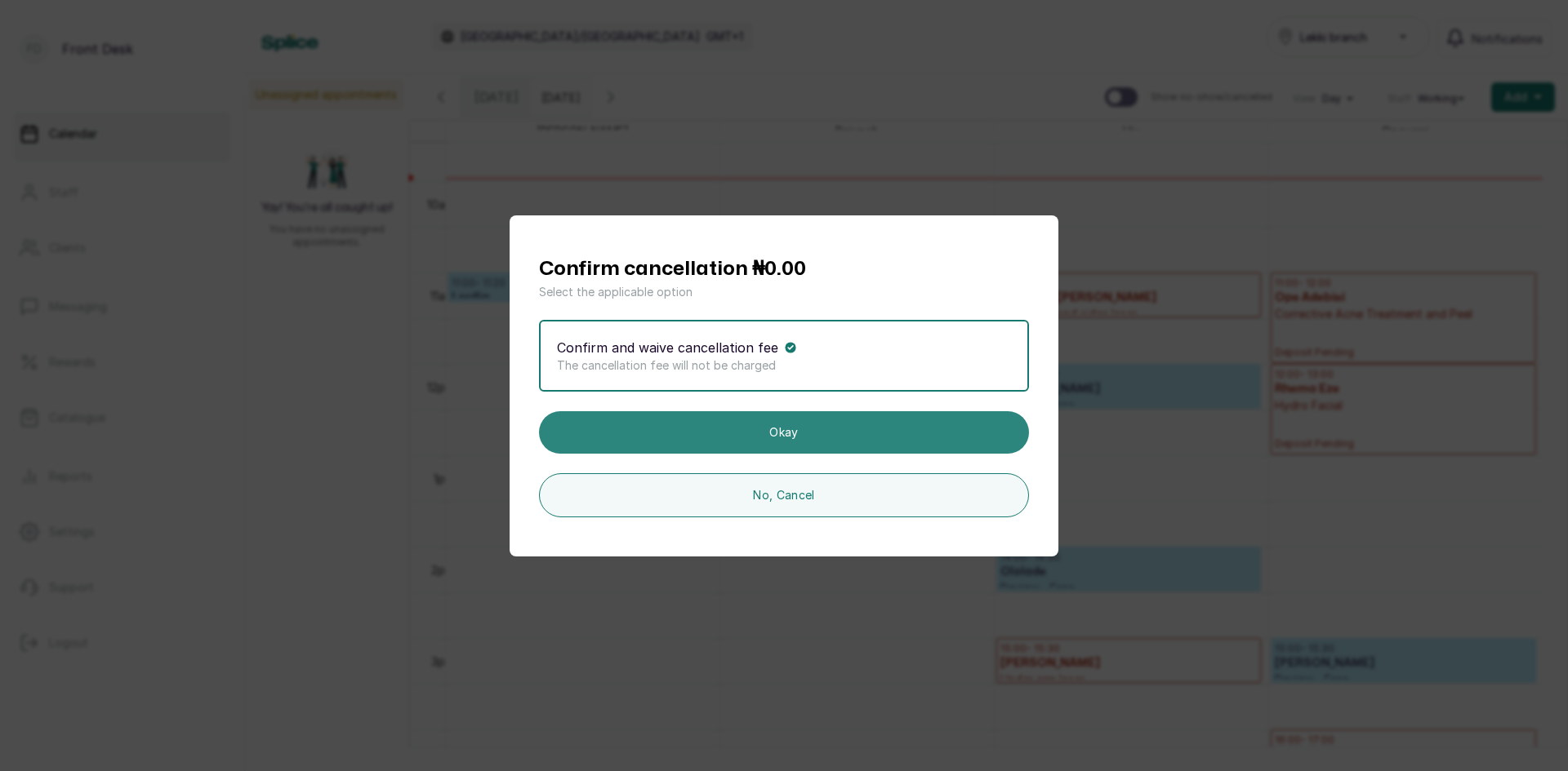
click at [797, 431] on button "Okay" at bounding box center [784, 432] width 490 height 42
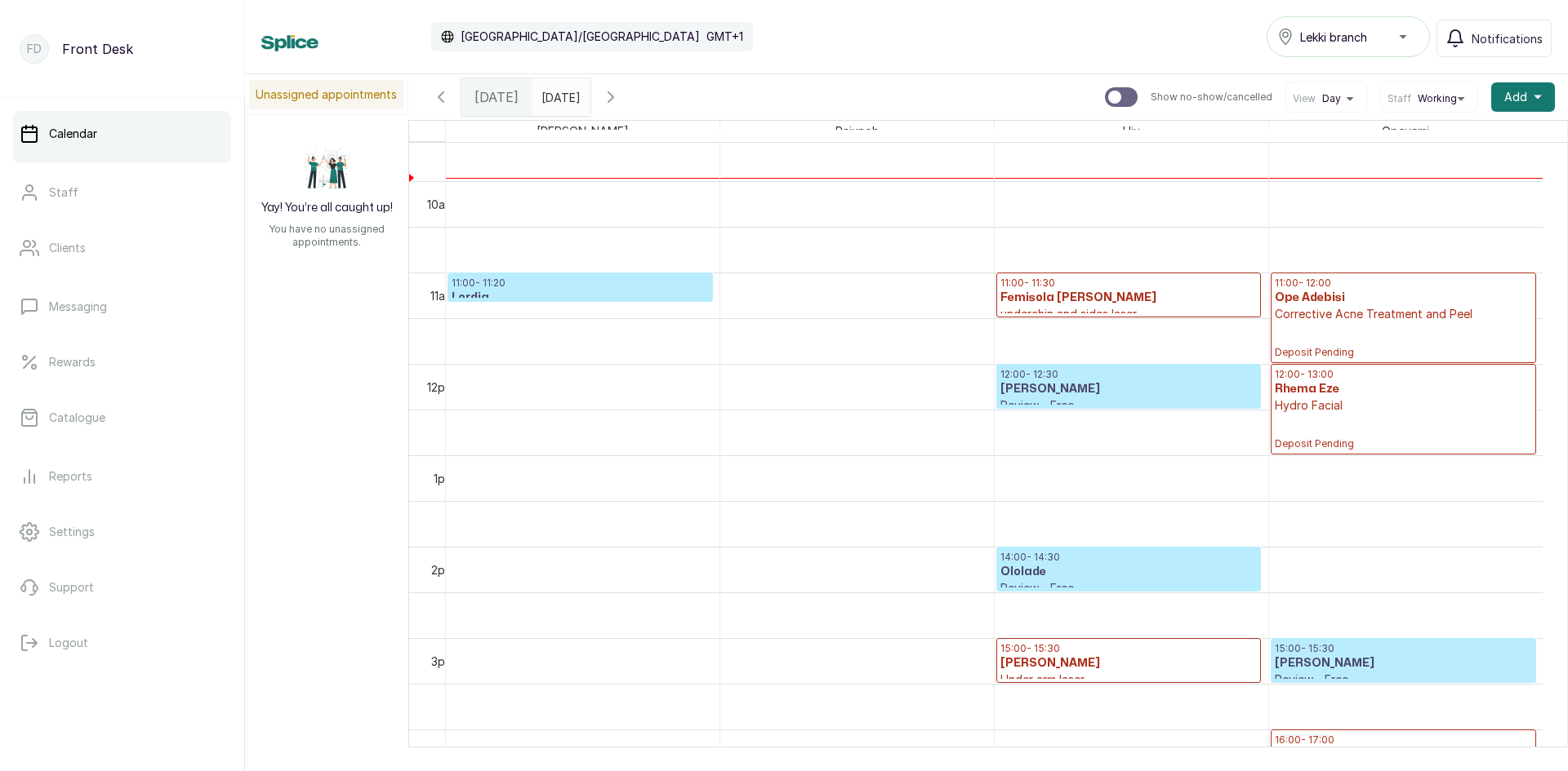
click at [520, 285] on p "11:00 - 11:20" at bounding box center [580, 283] width 257 height 13
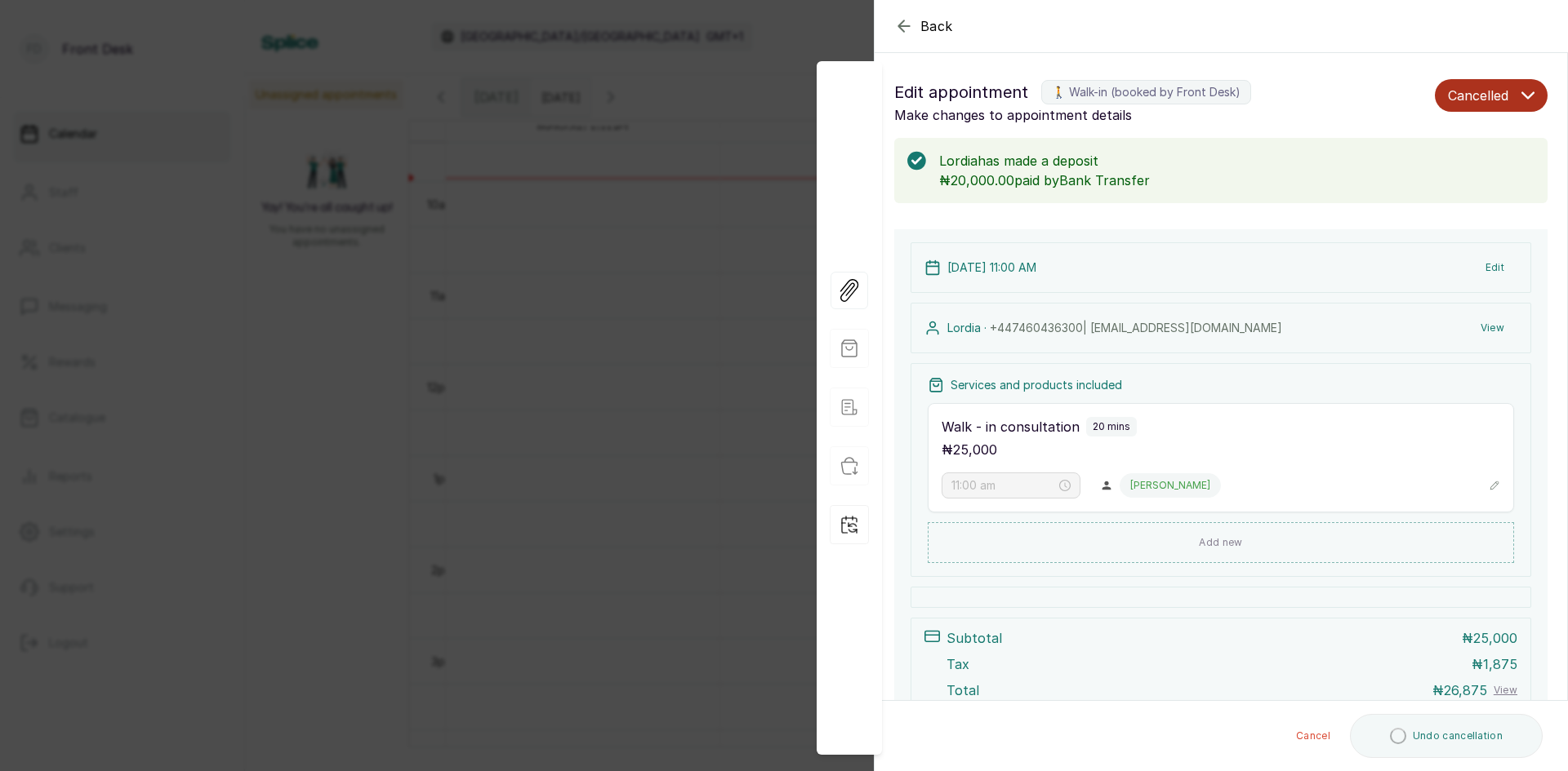
click at [316, 239] on div "Back Appointment Details Edit appointment 🚶 Walk-in (booked by Front Desk) Make…" at bounding box center [784, 385] width 1568 height 771
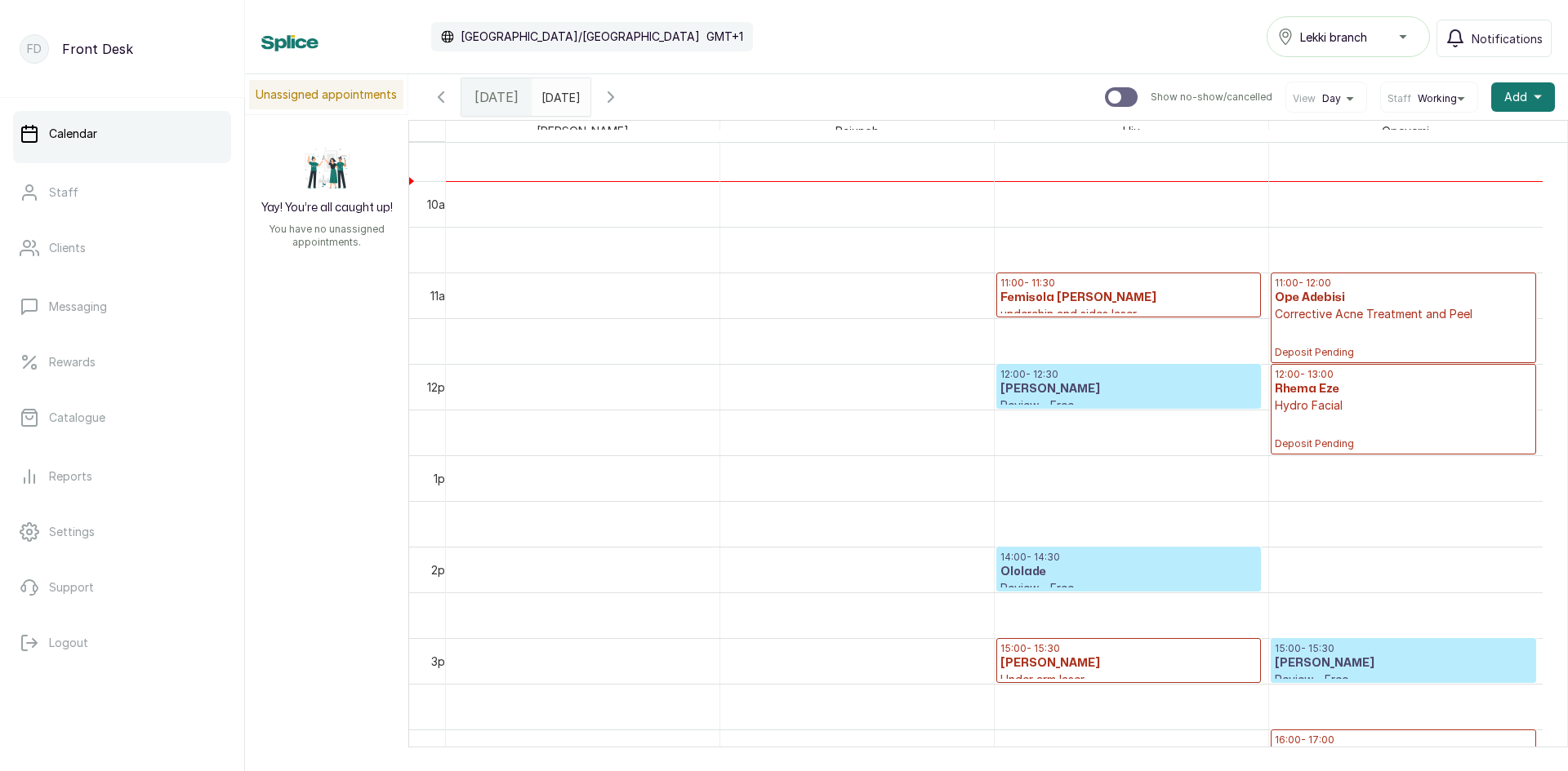
click at [559, 93] on input "[DATE]" at bounding box center [546, 93] width 26 height 28
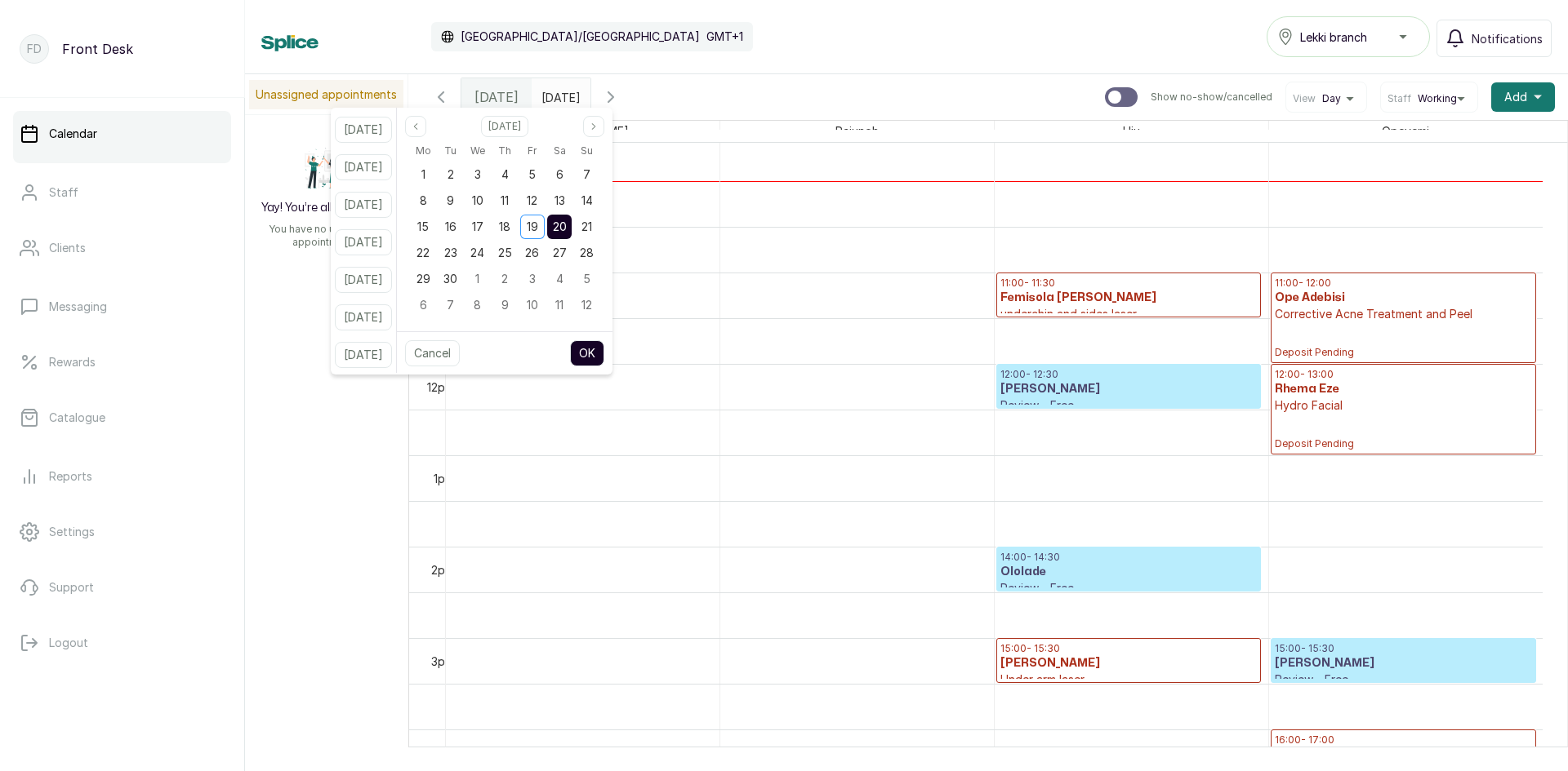
click at [567, 225] on span "20" at bounding box center [560, 226] width 14 height 14
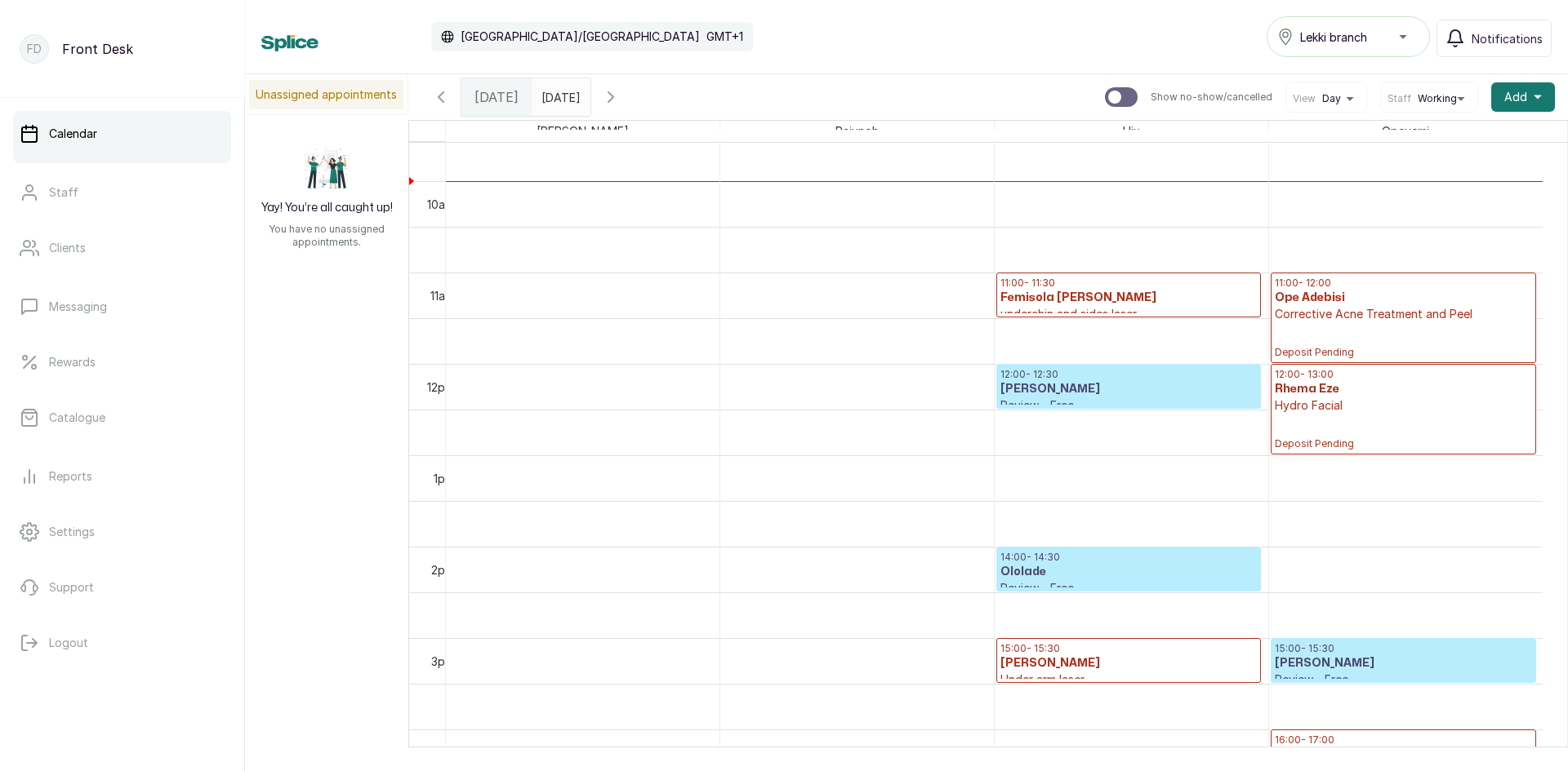
click at [620, 93] on icon "button" at bounding box center [611, 97] width 20 height 20
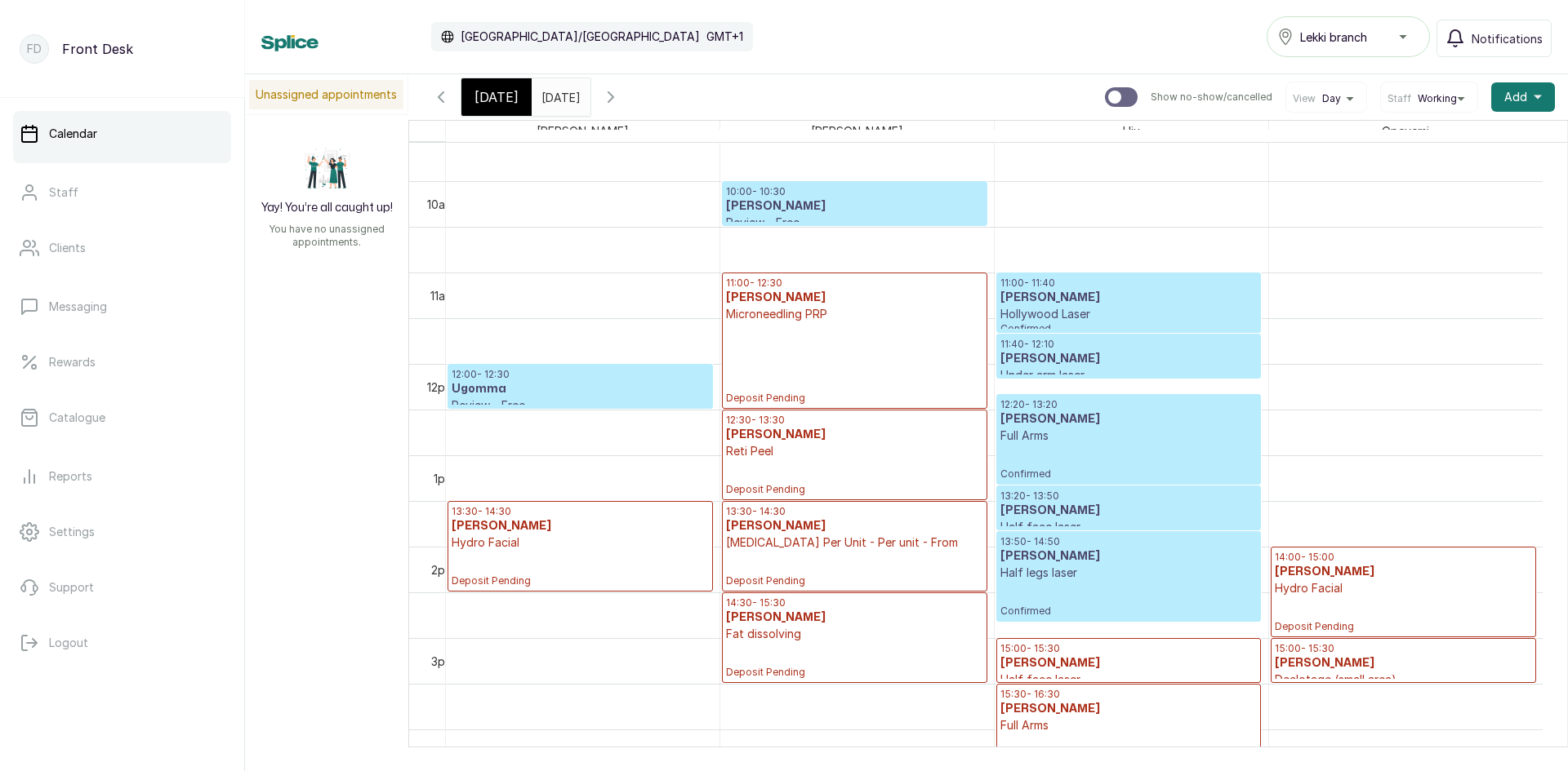
click at [1067, 350] on p "11:40 - 12:10" at bounding box center [1129, 344] width 257 height 13
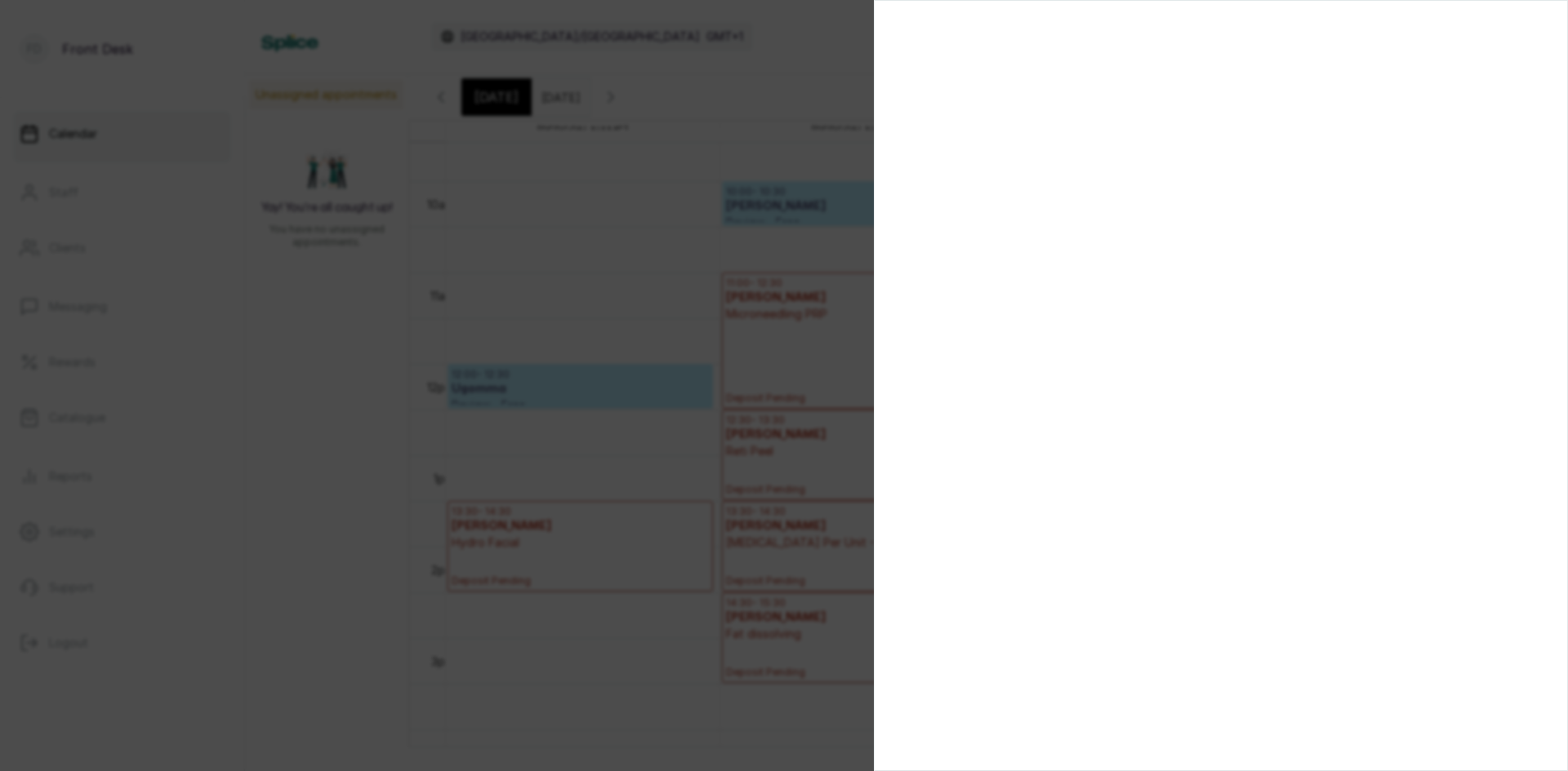
click at [1124, 297] on section at bounding box center [1221, 385] width 694 height 771
click at [637, 325] on div at bounding box center [784, 385] width 1568 height 771
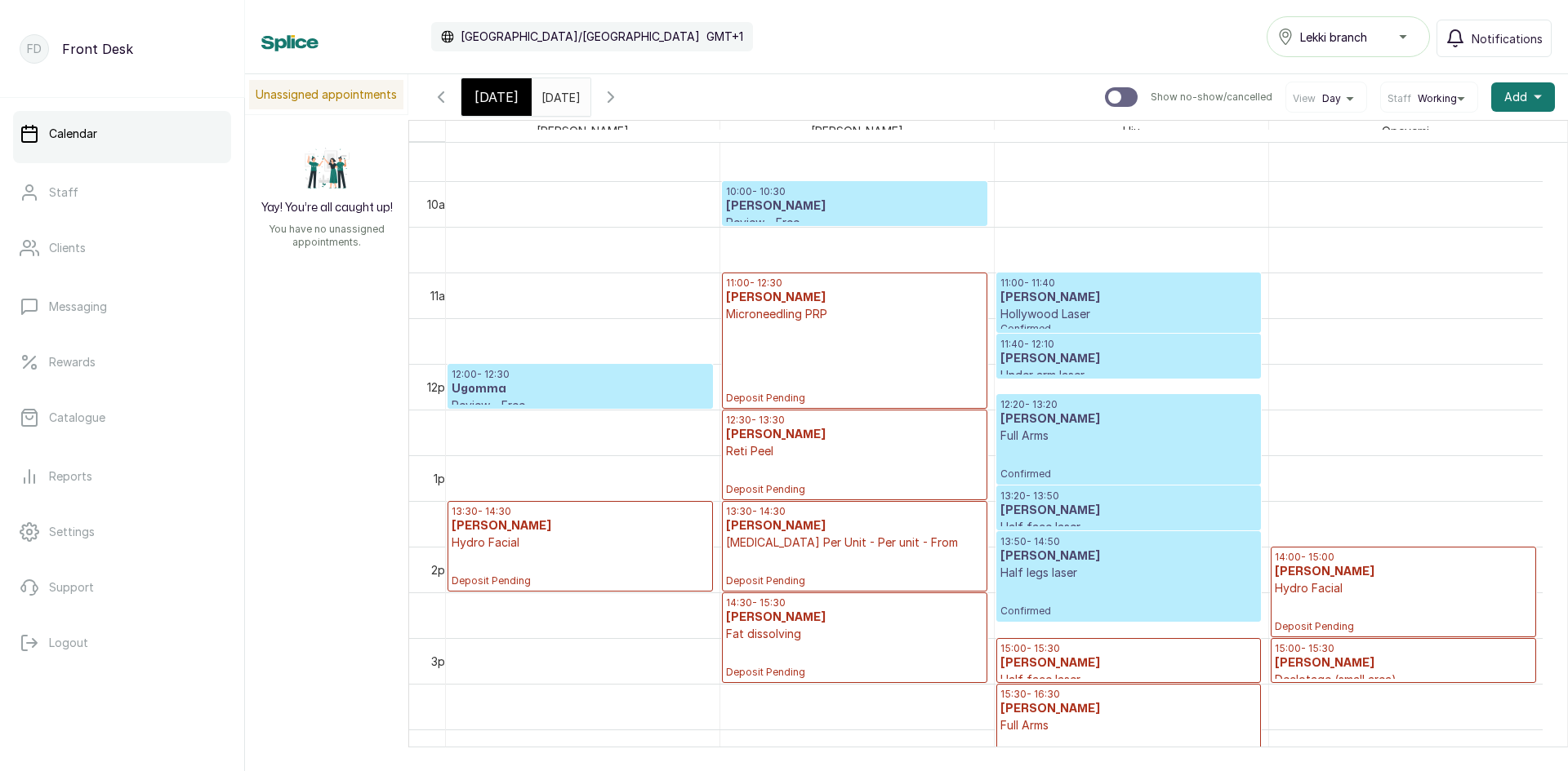
click at [1103, 447] on p "Confirmed" at bounding box center [1129, 462] width 257 height 36
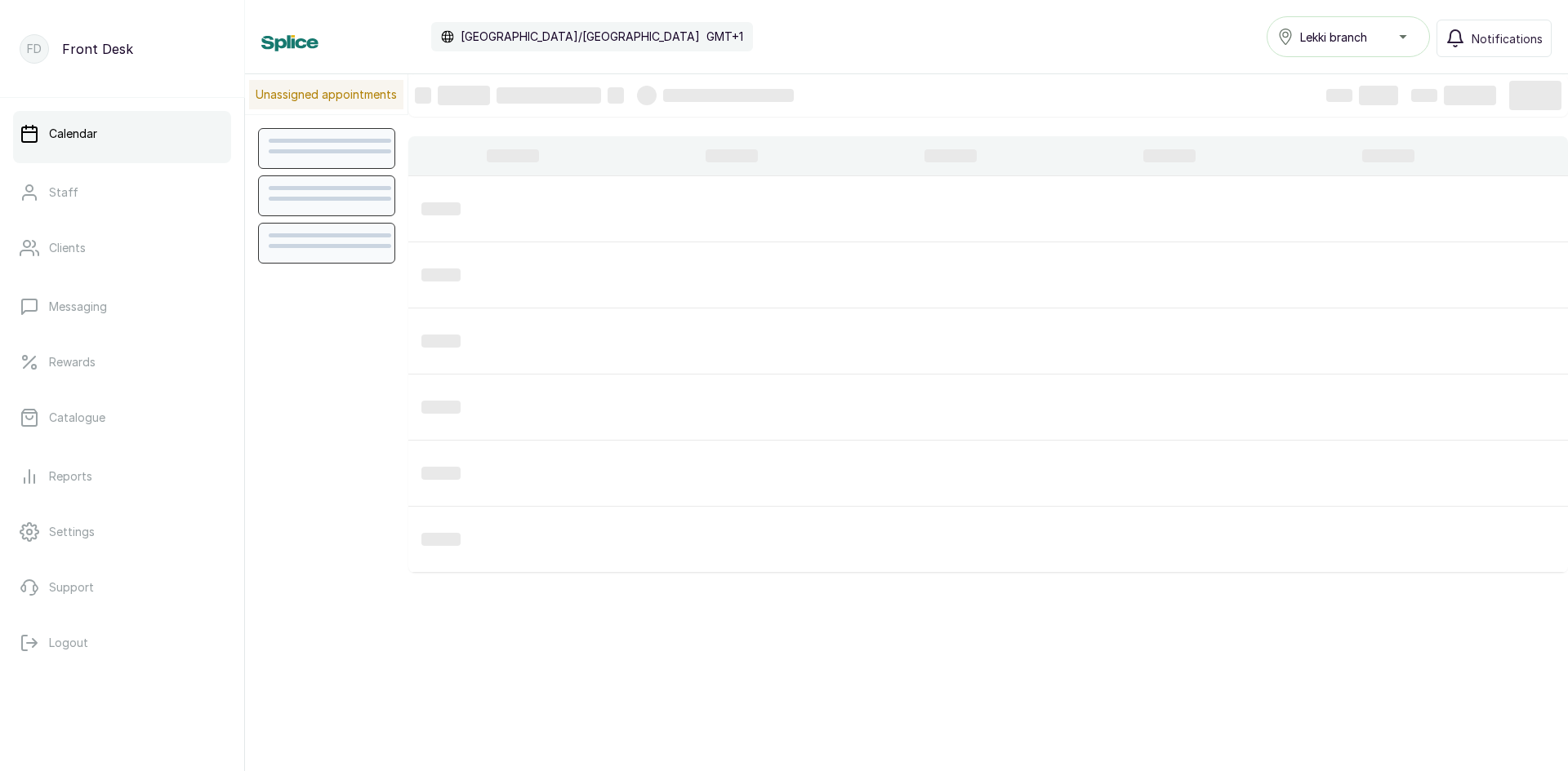
scroll to position [549, 0]
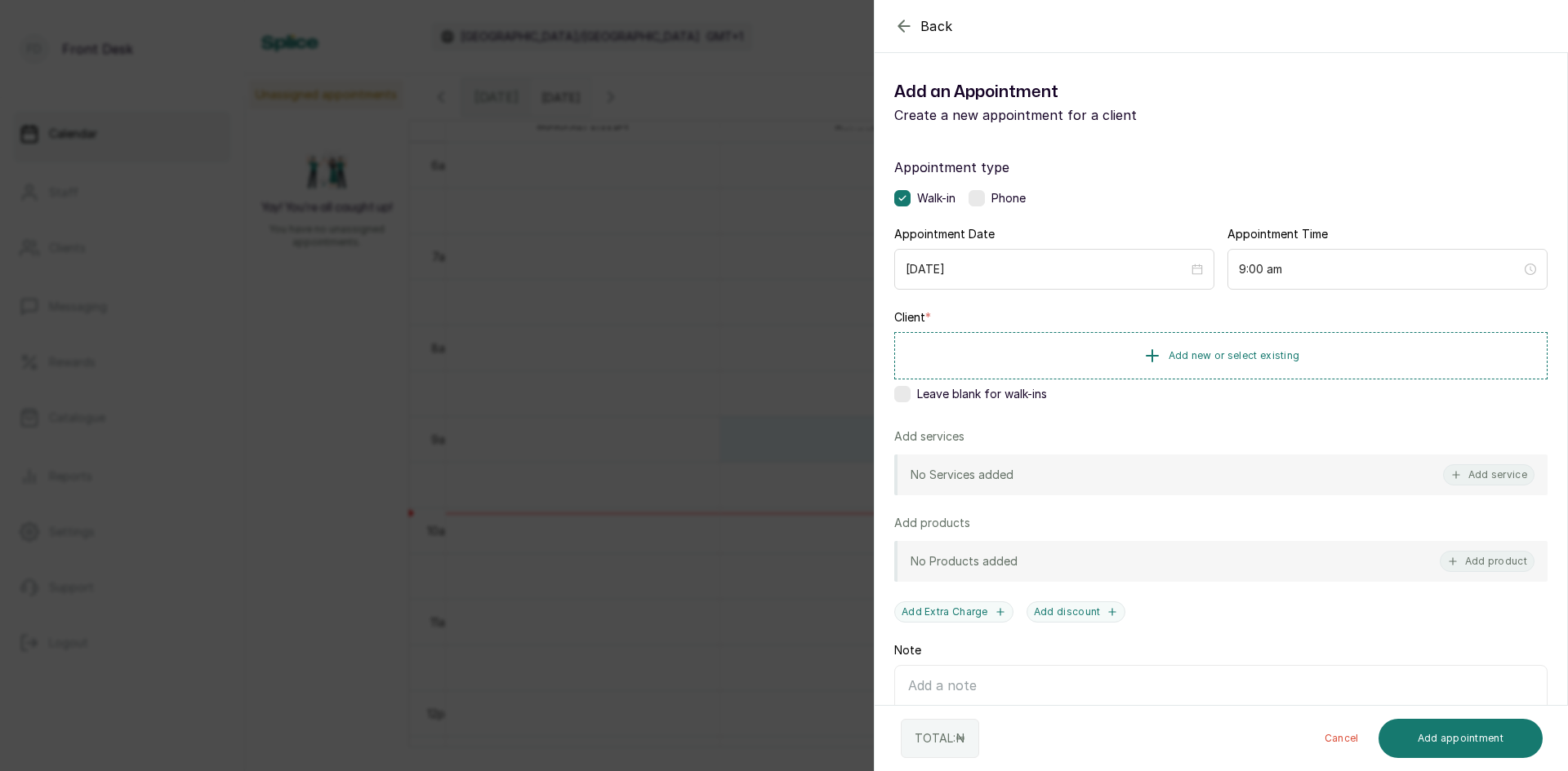
click at [643, 484] on div "Back Add Appointment Add an Appointment Create a new appointment for a client A…" at bounding box center [784, 385] width 1568 height 771
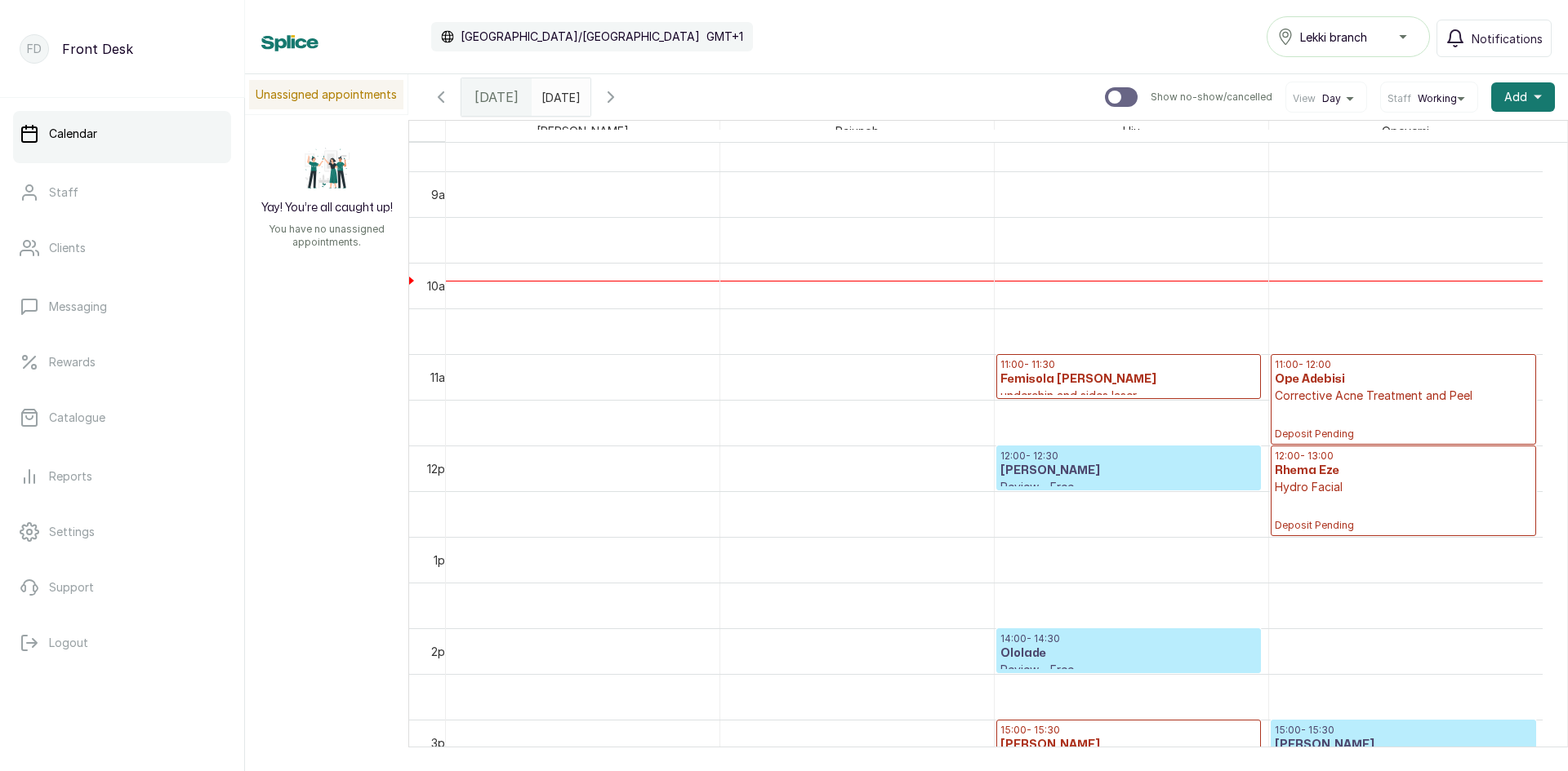
scroll to position [876, 0]
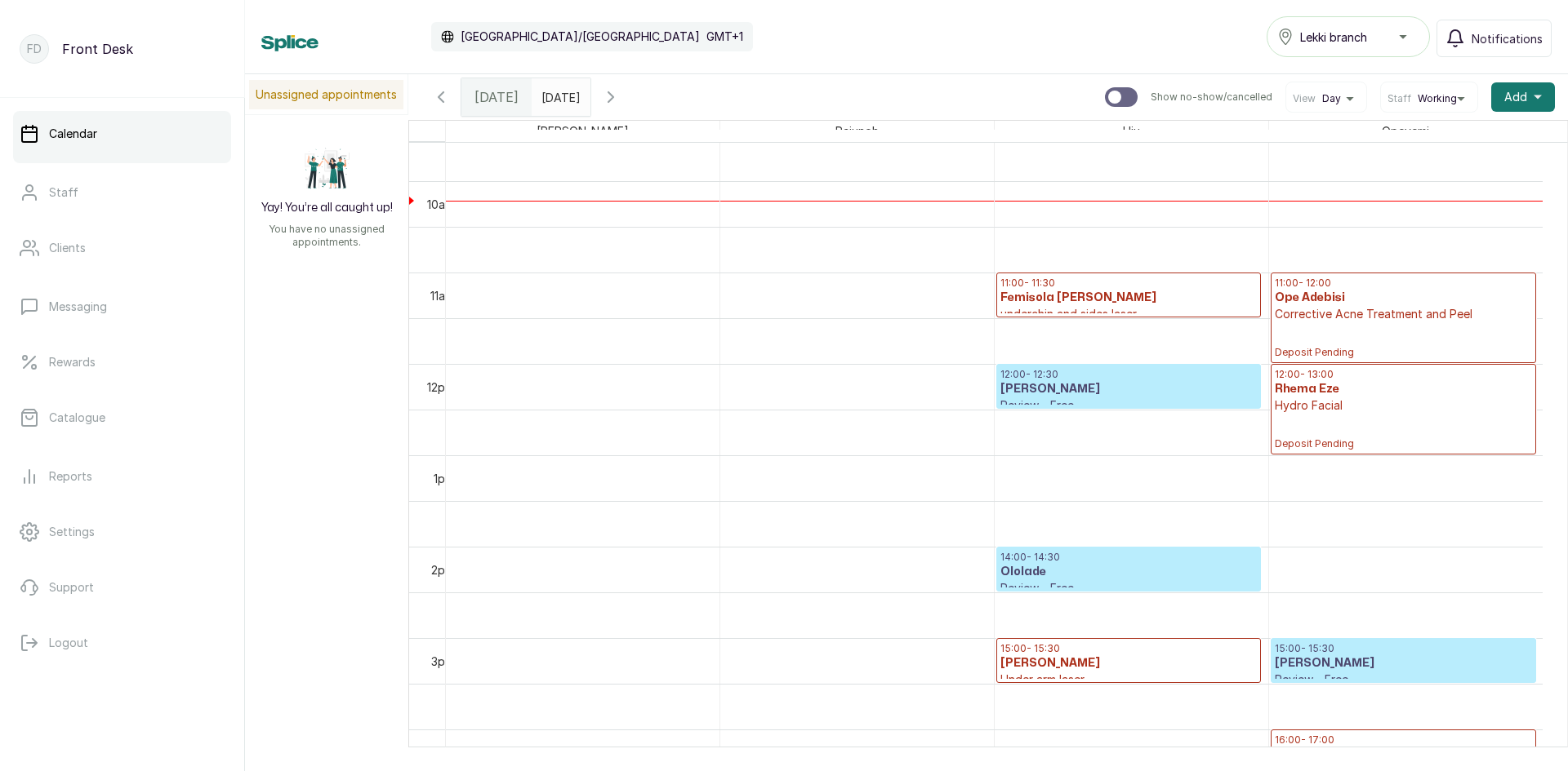
type input "dd/MM/yyyy"
drag, startPoint x: 587, startPoint y: 104, endPoint x: 596, endPoint y: 111, distance: 11.4
click at [590, 111] on div "Fri Sep 19, 2025 dd/MM/yyyy" at bounding box center [561, 96] width 59 height 37
click at [559, 100] on input "dd/MM/yyyy" at bounding box center [546, 93] width 26 height 28
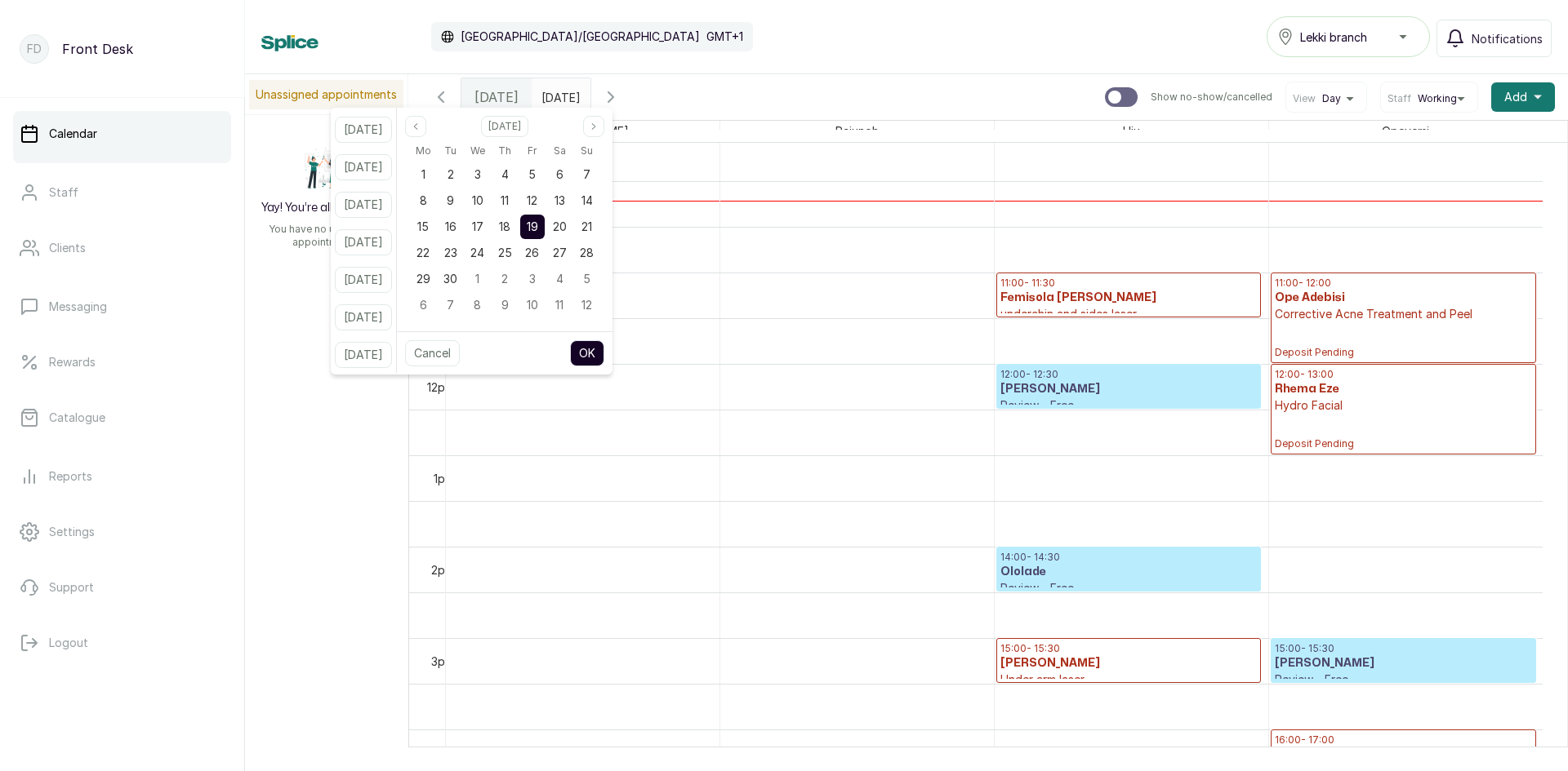
scroll to position [0, 0]
click at [439, 95] on icon "button" at bounding box center [441, 97] width 20 height 20
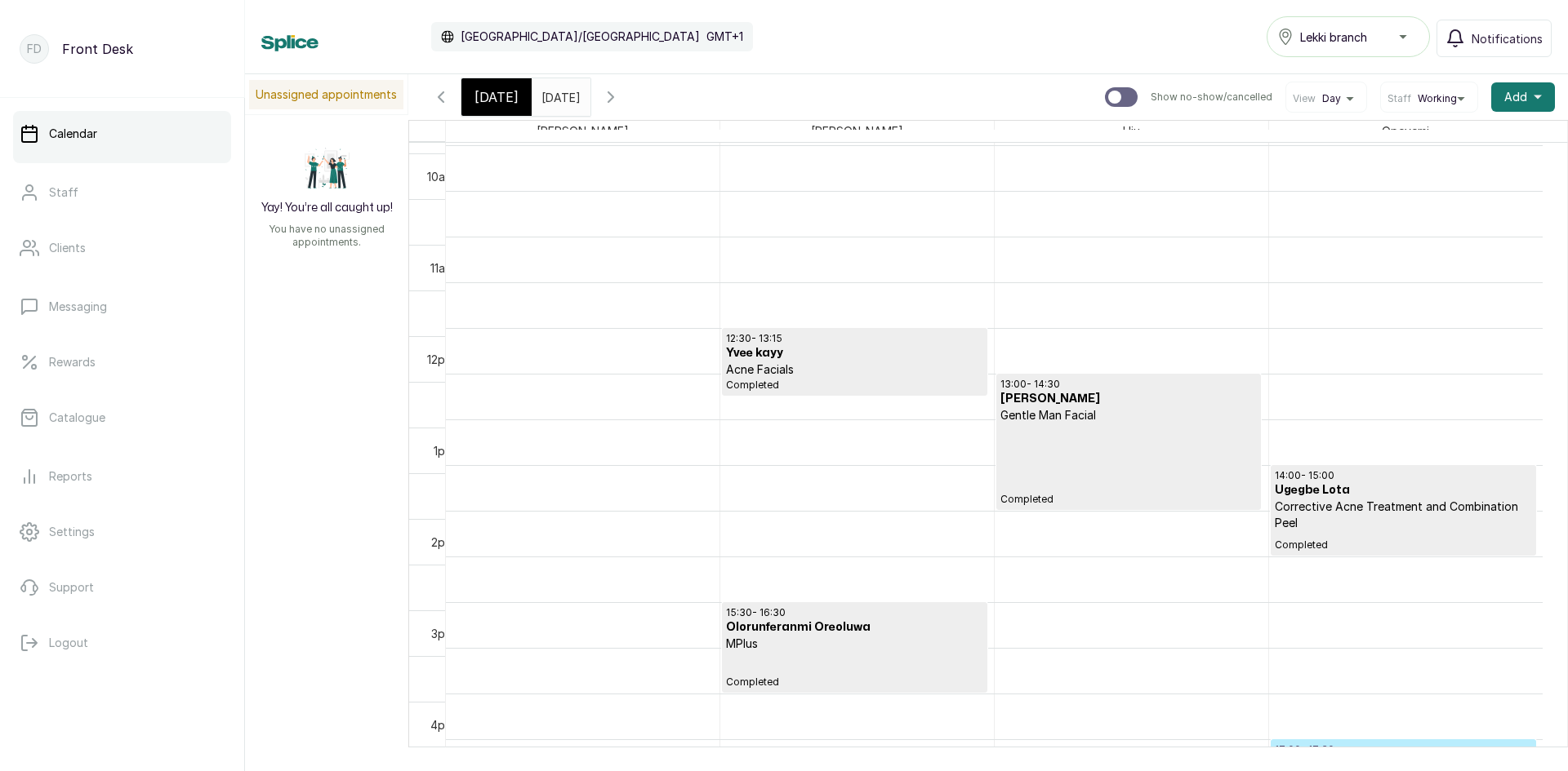
scroll to position [957, 0]
click at [436, 97] on icon "button" at bounding box center [441, 97] width 20 height 20
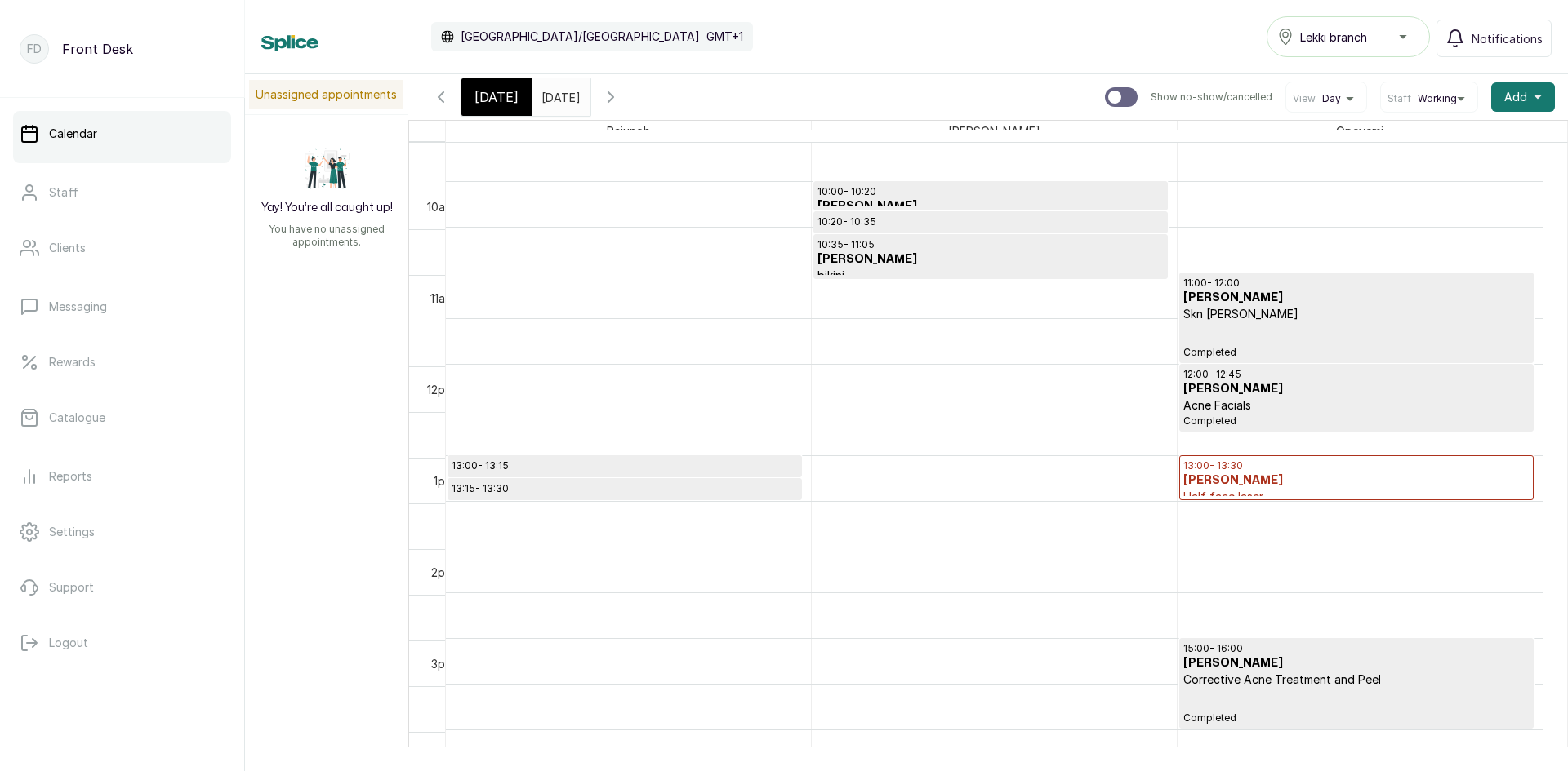
scroll to position [876, 0]
click at [445, 95] on icon "button" at bounding box center [441, 97] width 20 height 20
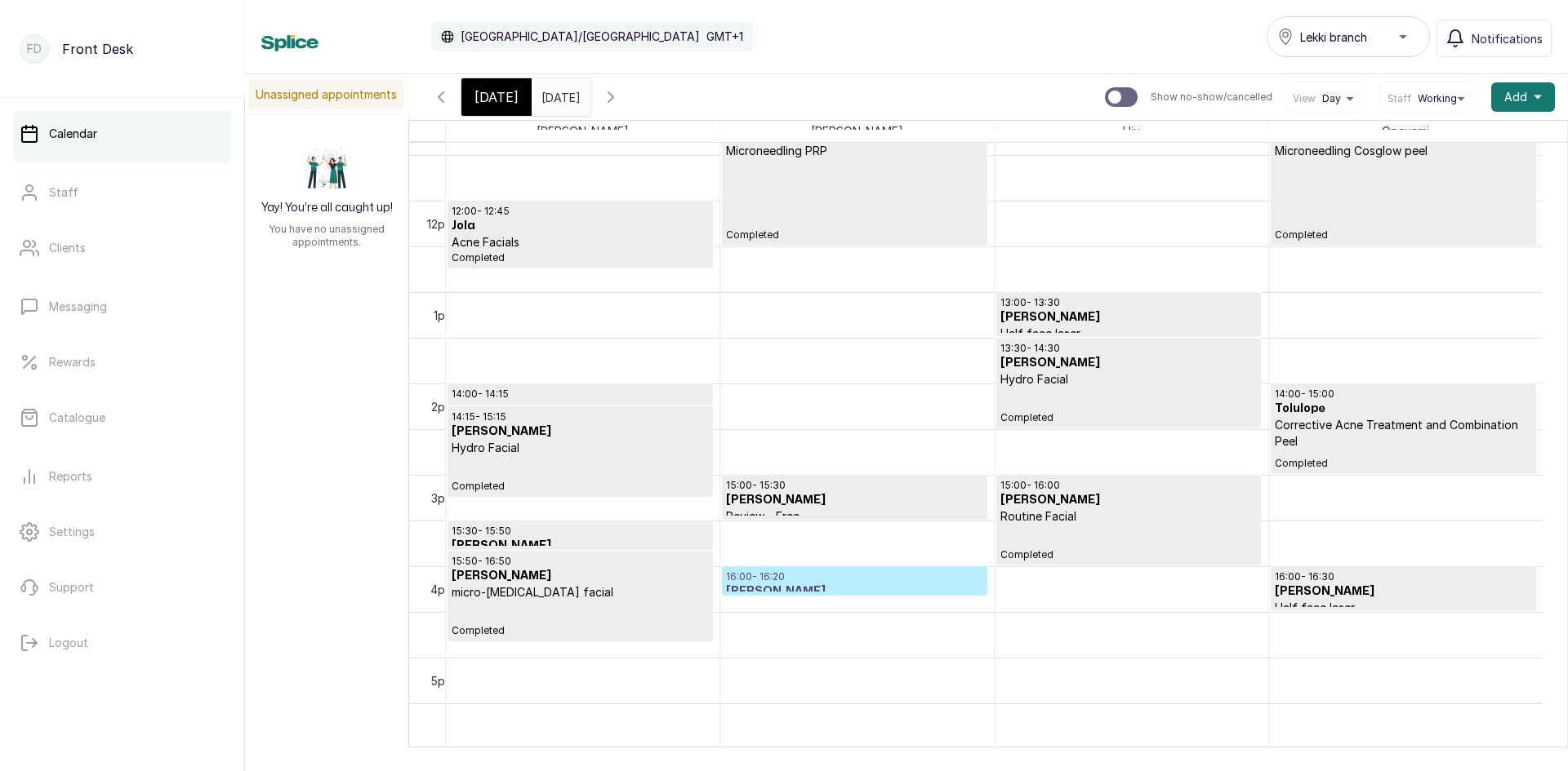
click at [441, 101] on icon "button" at bounding box center [441, 96] width 5 height 10
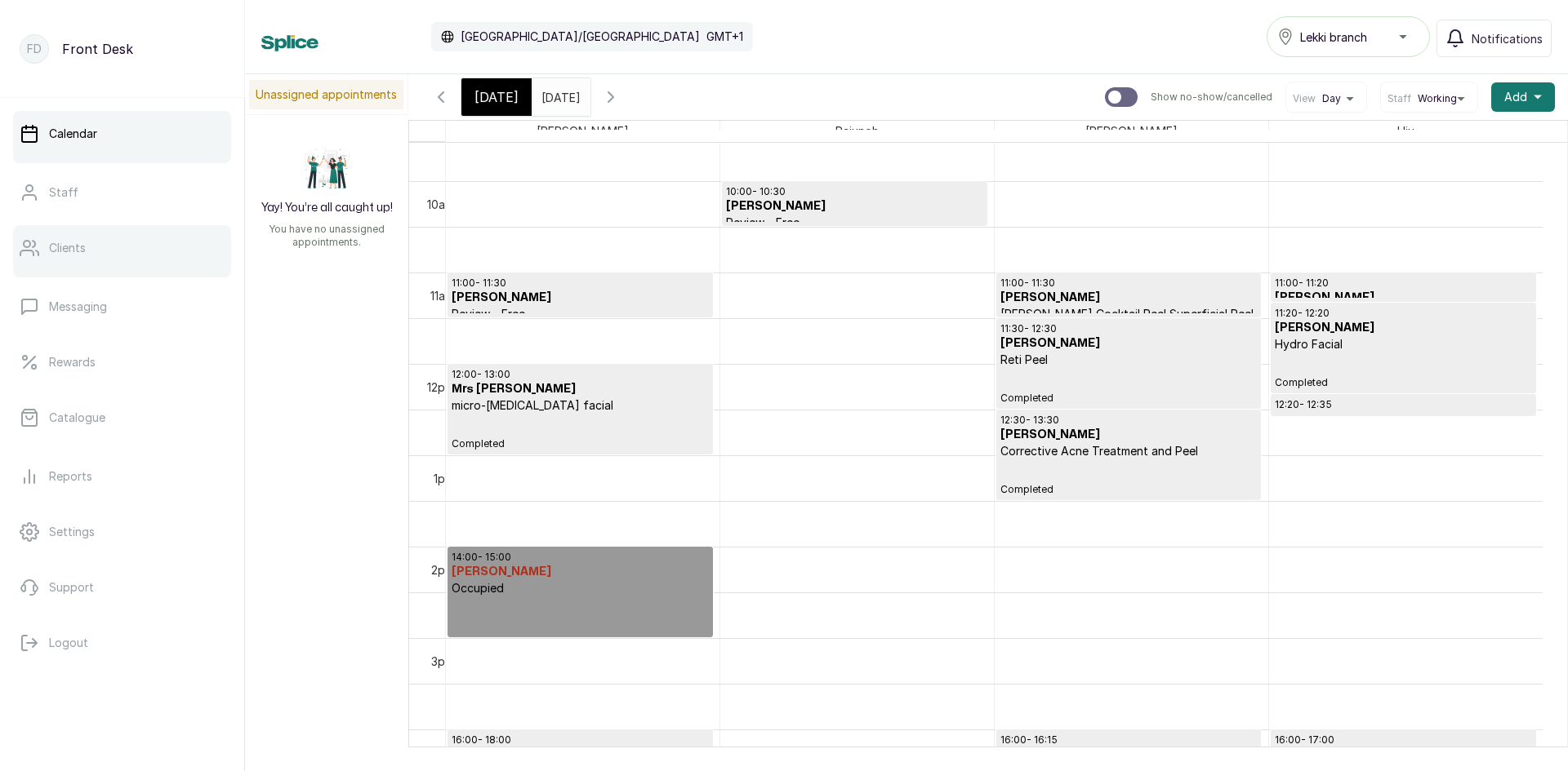
click at [90, 255] on link "Clients" at bounding box center [121, 248] width 218 height 46
